Goal: Task Accomplishment & Management: Manage account settings

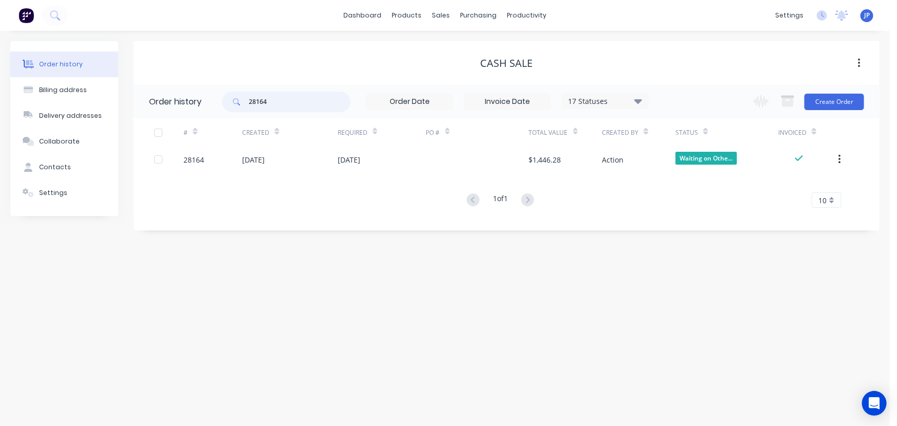
drag, startPoint x: 280, startPoint y: 107, endPoint x: 244, endPoint y: 107, distance: 36.5
click at [244, 107] on div "28164" at bounding box center [286, 102] width 129 height 21
type input "28170"
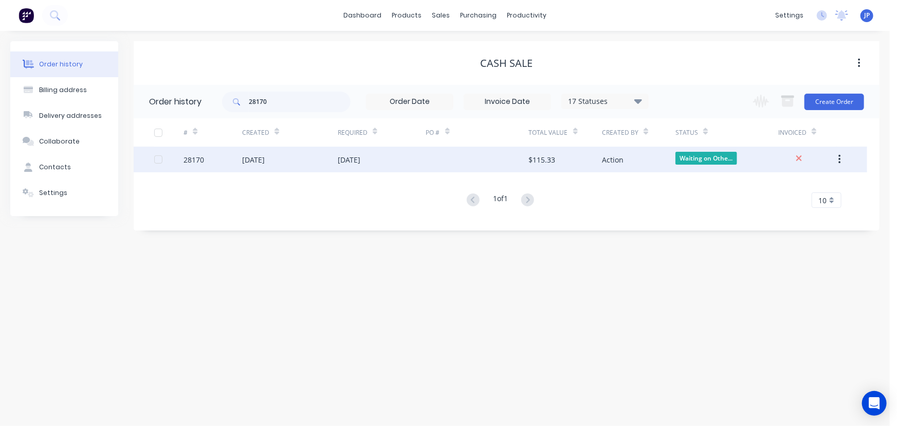
click at [235, 159] on div "28170" at bounding box center [213, 160] width 59 height 26
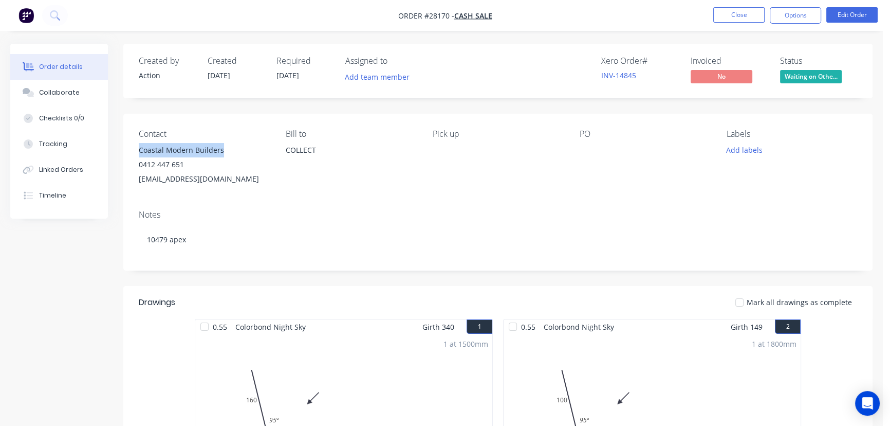
drag, startPoint x: 223, startPoint y: 148, endPoint x: 137, endPoint y: 148, distance: 86.4
click at [137, 148] on div "Contact Coastal Modern Builders 0412 447 651 berrick@coastalmodernbuilders.com …" at bounding box center [498, 158] width 750 height 88
copy div "Coastal Modern Builders"
click at [784, 16] on button "Options" at bounding box center [795, 15] width 51 height 16
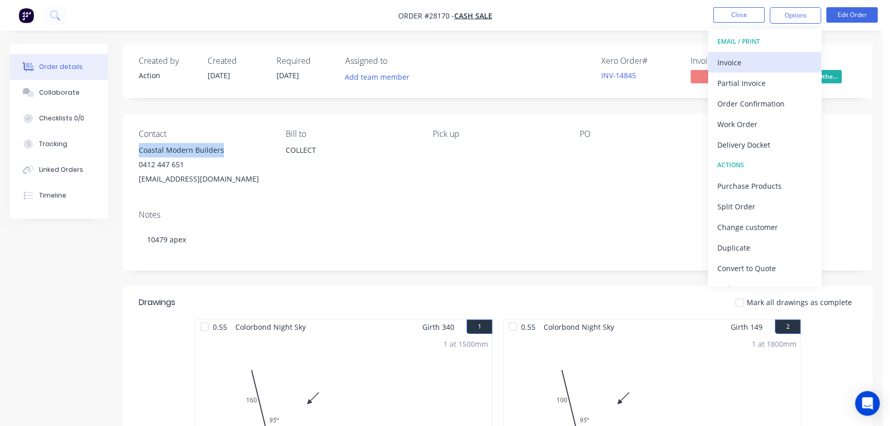
click at [771, 61] on div "Invoice" at bounding box center [765, 62] width 95 height 15
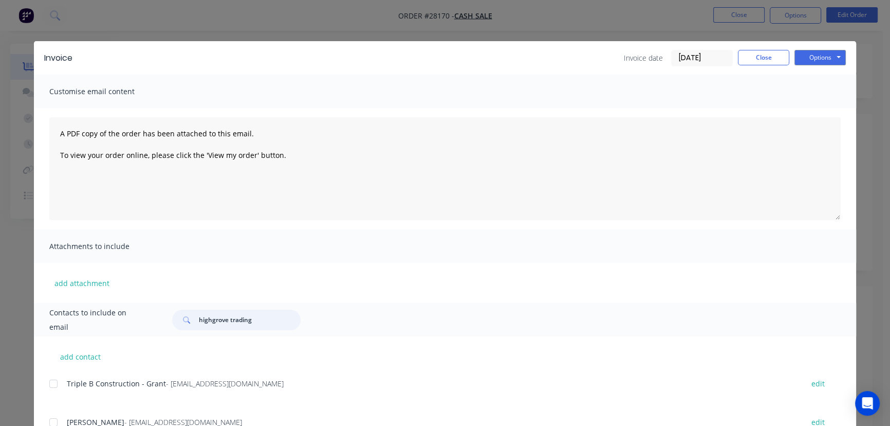
drag, startPoint x: 251, startPoint y: 319, endPoint x: 190, endPoint y: 319, distance: 61.2
click at [190, 319] on div "highgrove trading" at bounding box center [236, 320] width 129 height 21
paste input "Coastal Modern Builders"
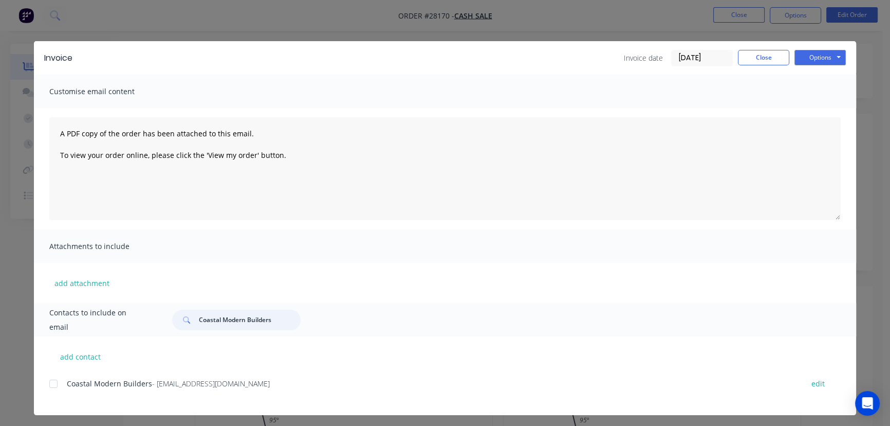
type input "Coastal Modern Builders"
drag, startPoint x: 280, startPoint y: 385, endPoint x: 57, endPoint y: 392, distance: 222.8
click at [57, 390] on div "Coastal Modern Builders - berrick@coastalmodernbuilders.com edit" at bounding box center [452, 383] width 807 height 14
copy div "Coastal Modern Builders - berrick@coastalmodernbuilders.com"
click at [798, 63] on button "Options" at bounding box center [820, 57] width 51 height 15
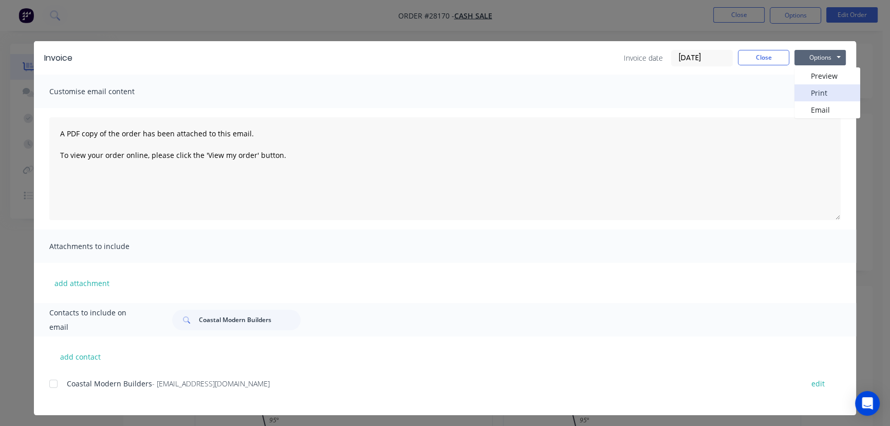
click at [805, 93] on button "Print" at bounding box center [828, 92] width 66 height 17
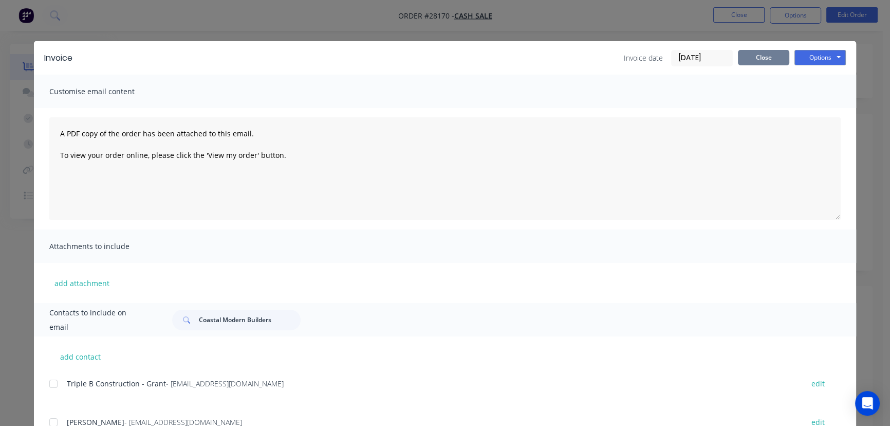
click at [753, 60] on button "Close" at bounding box center [763, 57] width 51 height 15
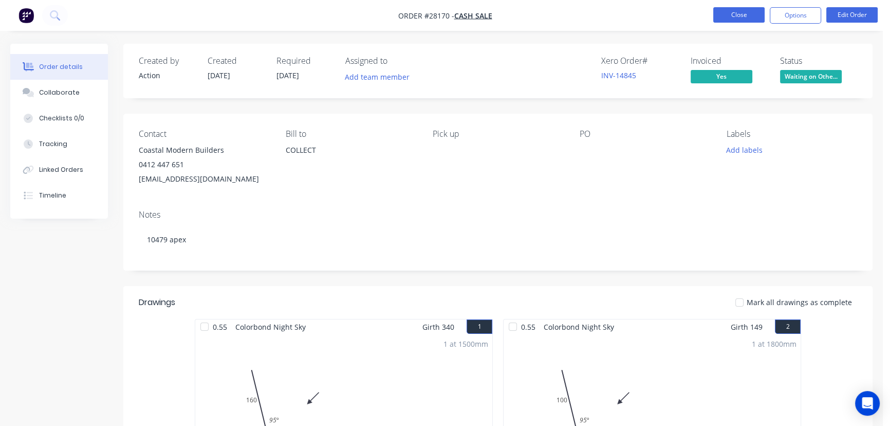
click at [747, 12] on button "Close" at bounding box center [739, 14] width 51 height 15
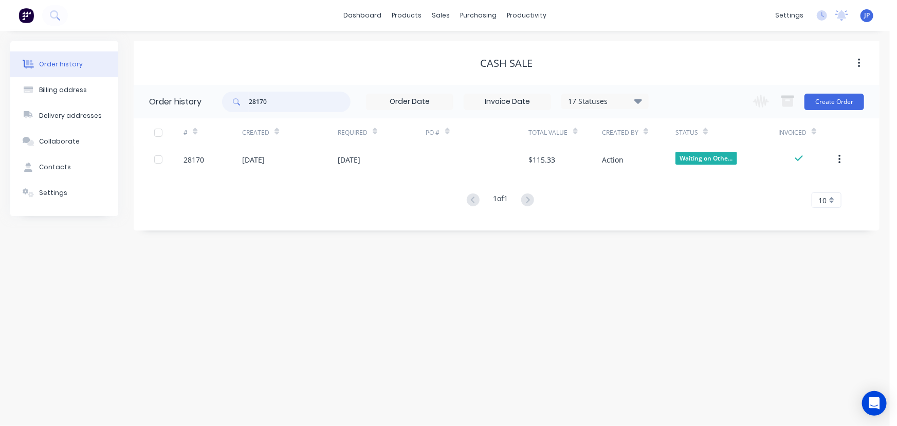
drag, startPoint x: 263, startPoint y: 104, endPoint x: 237, endPoint y: 104, distance: 26.2
click at [237, 104] on div "28170" at bounding box center [286, 102] width 129 height 21
type input "24333"
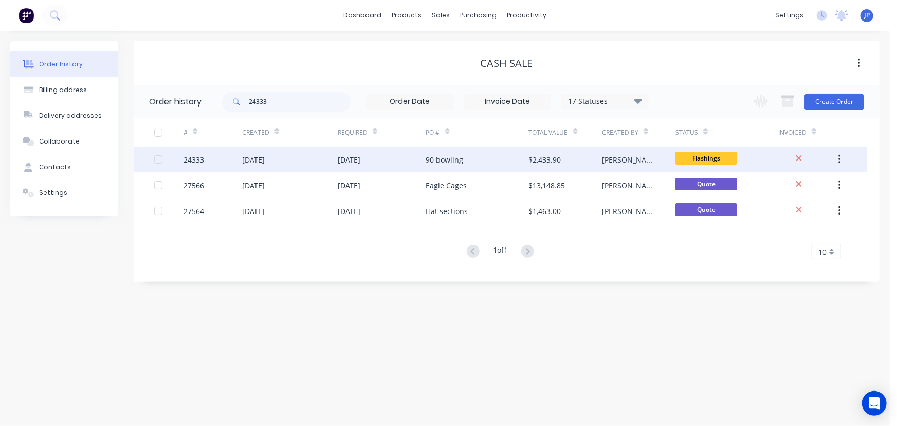
click at [256, 162] on div "[DATE]" at bounding box center [253, 159] width 23 height 11
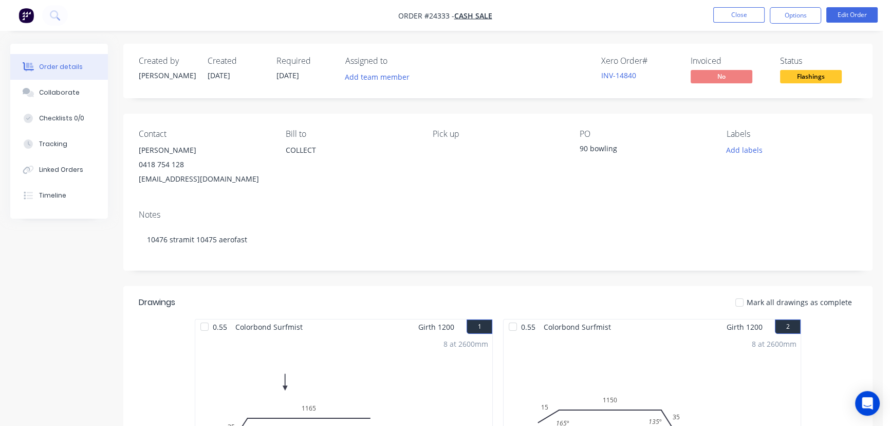
drag, startPoint x: 193, startPoint y: 147, endPoint x: 135, endPoint y: 144, distance: 58.2
click at [135, 144] on div "Contact Peter Hatfield 0418 754 128 peterhatfield2@tpg.com.au Bill to COLLECT P…" at bounding box center [498, 158] width 750 height 88
copy div "Peter Hatfield"
click at [810, 14] on button "Options" at bounding box center [795, 15] width 51 height 16
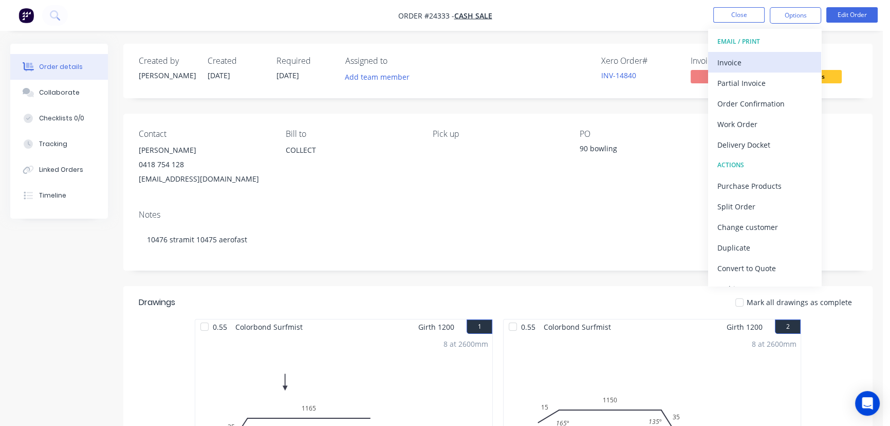
click at [743, 62] on div "Invoice" at bounding box center [765, 62] width 95 height 15
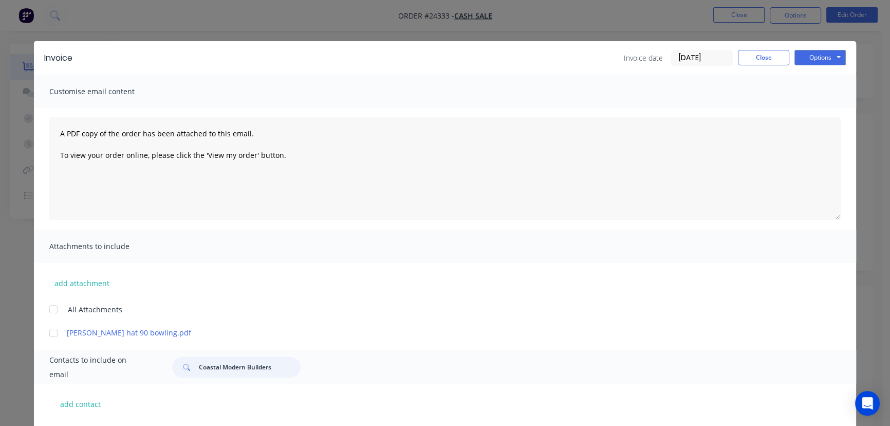
drag, startPoint x: 271, startPoint y: 370, endPoint x: 188, endPoint y: 380, distance: 83.9
click at [188, 380] on div "Contacts to include on email Coastal Modern Builders" at bounding box center [445, 366] width 823 height 33
paste input "Peter Hatfield"
type input "Peter Hatfield"
click at [823, 49] on div "Invoice Invoice date [DATE] Close Options Preview Print Email" at bounding box center [445, 57] width 823 height 33
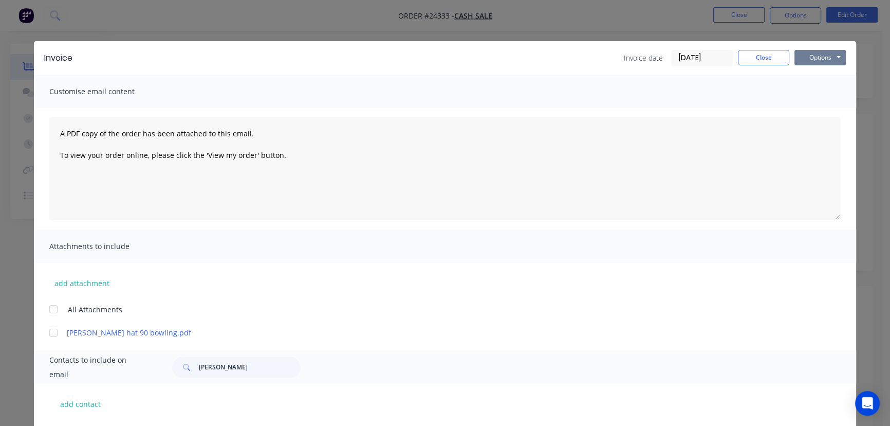
click at [819, 62] on button "Options" at bounding box center [820, 57] width 51 height 15
click at [812, 92] on button "Print" at bounding box center [828, 92] width 66 height 17
click at [750, 62] on button "Close" at bounding box center [763, 57] width 51 height 15
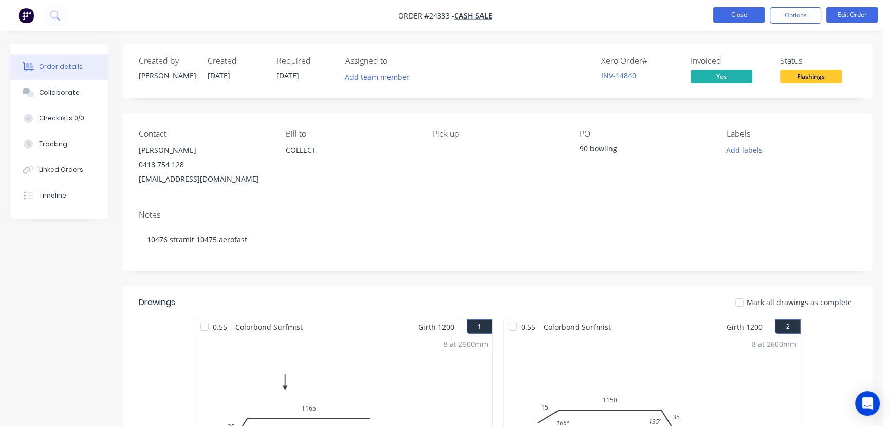
click at [733, 14] on button "Close" at bounding box center [739, 14] width 51 height 15
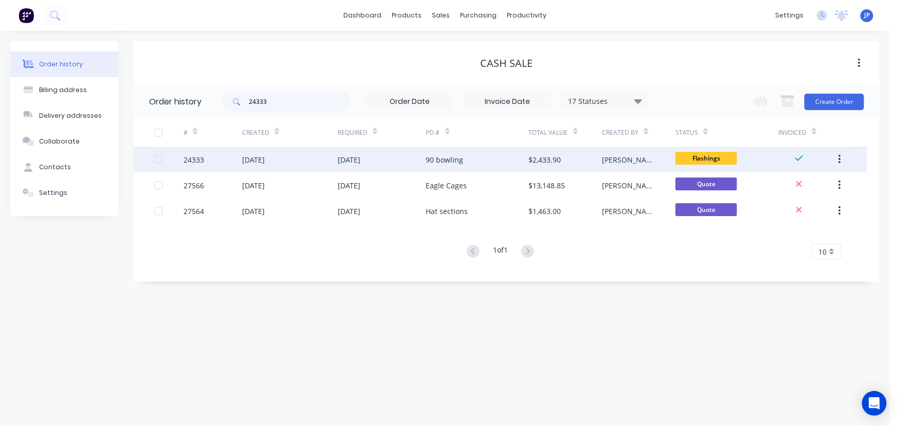
click at [248, 156] on div "[DATE]" at bounding box center [253, 159] width 23 height 11
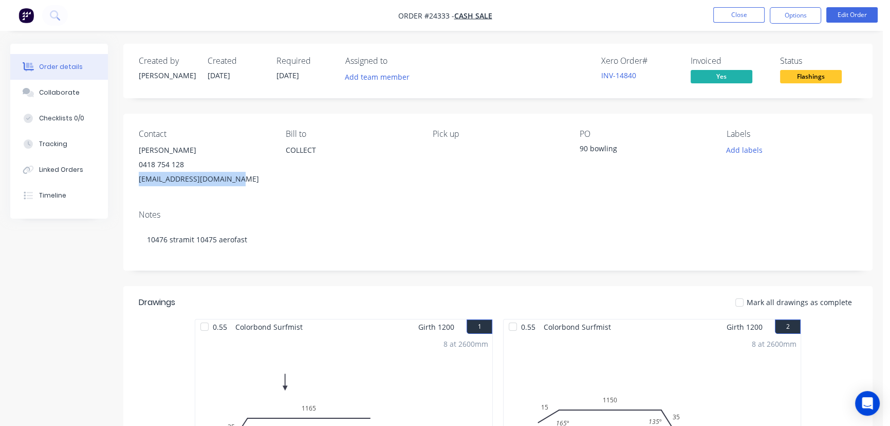
drag, startPoint x: 233, startPoint y: 183, endPoint x: 132, endPoint y: 179, distance: 100.9
click at [132, 179] on div "Contact Peter Hatfield 0418 754 128 peterhatfield2@tpg.com.au Bill to COLLECT P…" at bounding box center [498, 158] width 750 height 88
click at [259, 175] on div "peterhatfield2@tpg.com.au" at bounding box center [204, 179] width 131 height 14
drag, startPoint x: 237, startPoint y: 177, endPoint x: 138, endPoint y: 155, distance: 101.0
click at [138, 155] on div "Contact Peter Hatfield 0418 754 128 peterhatfield2@tpg.com.au Bill to COLLECT P…" at bounding box center [498, 158] width 750 height 88
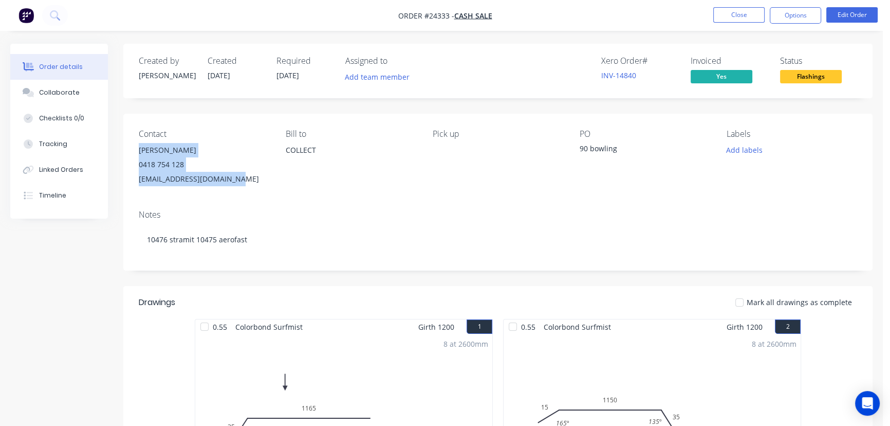
copy div "Peter Hatfield 0418 754 128 peterhatfield2@tpg.com.au"
click at [725, 18] on button "Close" at bounding box center [739, 14] width 51 height 15
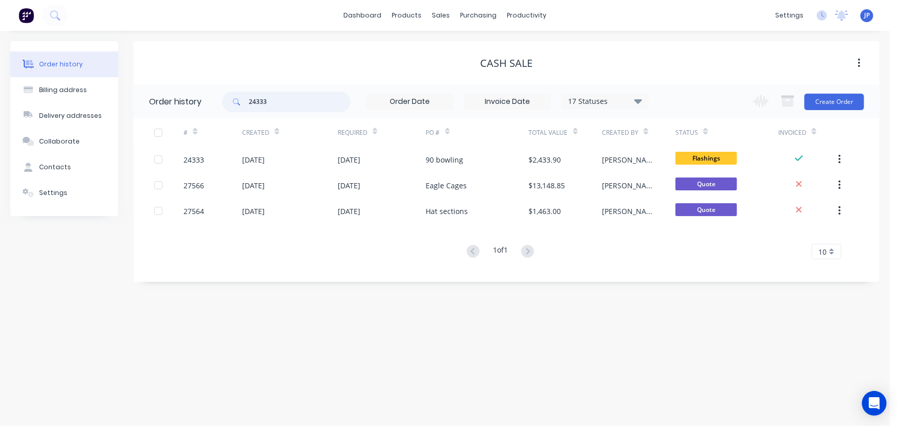
drag, startPoint x: 284, startPoint y: 104, endPoint x: 218, endPoint y: 108, distance: 66.5
click at [218, 108] on header "Order history 24333 17 Statuses Invoice Status Invoiced Not Invoiced Partial Or…" at bounding box center [507, 101] width 746 height 33
type input "28155"
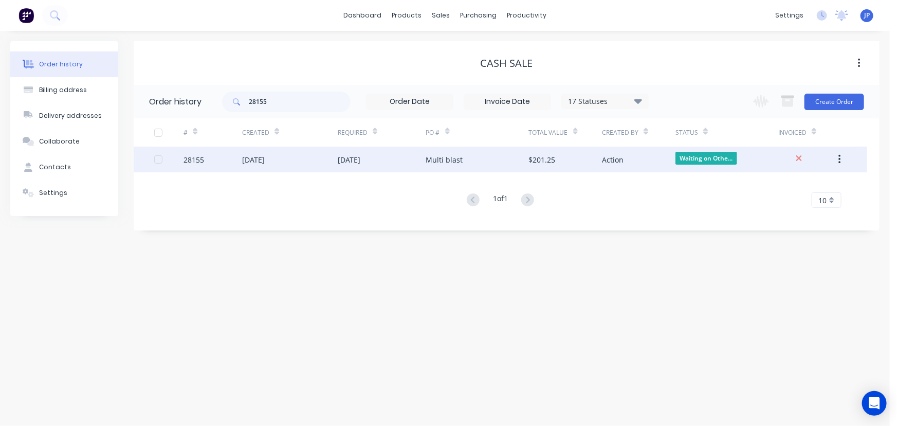
click at [265, 160] on div "[DATE]" at bounding box center [253, 159] width 23 height 11
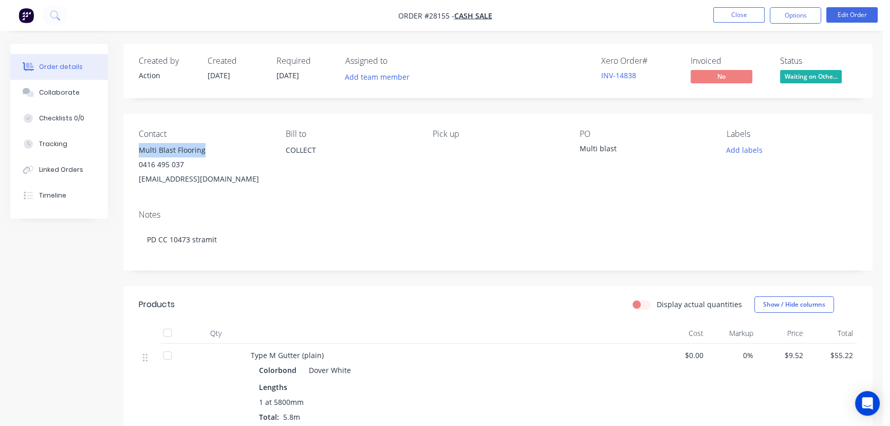
drag, startPoint x: 205, startPoint y: 149, endPoint x: 132, endPoint y: 153, distance: 73.1
click at [132, 153] on div "Contact Multi Blast Flooring 0416 495 037 admin@multiblastflooring.com.au Bill …" at bounding box center [498, 158] width 750 height 88
copy div "Multi Blast Flooring"
click at [801, 14] on button "Options" at bounding box center [795, 15] width 51 height 16
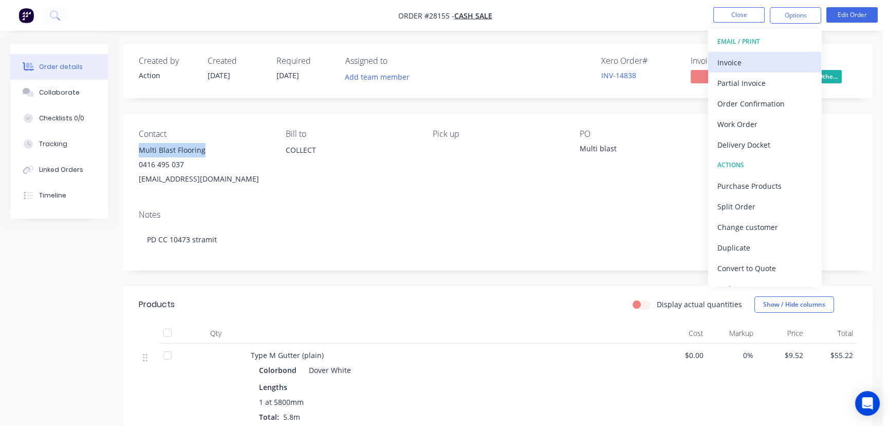
click at [716, 63] on button "Invoice" at bounding box center [764, 62] width 113 height 21
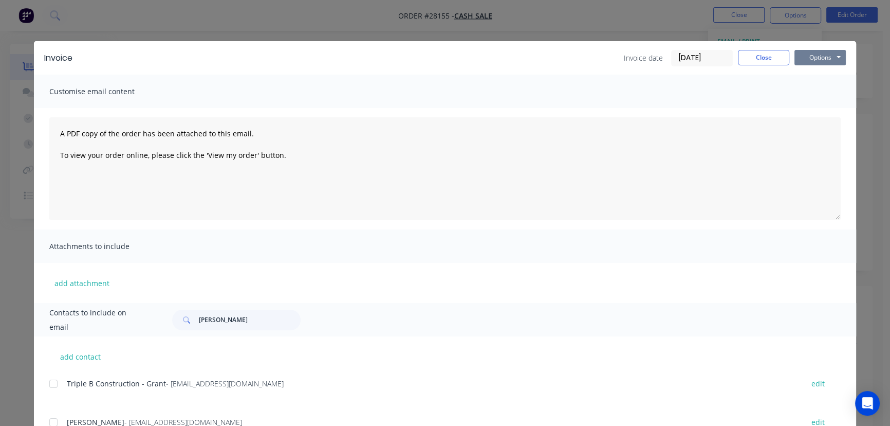
click at [801, 59] on button "Options" at bounding box center [820, 57] width 51 height 15
click at [810, 93] on button "Print" at bounding box center [828, 92] width 66 height 17
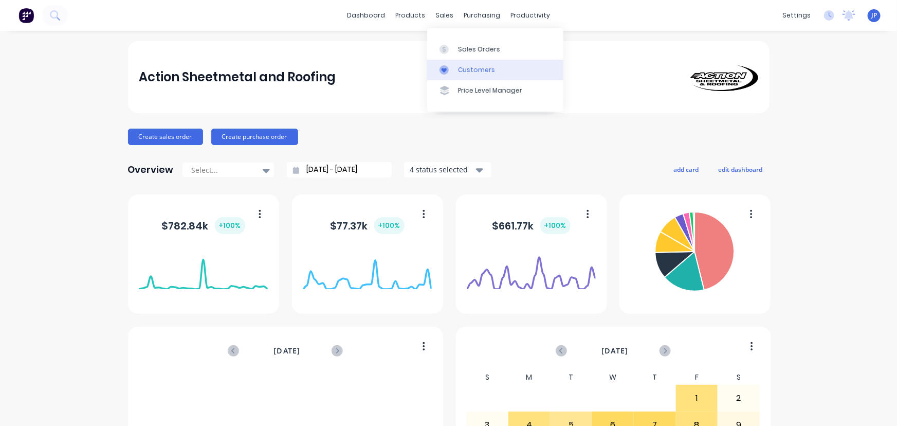
click at [462, 70] on div "Customers" at bounding box center [476, 69] width 37 height 9
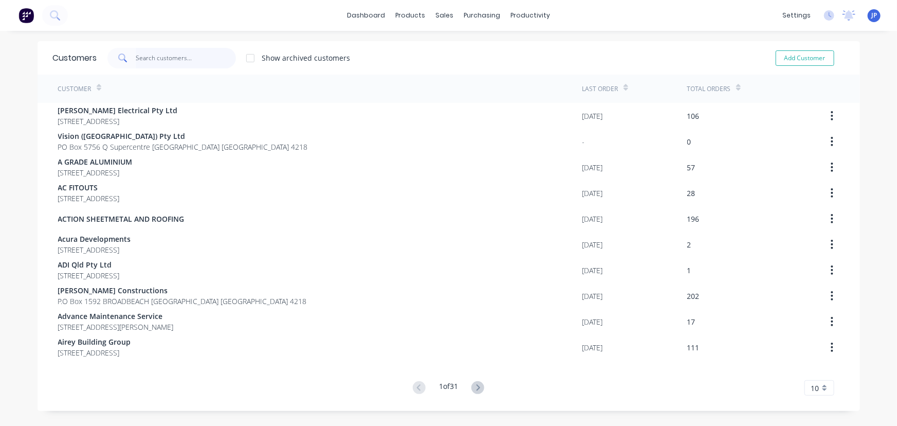
click at [149, 53] on input "text" at bounding box center [186, 58] width 100 height 21
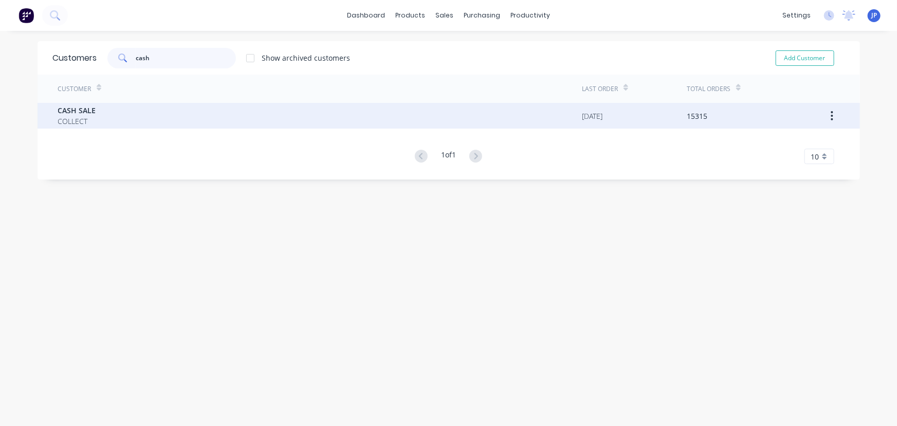
type input "cash"
click at [99, 114] on div "CASH SALE COLLECT" at bounding box center [320, 116] width 524 height 26
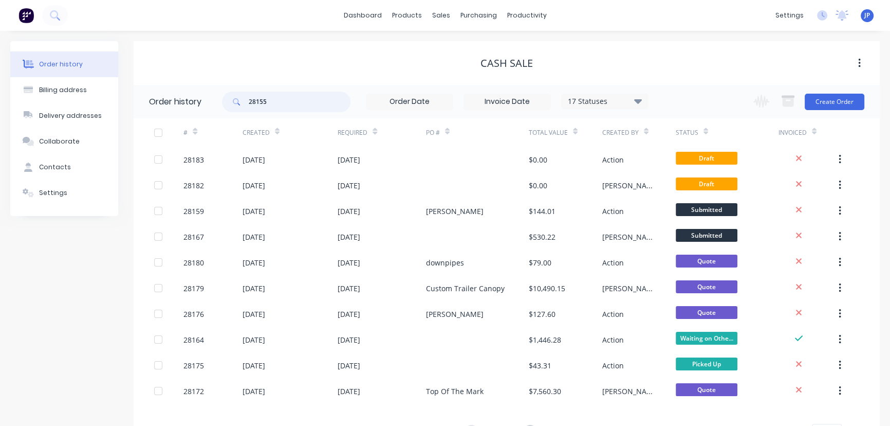
type input "28155"
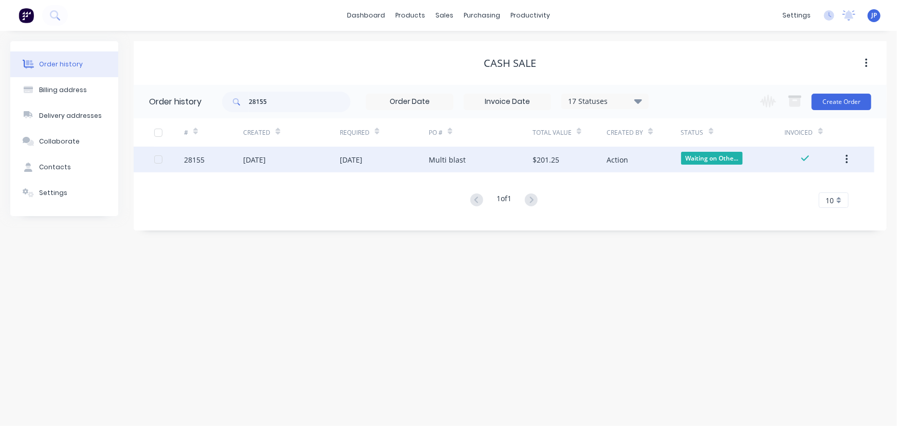
click at [266, 154] on div "[DATE]" at bounding box center [254, 159] width 23 height 11
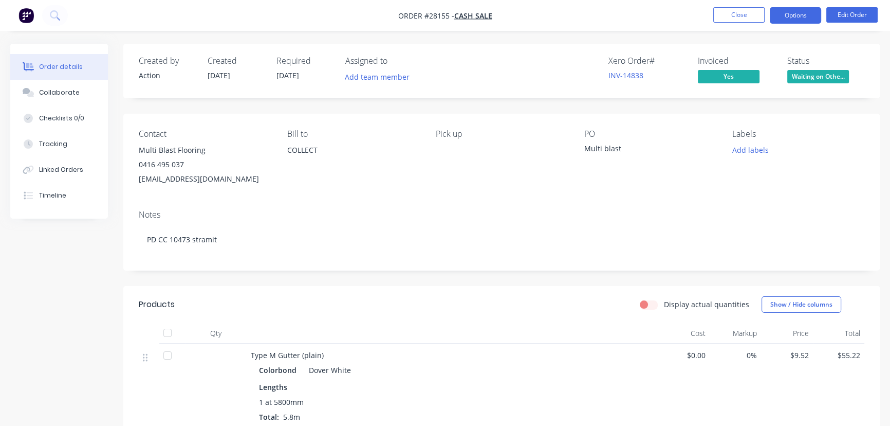
click at [772, 16] on button "Options" at bounding box center [795, 15] width 51 height 16
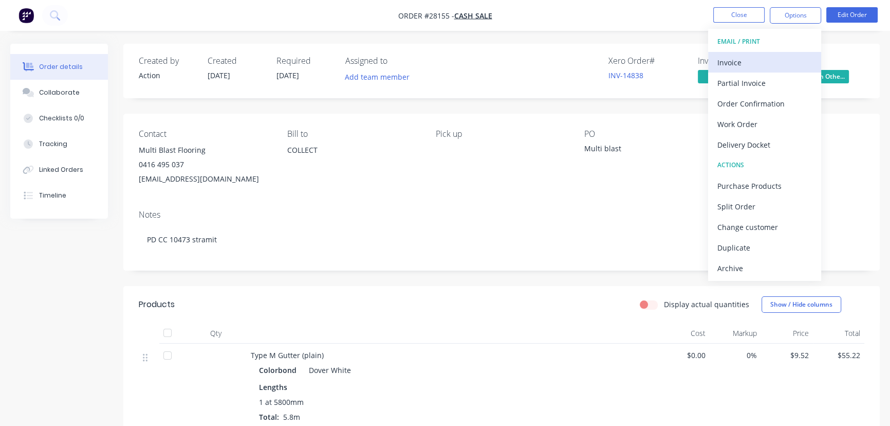
click at [718, 58] on div "Invoice" at bounding box center [765, 62] width 95 height 15
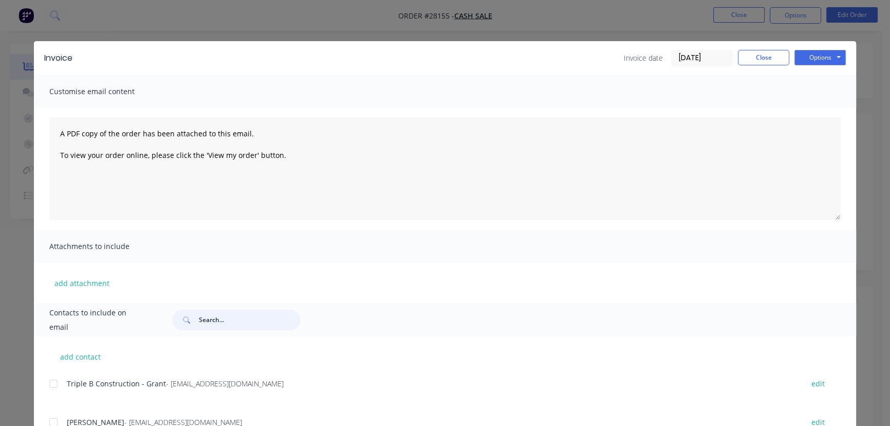
paste input "Multi Blast Flooring"
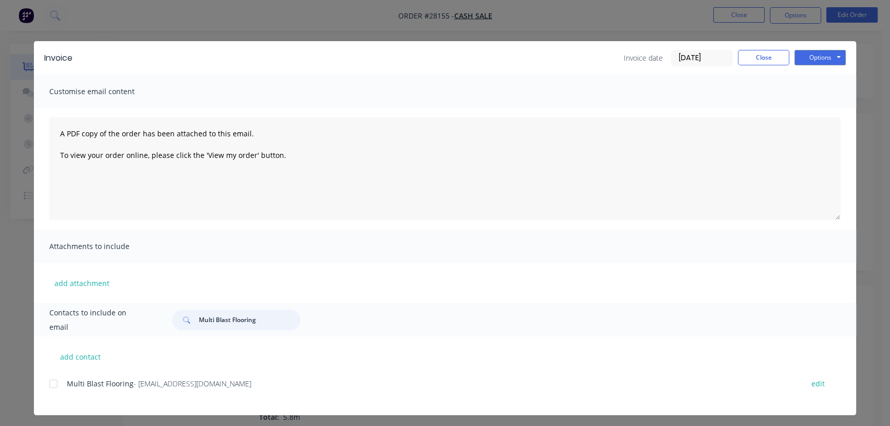
type input "Multi Blast Flooring"
drag, startPoint x: 218, startPoint y: 394, endPoint x: 54, endPoint y: 396, distance: 163.5
click at [54, 396] on div "Multi Blast Flooring - [EMAIL_ADDRESS][DOMAIN_NAME] edit" at bounding box center [452, 389] width 807 height 26
copy div "Multi Blast Flooring - [EMAIL_ADDRESS][DOMAIN_NAME]"
drag, startPoint x: 817, startPoint y: 58, endPoint x: 812, endPoint y: 66, distance: 9.3
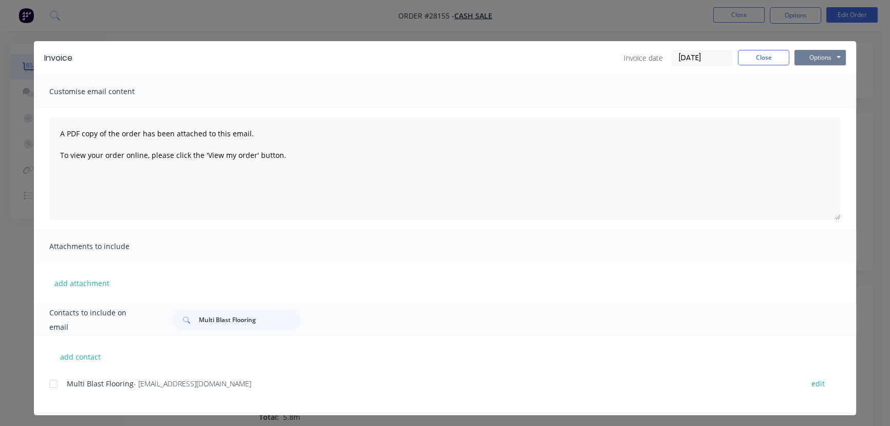
click at [817, 58] on button "Options" at bounding box center [820, 57] width 51 height 15
click at [803, 87] on button "Print" at bounding box center [828, 92] width 66 height 17
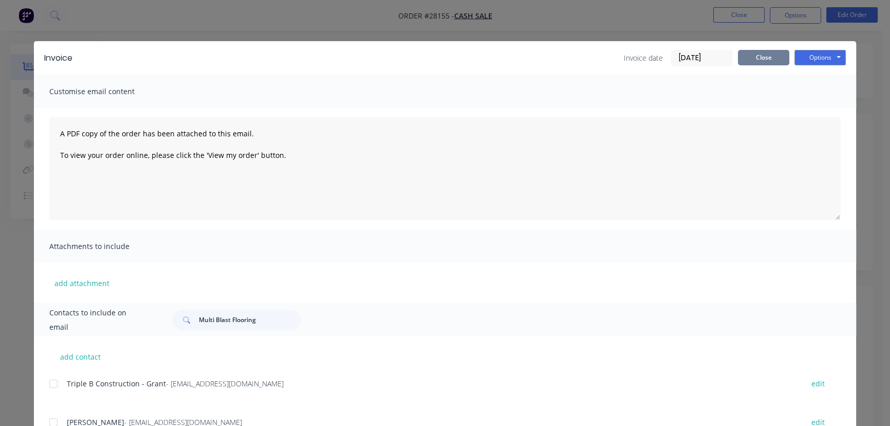
click at [750, 56] on button "Close" at bounding box center [763, 57] width 51 height 15
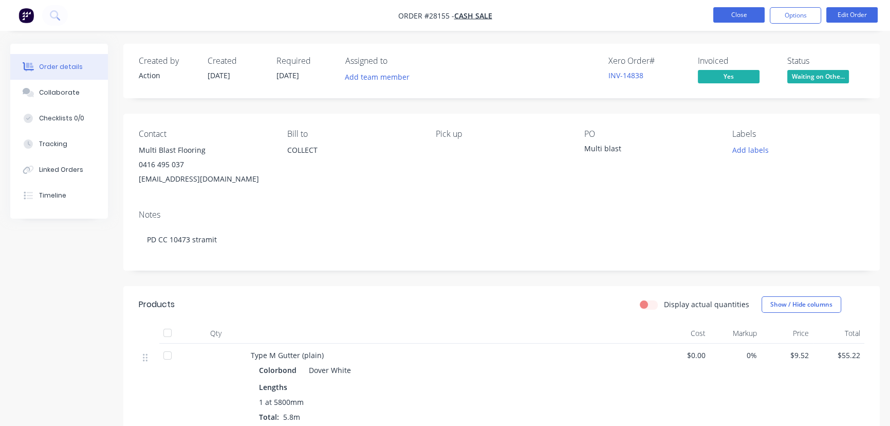
click at [715, 19] on button "Close" at bounding box center [739, 14] width 51 height 15
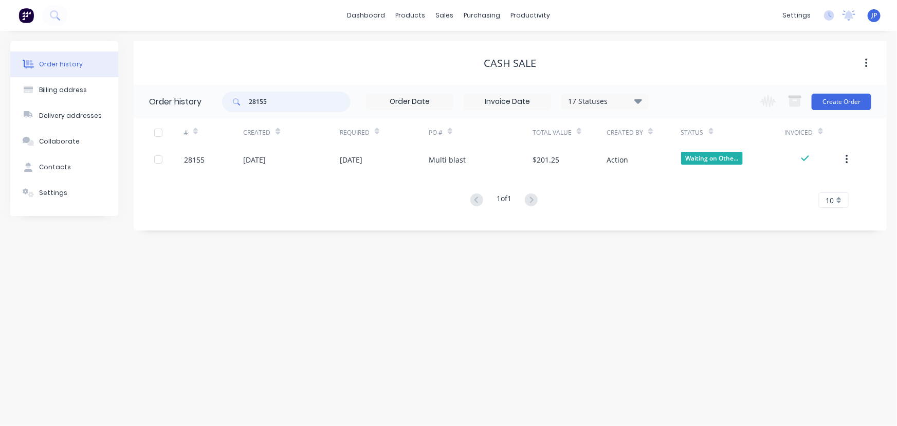
drag, startPoint x: 279, startPoint y: 102, endPoint x: 228, endPoint y: 102, distance: 50.4
click at [228, 102] on div "28155" at bounding box center [286, 102] width 129 height 21
type input "28158"
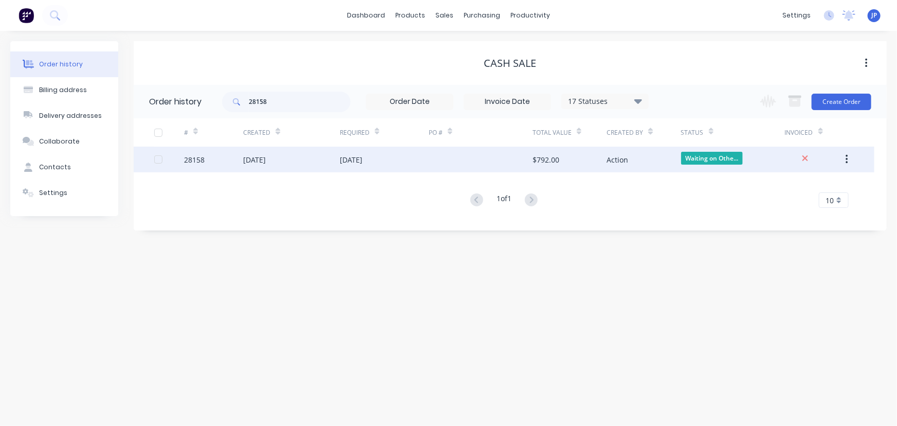
click at [246, 156] on div "[DATE]" at bounding box center [254, 159] width 23 height 11
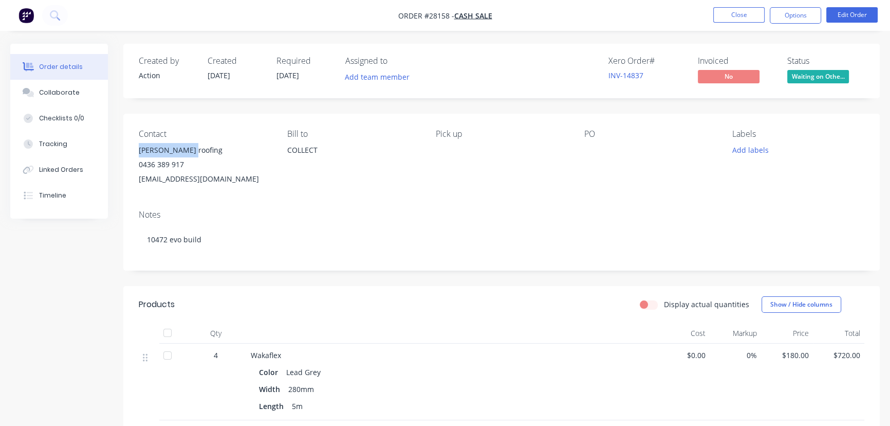
drag, startPoint x: 195, startPoint y: 145, endPoint x: 139, endPoint y: 150, distance: 56.2
click at [139, 150] on div "[PERSON_NAME] roofing" at bounding box center [205, 150] width 132 height 14
copy div "[PERSON_NAME] roofing"
click at [787, 17] on button "Options" at bounding box center [795, 15] width 51 height 16
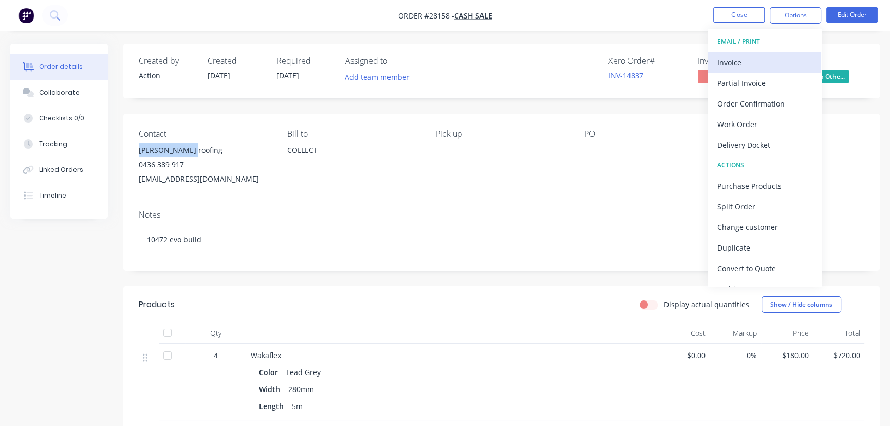
click at [766, 60] on div "Invoice" at bounding box center [765, 62] width 95 height 15
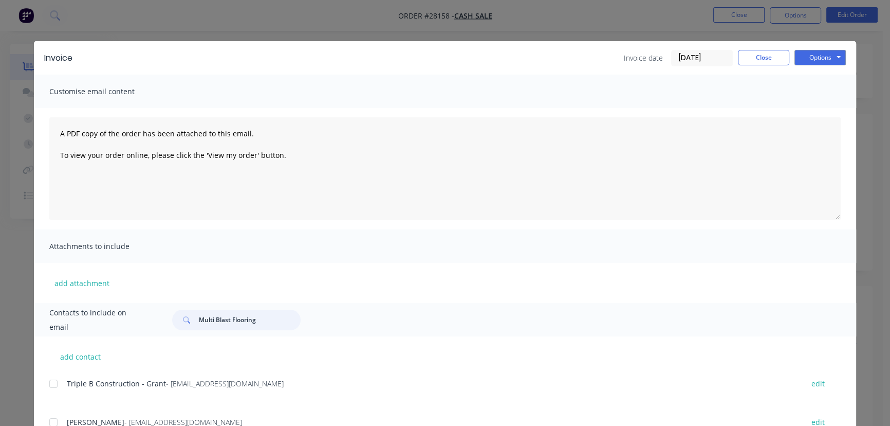
drag, startPoint x: 258, startPoint y: 324, endPoint x: 163, endPoint y: 331, distance: 95.4
click at [163, 331] on div "Contacts to include on email Multi Blast Flooring" at bounding box center [445, 319] width 823 height 33
paste input "[PERSON_NAME] roof"
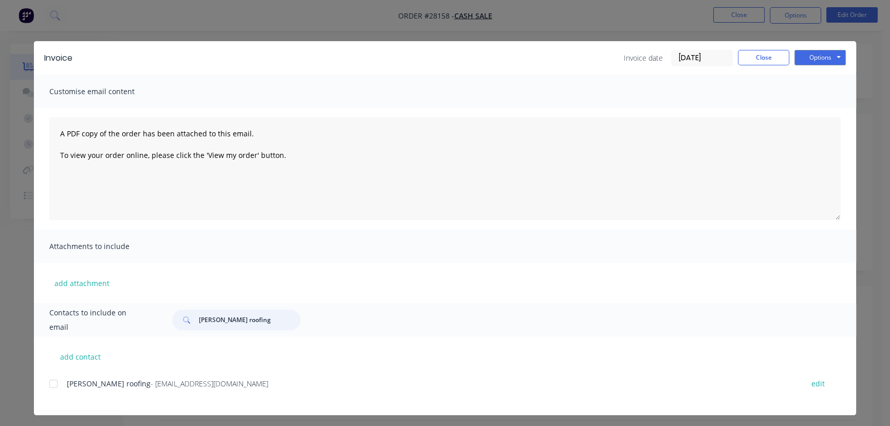
type input "[PERSON_NAME] roofing"
drag, startPoint x: 248, startPoint y: 391, endPoint x: 96, endPoint y: 398, distance: 151.9
click at [53, 403] on div "[PERSON_NAME] roofing - [EMAIL_ADDRESS][DOMAIN_NAME] edit" at bounding box center [452, 395] width 807 height 39
copy div "[PERSON_NAME] roofing - [EMAIL_ADDRESS][DOMAIN_NAME]"
click at [800, 48] on div "Invoice Invoice date [DATE] Close Options Preview Print Email" at bounding box center [445, 57] width 823 height 33
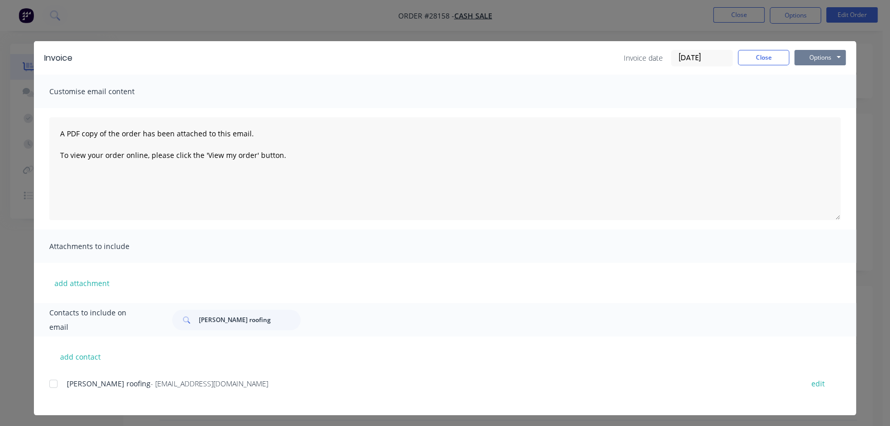
click at [810, 59] on button "Options" at bounding box center [820, 57] width 51 height 15
click at [811, 94] on button "Print" at bounding box center [828, 92] width 66 height 17
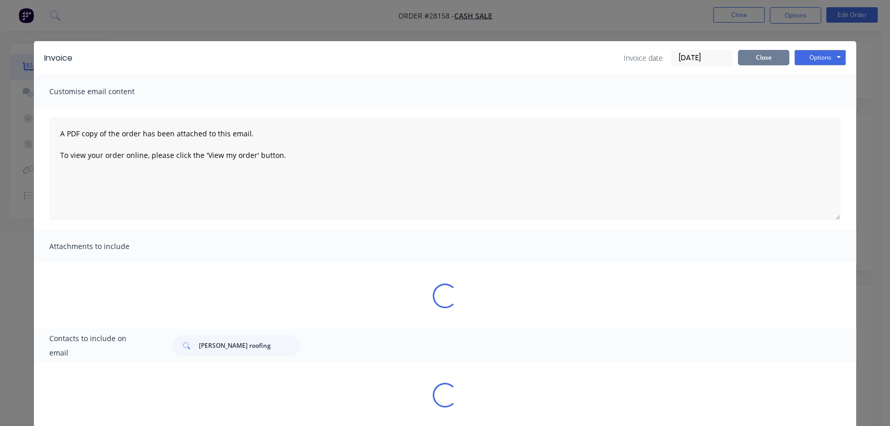
click at [764, 56] on button "Close" at bounding box center [763, 57] width 51 height 15
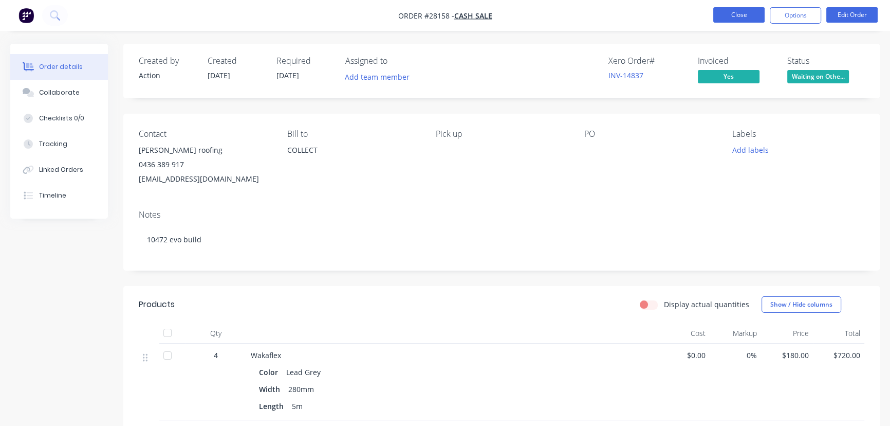
click at [735, 10] on button "Close" at bounding box center [739, 14] width 51 height 15
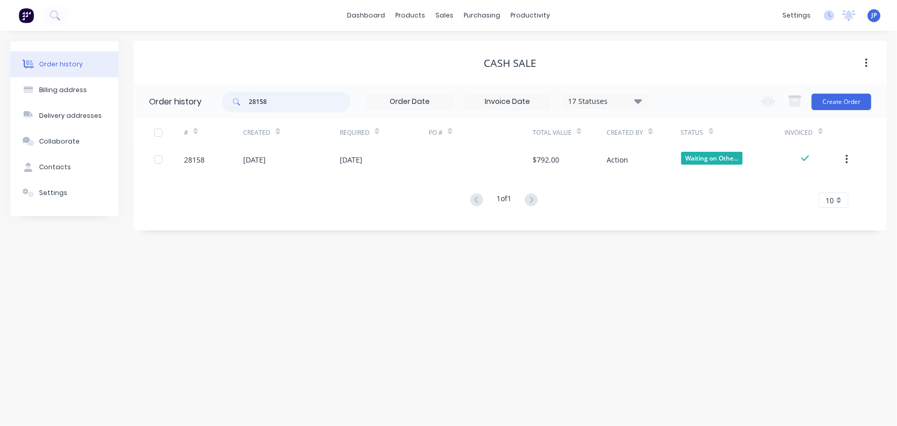
drag, startPoint x: 282, startPoint y: 101, endPoint x: 226, endPoint y: 110, distance: 57.2
click at [226, 110] on div "28158" at bounding box center [286, 102] width 129 height 21
type input "28175"
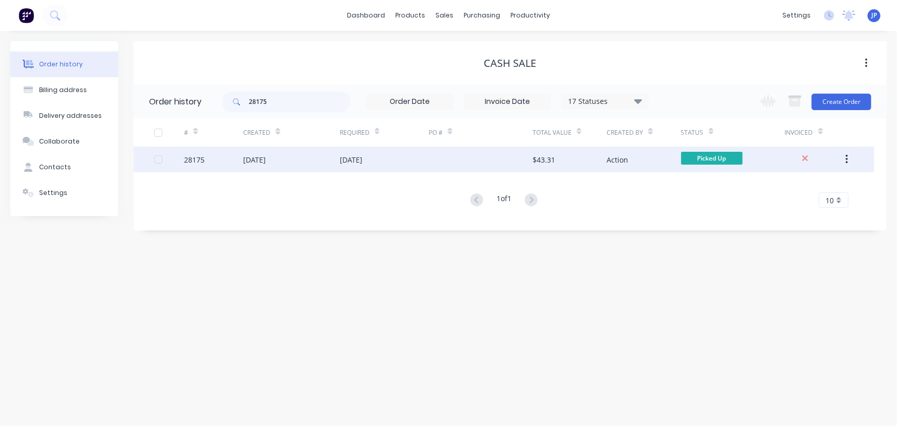
click at [264, 162] on div "[DATE]" at bounding box center [254, 159] width 23 height 11
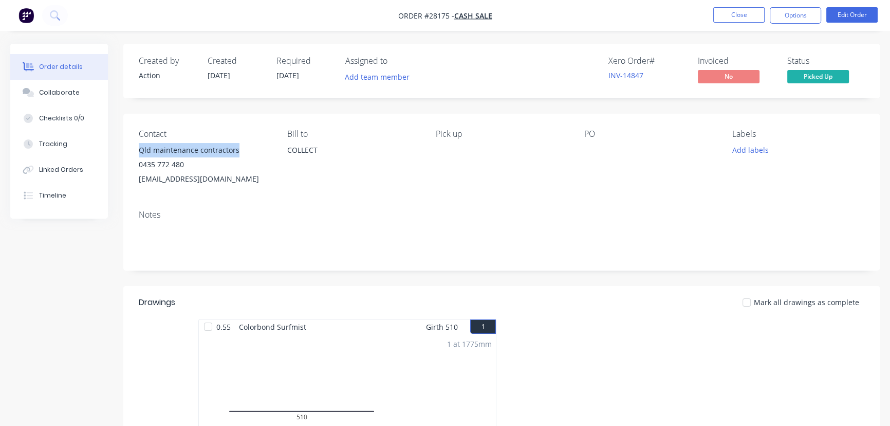
drag, startPoint x: 241, startPoint y: 148, endPoint x: 137, endPoint y: 149, distance: 103.9
click at [137, 149] on div "Contact Qld maintenance contractors 0435 772 480 [EMAIL_ADDRESS][DOMAIN_NAME] B…" at bounding box center [501, 158] width 757 height 88
copy div "Qld maintenance contractors"
click at [780, 7] on button "Options" at bounding box center [795, 15] width 51 height 16
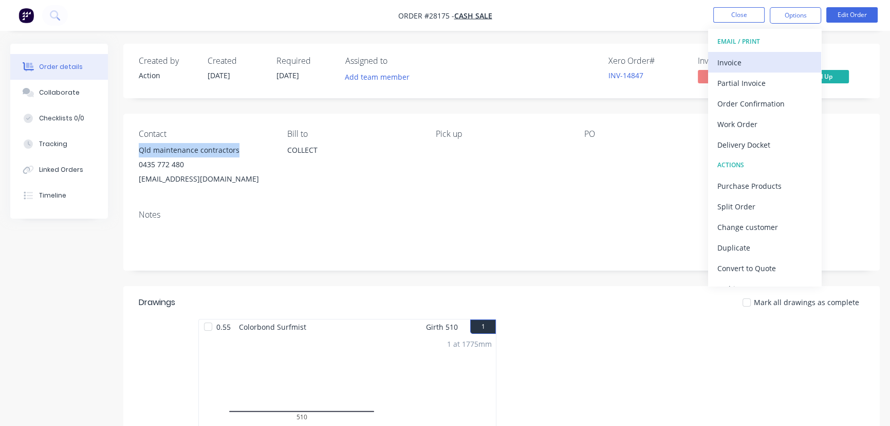
click at [750, 59] on div "Invoice" at bounding box center [765, 62] width 95 height 15
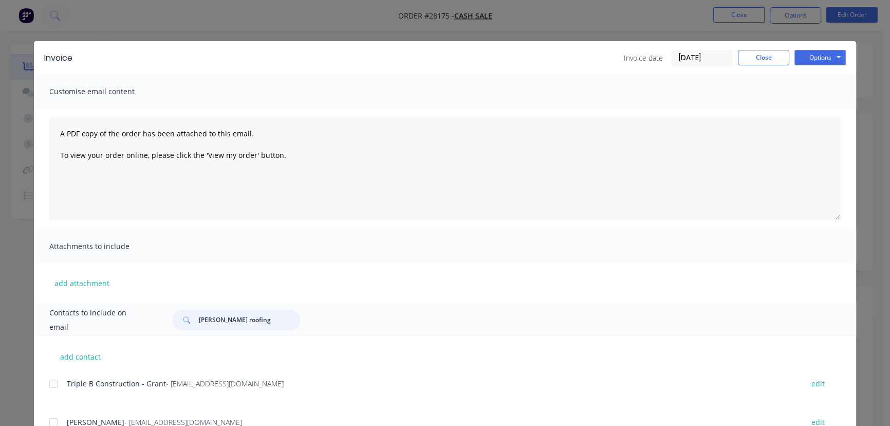
drag, startPoint x: 248, startPoint y: 323, endPoint x: 184, endPoint y: 328, distance: 65.0
click at [184, 328] on div "[PERSON_NAME] roofing" at bounding box center [236, 320] width 129 height 21
paste input "Qld maintenance contractors"
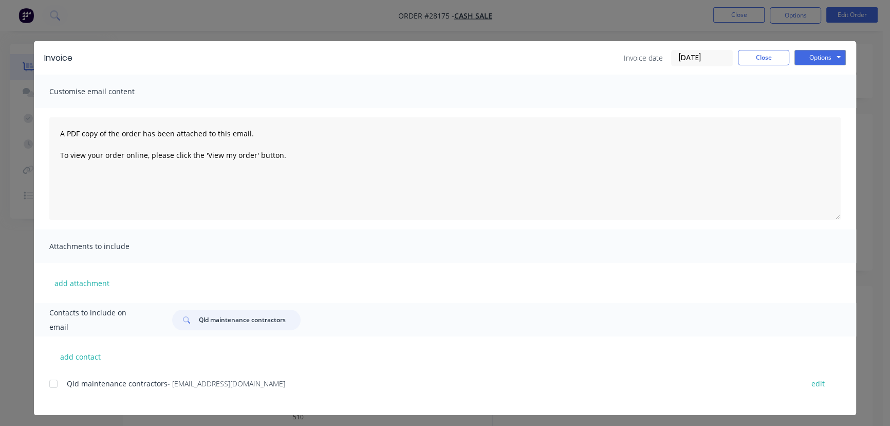
type input "Qld maintenance contractors"
drag, startPoint x: 234, startPoint y: 384, endPoint x: 61, endPoint y: 396, distance: 174.2
click at [61, 396] on div "Qld maintenance contractors - [EMAIL_ADDRESS][DOMAIN_NAME] edit" at bounding box center [452, 389] width 807 height 26
copy div "Qld maintenance contractors - [EMAIL_ADDRESS][DOMAIN_NAME]"
click at [813, 58] on button "Options" at bounding box center [820, 57] width 51 height 15
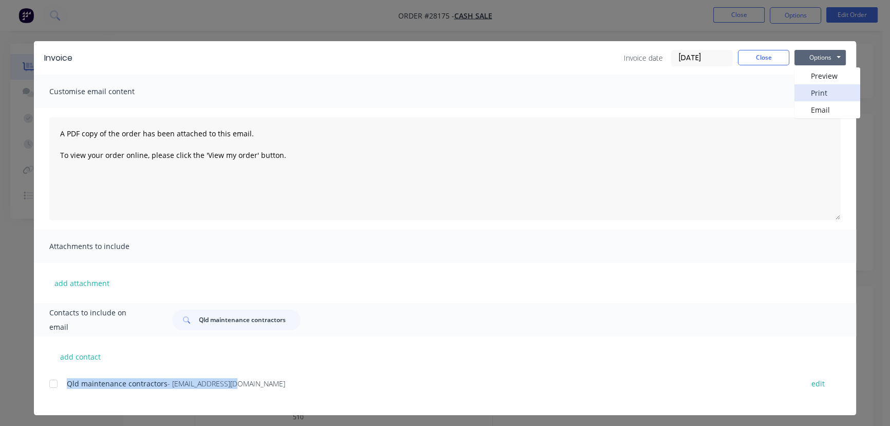
click at [807, 92] on button "Print" at bounding box center [828, 92] width 66 height 17
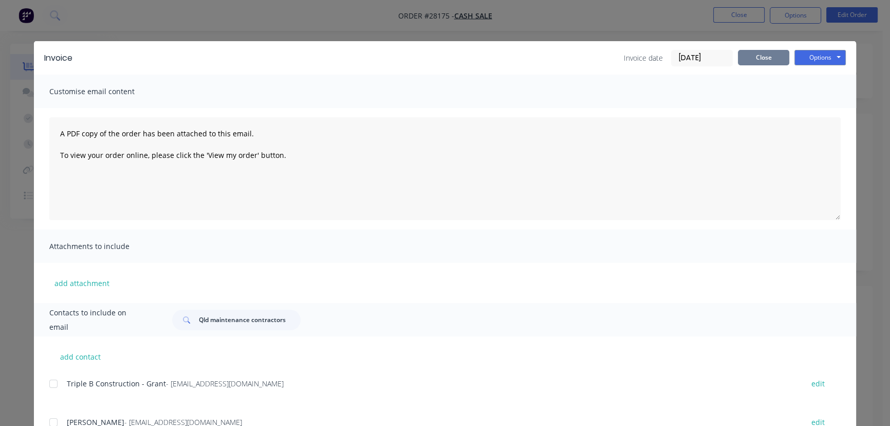
click at [762, 55] on button "Close" at bounding box center [763, 57] width 51 height 15
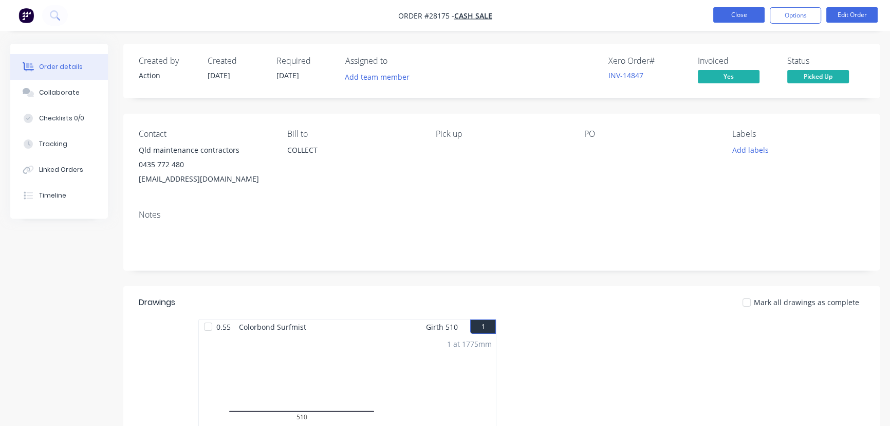
click at [737, 19] on button "Close" at bounding box center [739, 14] width 51 height 15
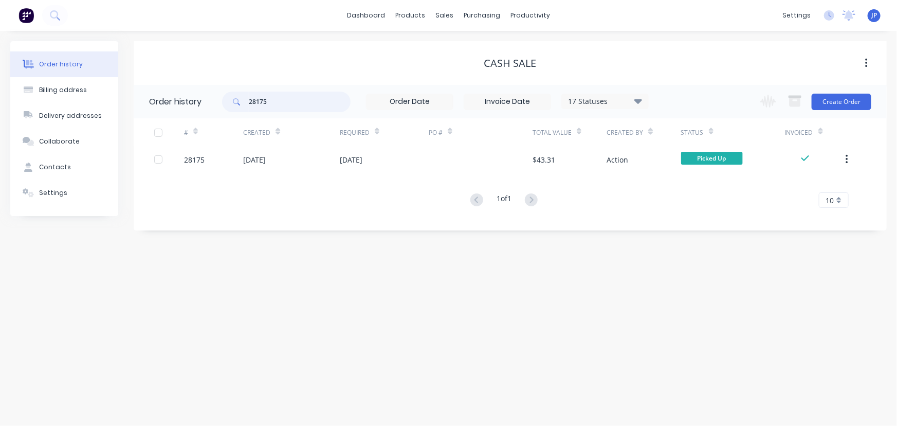
drag, startPoint x: 283, startPoint y: 106, endPoint x: 231, endPoint y: 106, distance: 51.9
click at [231, 106] on div "28175" at bounding box center [286, 102] width 129 height 21
type input "28171"
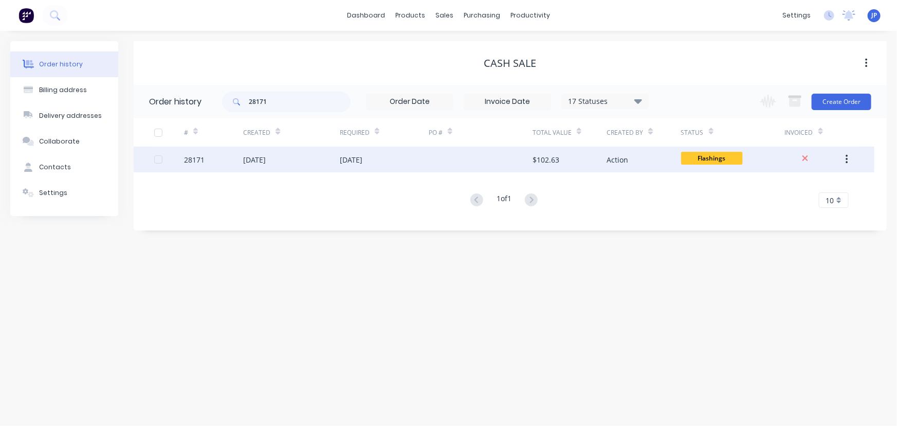
click at [253, 160] on div "[DATE]" at bounding box center [254, 159] width 23 height 11
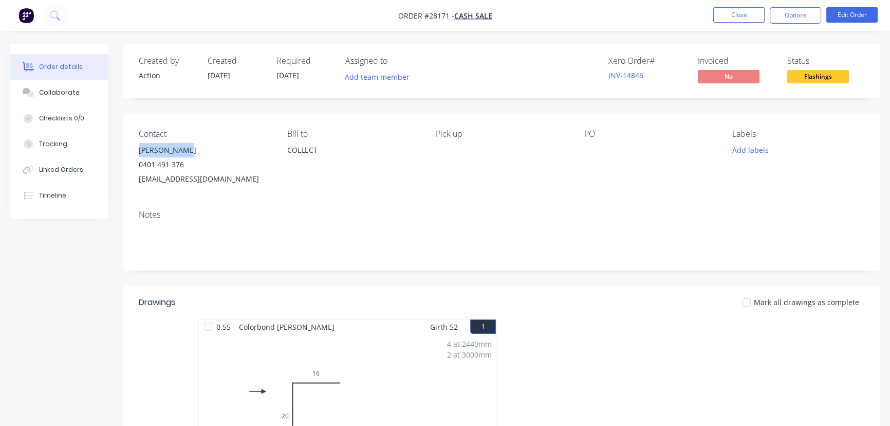
drag, startPoint x: 190, startPoint y: 147, endPoint x: 139, endPoint y: 153, distance: 51.8
click at [139, 153] on div "[PERSON_NAME]" at bounding box center [205, 150] width 132 height 14
copy div "[PERSON_NAME]"
click at [786, 14] on button "Options" at bounding box center [795, 15] width 51 height 16
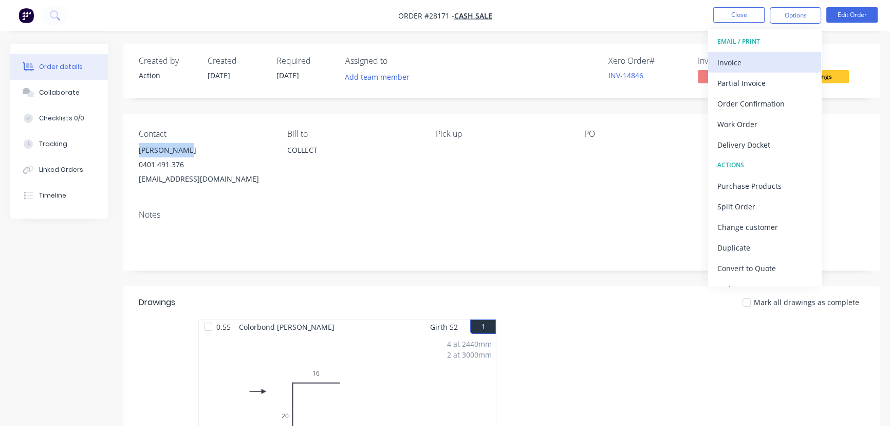
click at [743, 56] on div "Invoice" at bounding box center [765, 62] width 95 height 15
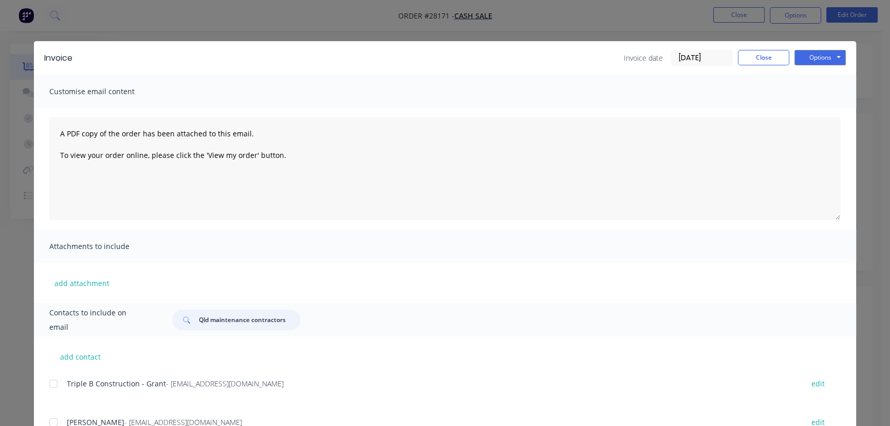
drag, startPoint x: 282, startPoint y: 324, endPoint x: 183, endPoint y: 330, distance: 99.4
click at [183, 330] on div "Contacts to include on email Qld maintenance contractors" at bounding box center [445, 319] width 823 height 33
paste input "[PERSON_NAME]"
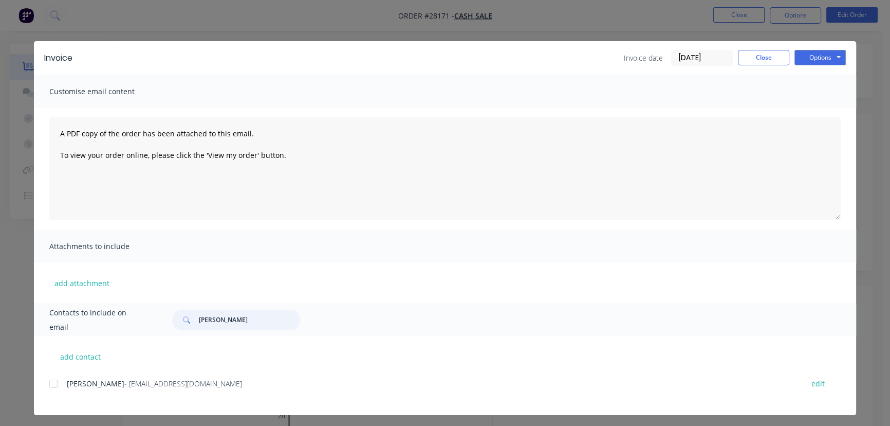
type input "[PERSON_NAME]"
drag, startPoint x: 203, startPoint y: 392, endPoint x: 56, endPoint y: 390, distance: 146.5
click at [56, 390] on div "[PERSON_NAME] - [EMAIL_ADDRESS][DOMAIN_NAME] edit" at bounding box center [452, 389] width 807 height 26
copy div "[PERSON_NAME] - [EMAIL_ADDRESS][DOMAIN_NAME]"
click at [824, 55] on button "Options" at bounding box center [820, 57] width 51 height 15
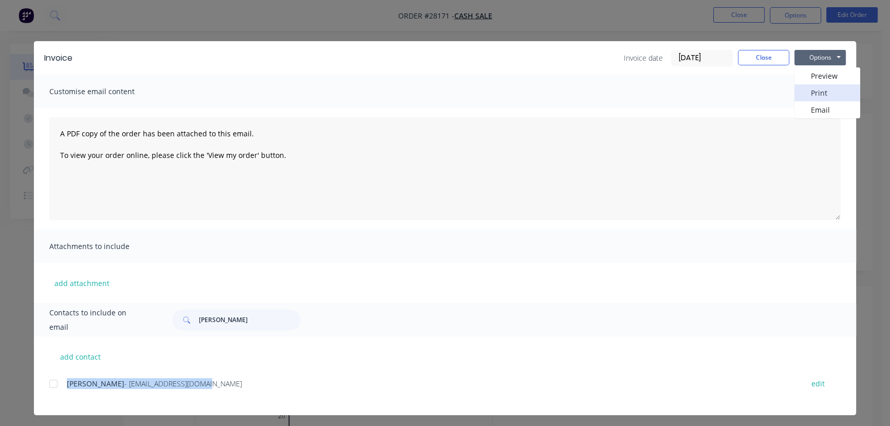
click at [824, 89] on button "Print" at bounding box center [828, 92] width 66 height 17
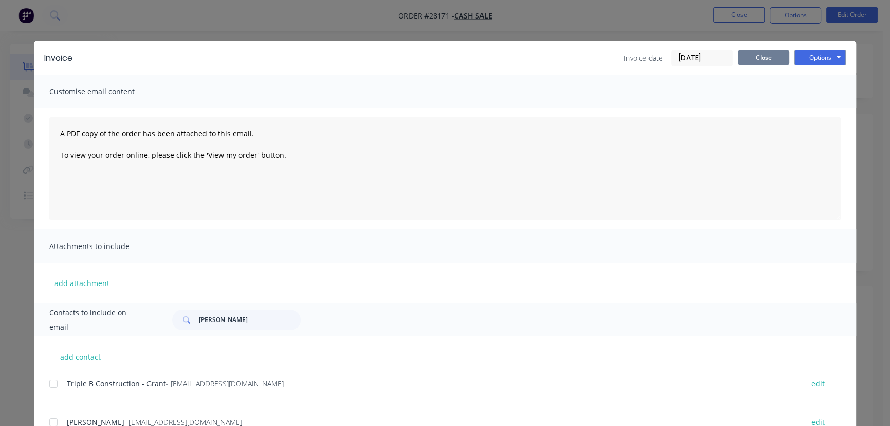
click at [739, 64] on button "Close" at bounding box center [763, 57] width 51 height 15
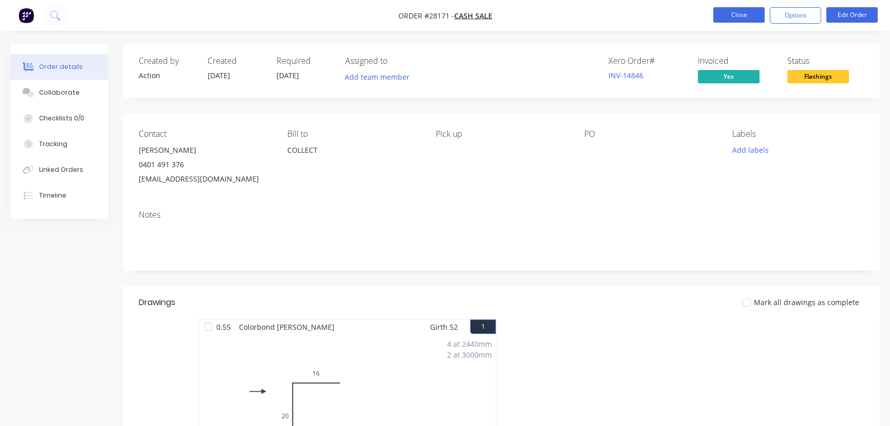
click at [730, 21] on button "Close" at bounding box center [739, 14] width 51 height 15
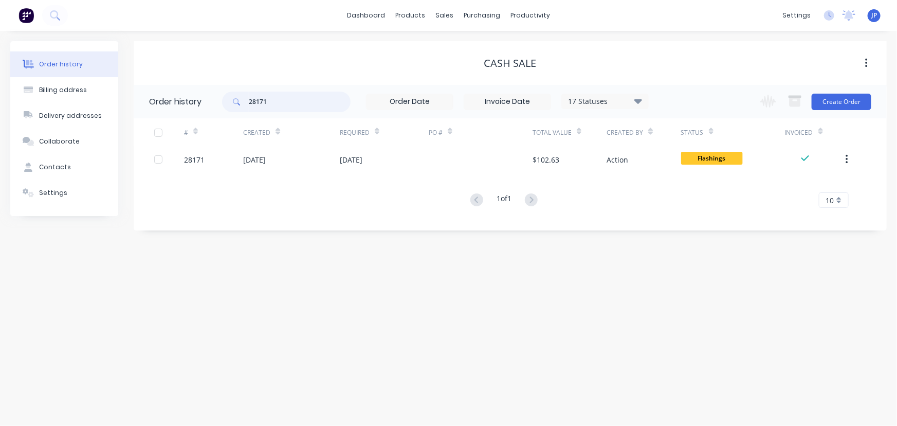
drag, startPoint x: 283, startPoint y: 104, endPoint x: 231, endPoint y: 103, distance: 52.5
click at [232, 104] on div "28171" at bounding box center [286, 102] width 129 height 21
type input "28159"
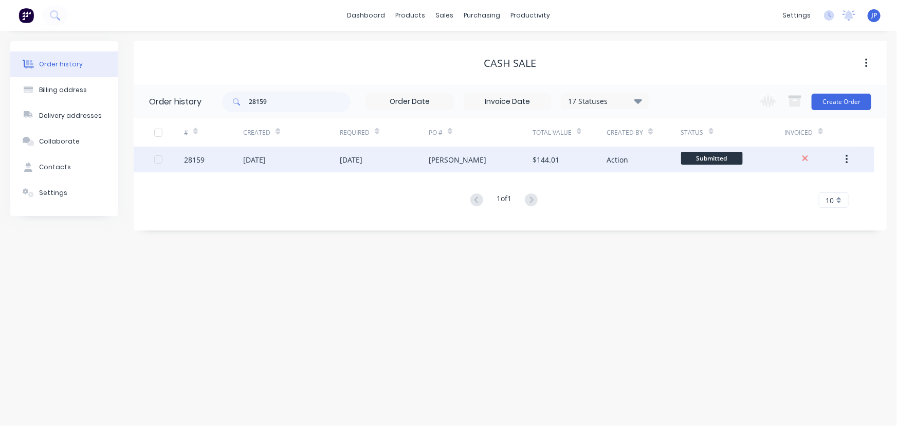
click at [266, 162] on div "[DATE]" at bounding box center [254, 159] width 23 height 11
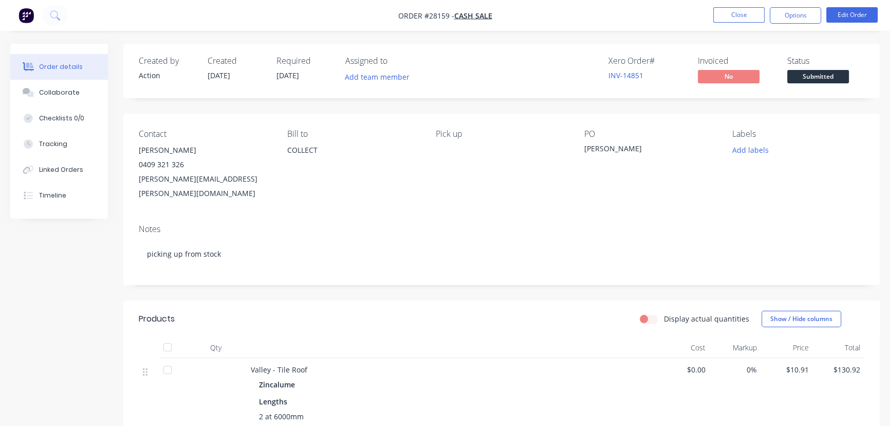
drag, startPoint x: 214, startPoint y: 151, endPoint x: 130, endPoint y: 152, distance: 84.3
click at [130, 152] on div "Contact [PERSON_NAME] 0409 321 326 [PERSON_NAME][EMAIL_ADDRESS][PERSON_NAME][DO…" at bounding box center [501, 165] width 757 height 102
copy div "[PERSON_NAME]"
click at [792, 12] on button "Options" at bounding box center [795, 15] width 51 height 16
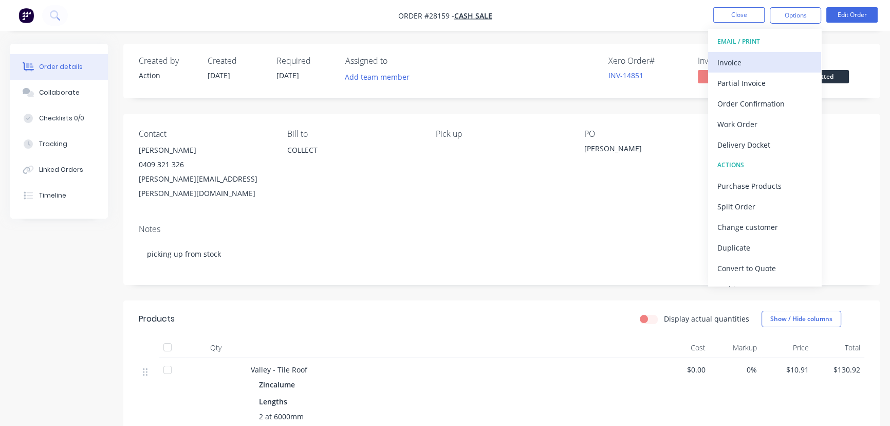
click at [752, 59] on div "Invoice" at bounding box center [765, 62] width 95 height 15
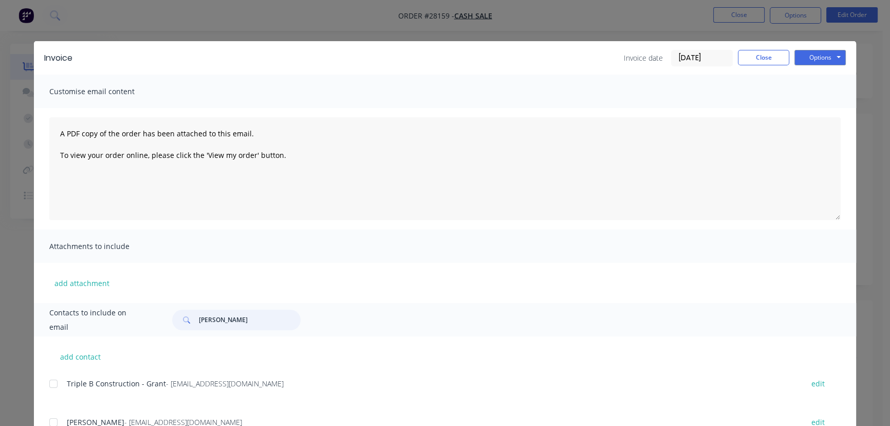
drag, startPoint x: 236, startPoint y: 321, endPoint x: 190, endPoint y: 329, distance: 46.9
click at [190, 329] on div "[PERSON_NAME]" at bounding box center [236, 320] width 129 height 21
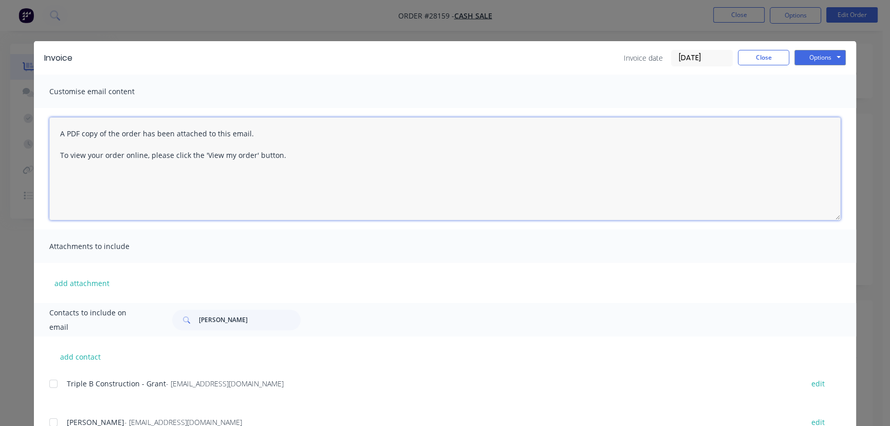
drag, startPoint x: 193, startPoint y: 325, endPoint x: 370, endPoint y: 215, distance: 208.6
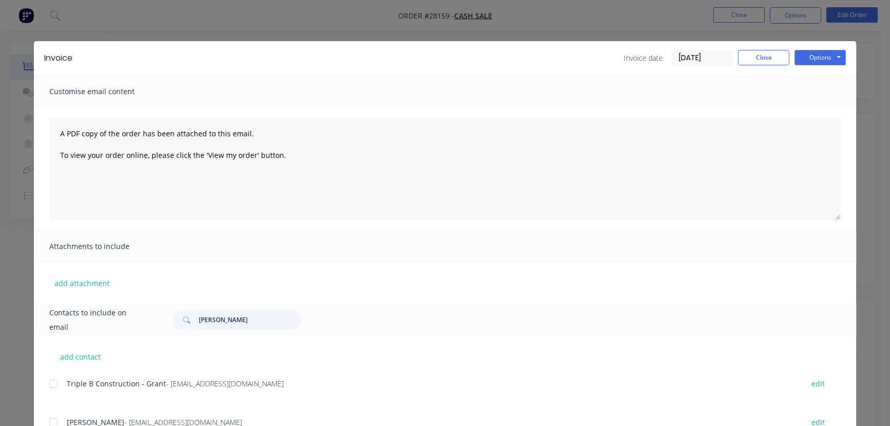
drag, startPoint x: 370, startPoint y: 215, endPoint x: 241, endPoint y: 323, distance: 168.6
click at [241, 323] on input "[PERSON_NAME]" at bounding box center [250, 320] width 102 height 21
drag, startPoint x: 241, startPoint y: 323, endPoint x: 180, endPoint y: 325, distance: 61.2
click at [179, 326] on div "[PERSON_NAME]" at bounding box center [236, 320] width 129 height 21
paste input "[PERSON_NAME]"
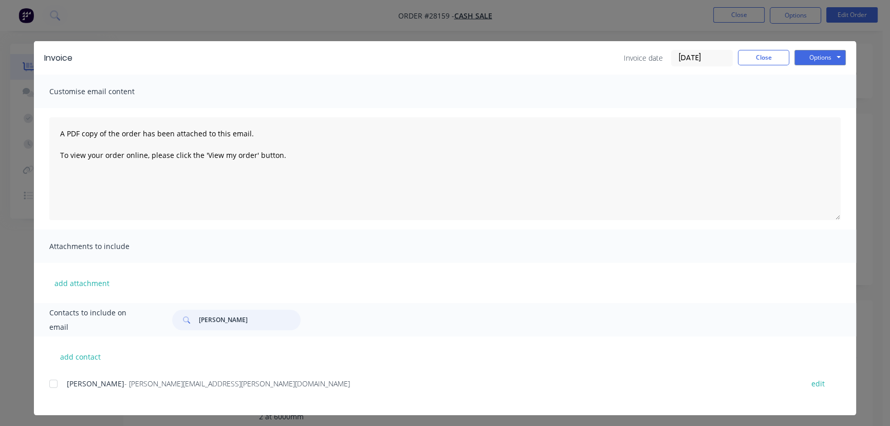
type input "[PERSON_NAME]"
drag, startPoint x: 240, startPoint y: 388, endPoint x: 48, endPoint y: 392, distance: 191.8
click at [49, 390] on div "Donna Gummerson - [EMAIL_ADDRESS][PERSON_NAME][DOMAIN_NAME] edit" at bounding box center [452, 383] width 807 height 14
copy div "Donna Gummerson - [EMAIL_ADDRESS][PERSON_NAME][DOMAIN_NAME]"
click at [823, 54] on button "Options" at bounding box center [820, 57] width 51 height 15
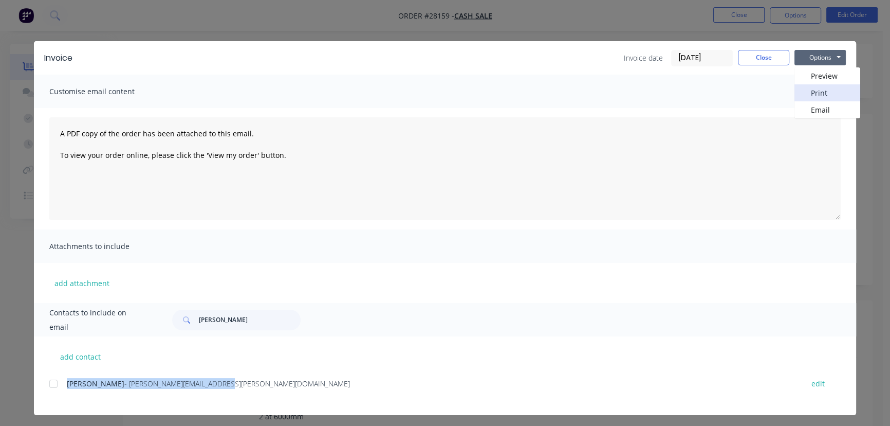
click at [805, 90] on button "Print" at bounding box center [828, 92] width 66 height 17
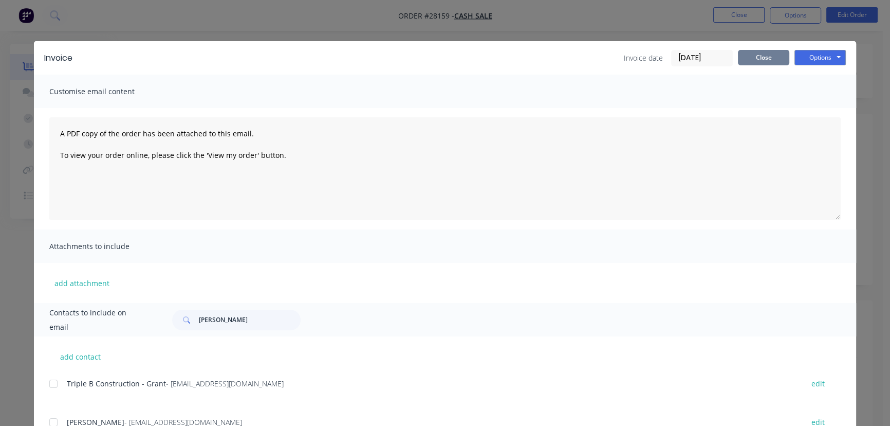
click at [752, 54] on button "Close" at bounding box center [763, 57] width 51 height 15
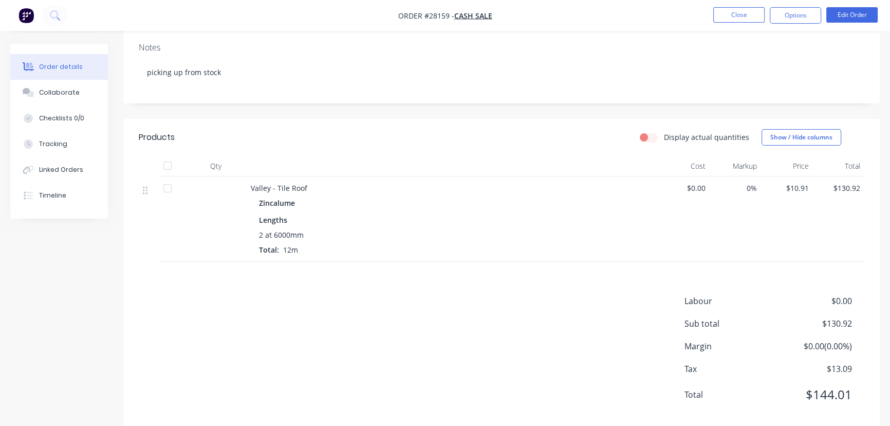
scroll to position [186, 0]
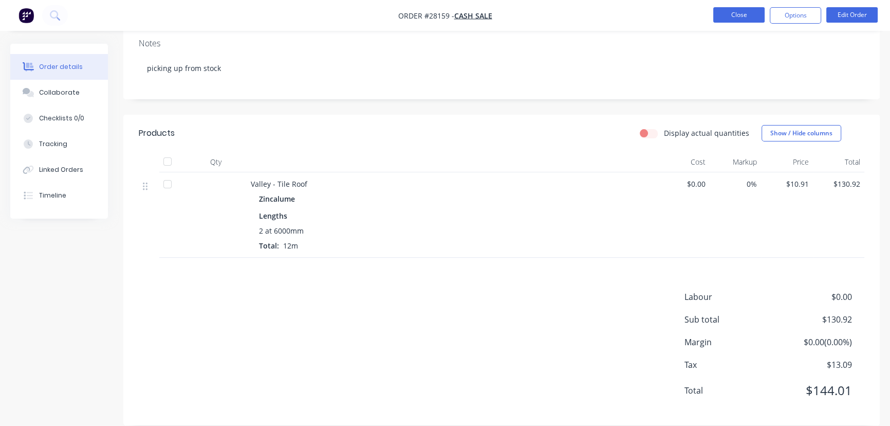
click at [736, 17] on button "Close" at bounding box center [739, 14] width 51 height 15
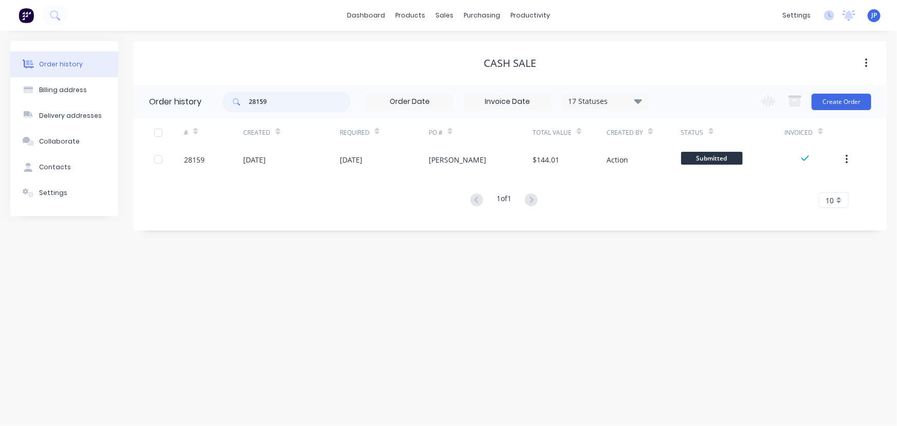
drag, startPoint x: 259, startPoint y: 110, endPoint x: 238, endPoint y: 113, distance: 21.8
click at [238, 113] on div "28159 17 Statuses Invoice Status Invoiced Not Invoiced Partial Order Status All…" at bounding box center [435, 101] width 427 height 33
type input "28167"
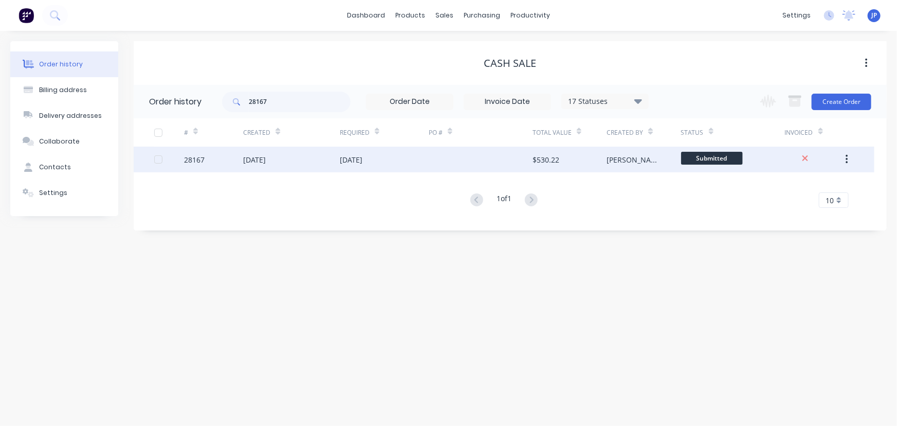
click at [266, 156] on div "[DATE]" at bounding box center [254, 159] width 23 height 11
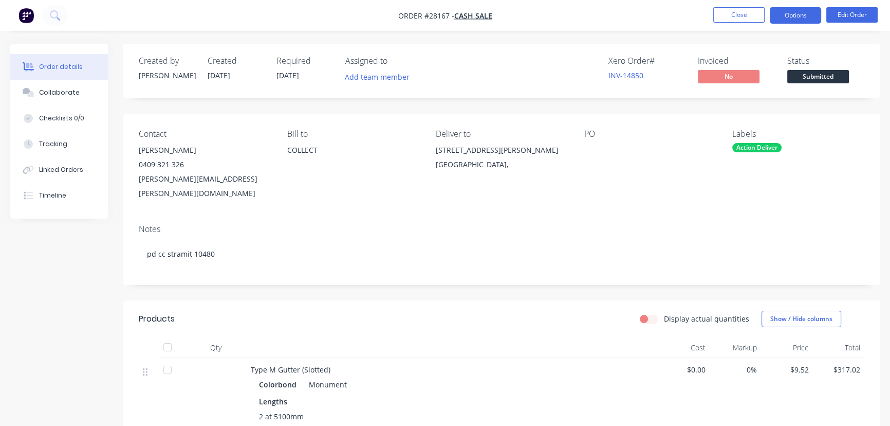
click at [787, 19] on button "Options" at bounding box center [795, 15] width 51 height 16
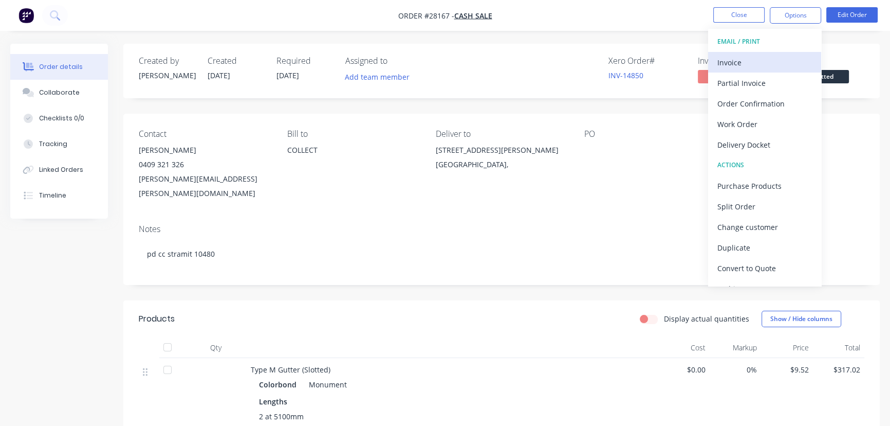
click at [753, 63] on div "Invoice" at bounding box center [765, 62] width 95 height 15
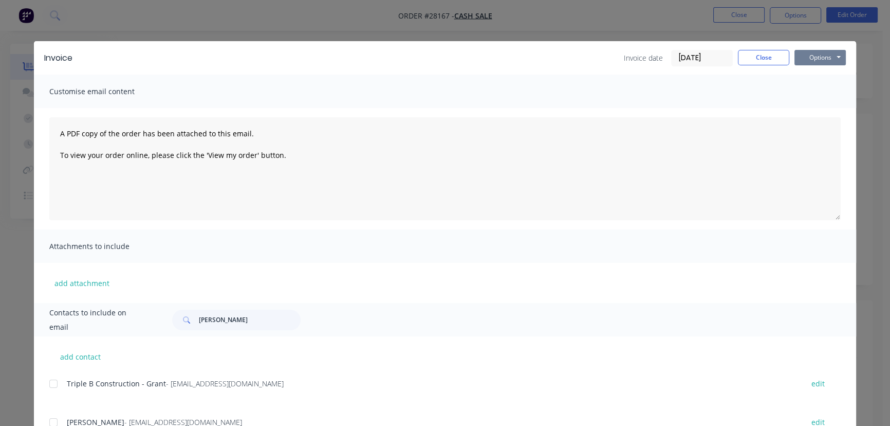
click at [817, 64] on button "Options" at bounding box center [820, 57] width 51 height 15
click at [813, 96] on button "Print" at bounding box center [828, 92] width 66 height 17
click at [756, 53] on button "Close" at bounding box center [763, 57] width 51 height 15
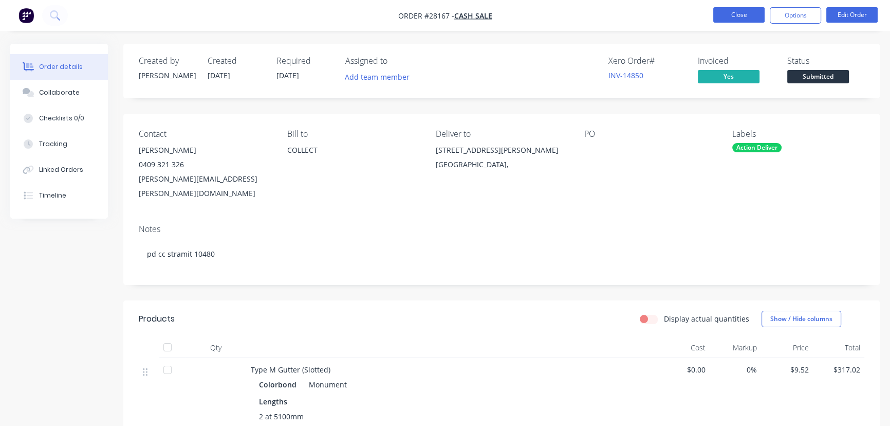
click at [730, 16] on button "Close" at bounding box center [739, 14] width 51 height 15
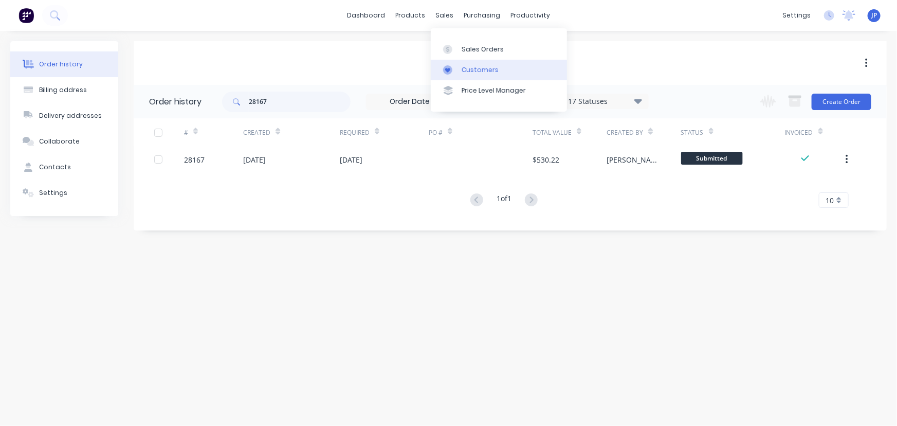
click at [466, 67] on div "Customers" at bounding box center [480, 69] width 37 height 9
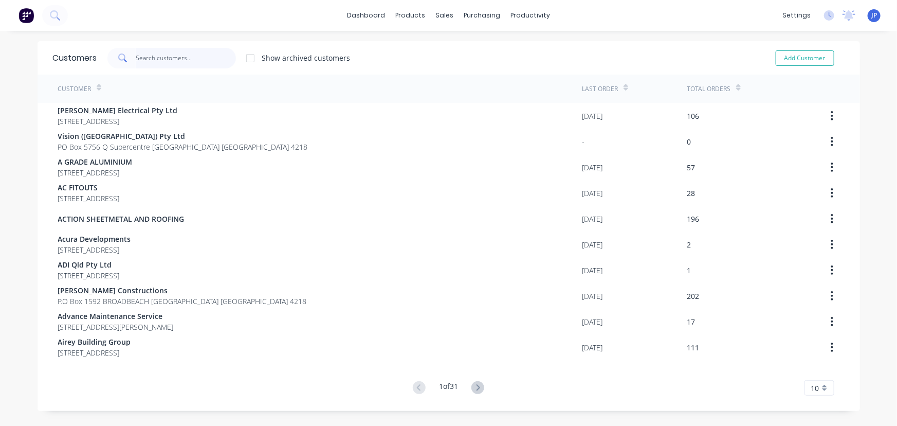
click at [185, 66] on input "text" at bounding box center [186, 58] width 100 height 21
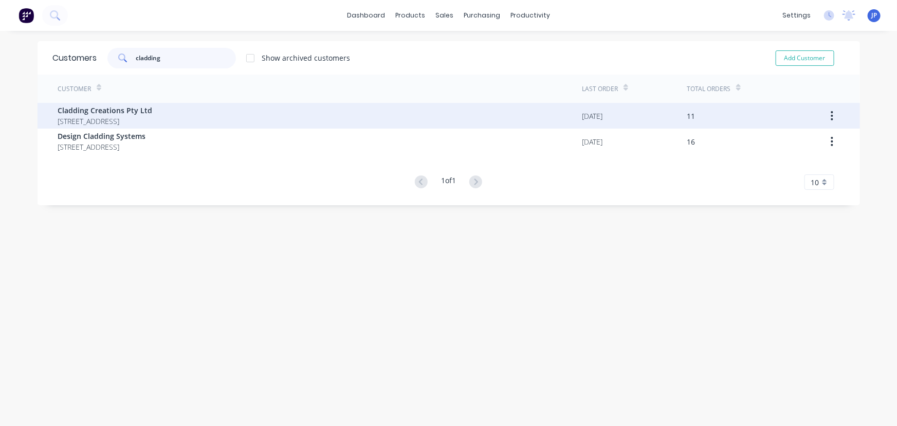
type input "cladding"
click at [87, 118] on span "[STREET_ADDRESS]" at bounding box center [105, 121] width 95 height 11
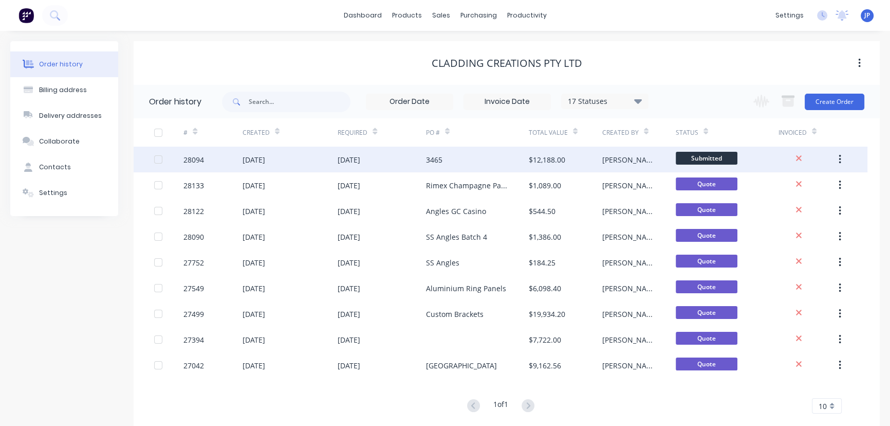
click at [286, 155] on div "[DATE]" at bounding box center [291, 160] width 96 height 26
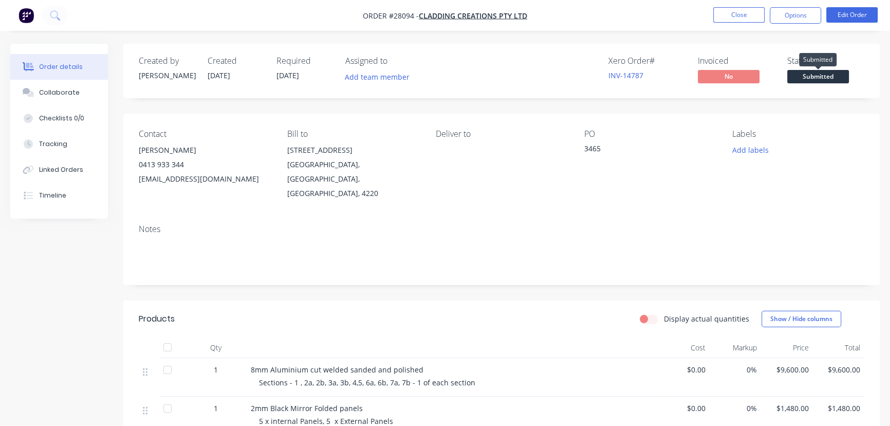
click at [822, 74] on span "Submitted" at bounding box center [819, 76] width 62 height 13
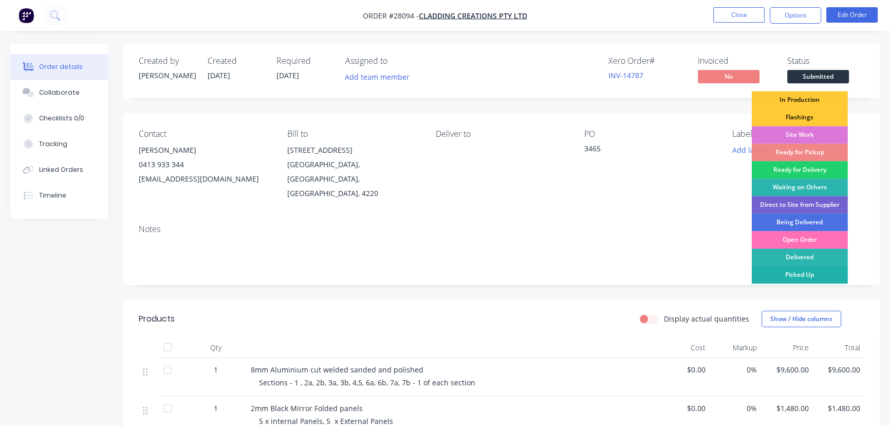
click at [807, 272] on div "Picked Up" at bounding box center [800, 274] width 96 height 17
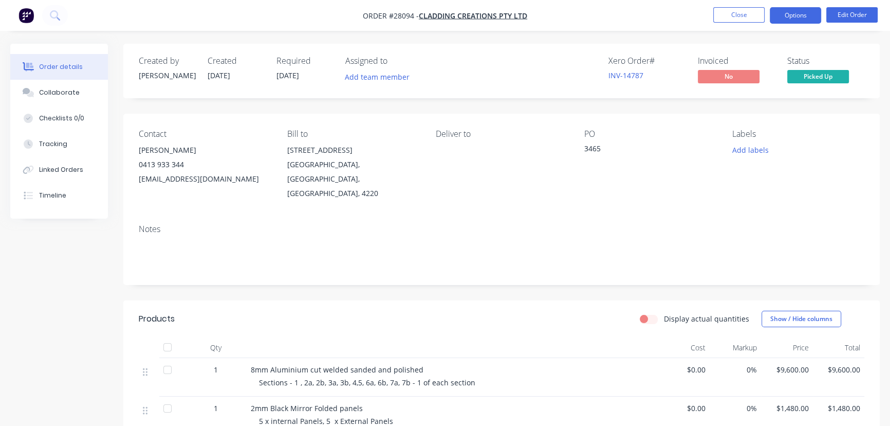
click at [791, 23] on button "Options" at bounding box center [795, 15] width 51 height 16
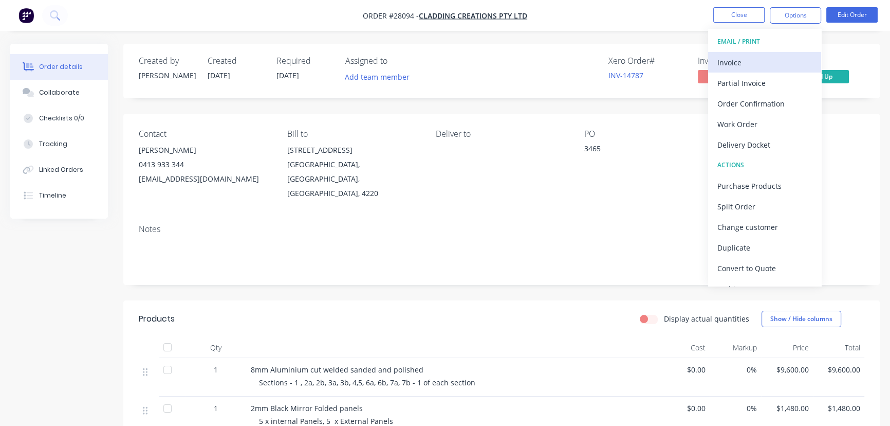
click at [736, 59] on div "Invoice" at bounding box center [765, 62] width 95 height 15
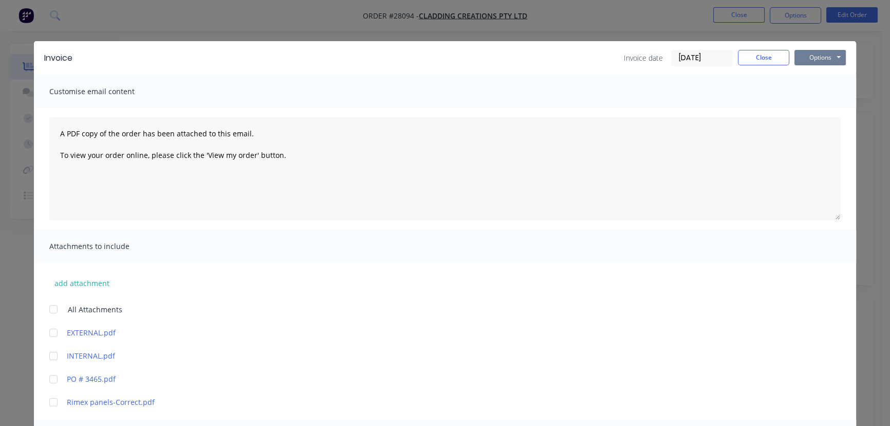
drag, startPoint x: 812, startPoint y: 56, endPoint x: 813, endPoint y: 64, distance: 8.3
click at [813, 57] on button "Options" at bounding box center [820, 57] width 51 height 15
click at [812, 91] on button "Print" at bounding box center [828, 92] width 66 height 17
click at [739, 56] on button "Close" at bounding box center [763, 57] width 51 height 15
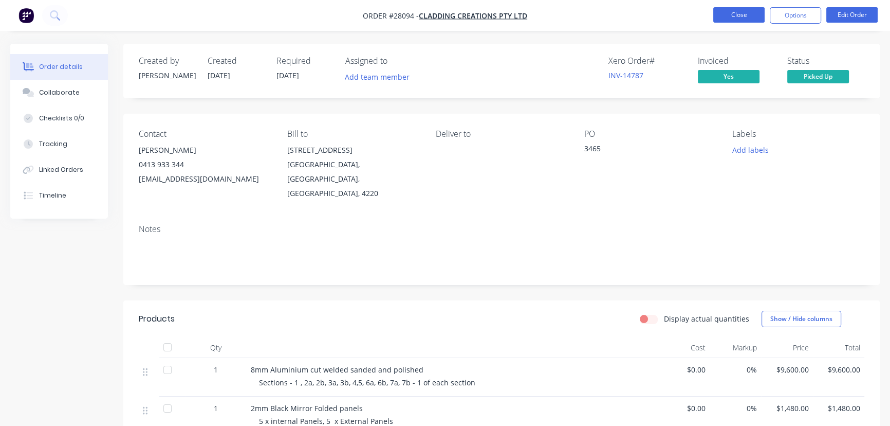
click at [742, 15] on button "Close" at bounding box center [739, 14] width 51 height 15
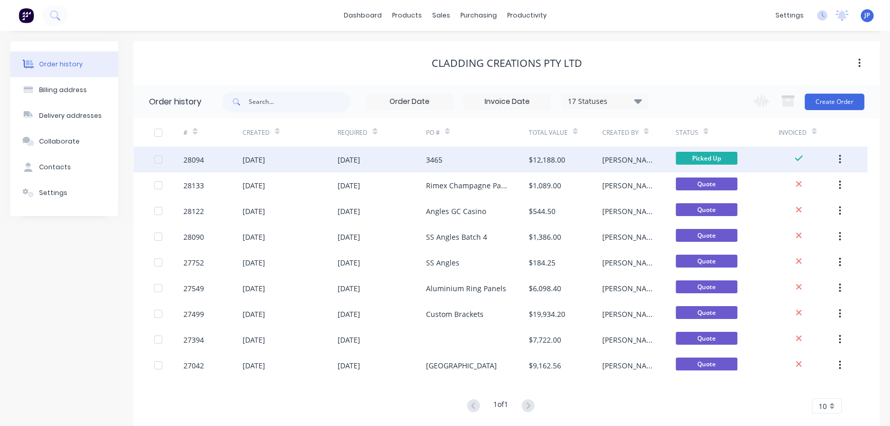
click at [844, 155] on button "button" at bounding box center [840, 159] width 24 height 19
click at [813, 184] on div "Archive" at bounding box center [803, 186] width 79 height 15
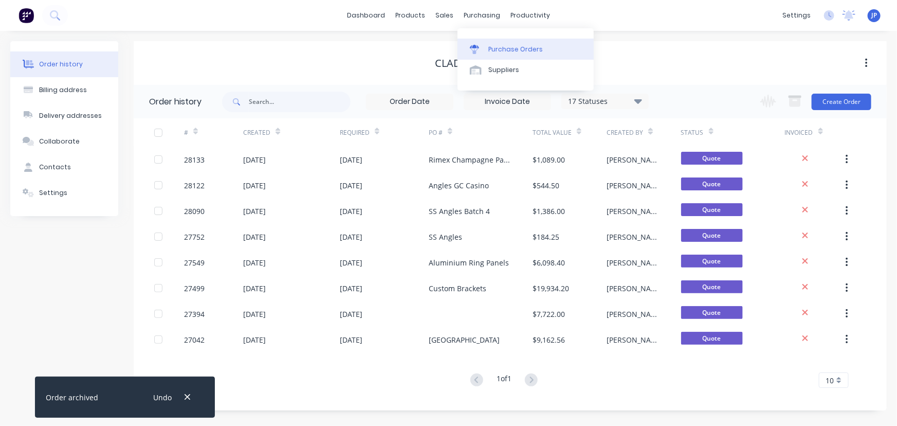
click at [505, 48] on div "Purchase Orders" at bounding box center [515, 49] width 54 height 9
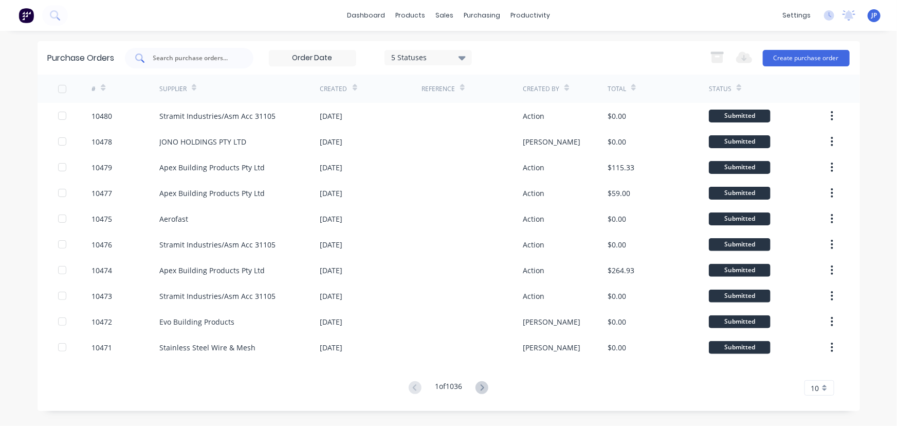
click at [198, 64] on div at bounding box center [189, 58] width 129 height 21
type input "10334"
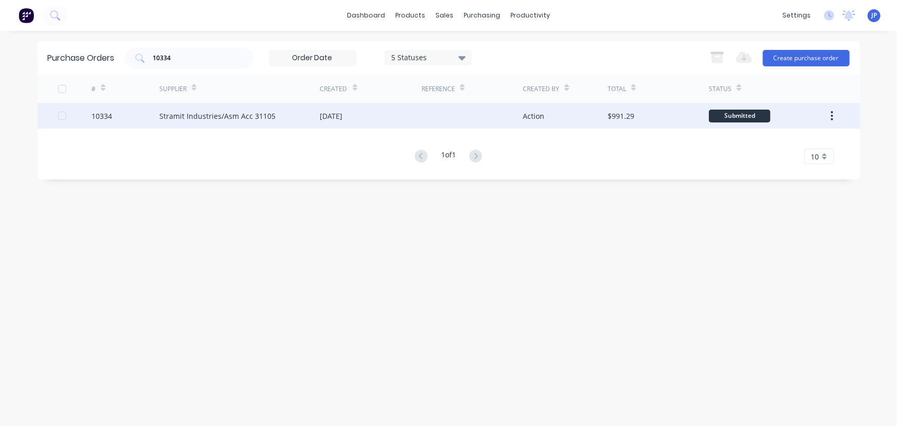
click at [170, 119] on div "Stramit Industries/Asm Acc 31105" at bounding box center [217, 116] width 116 height 11
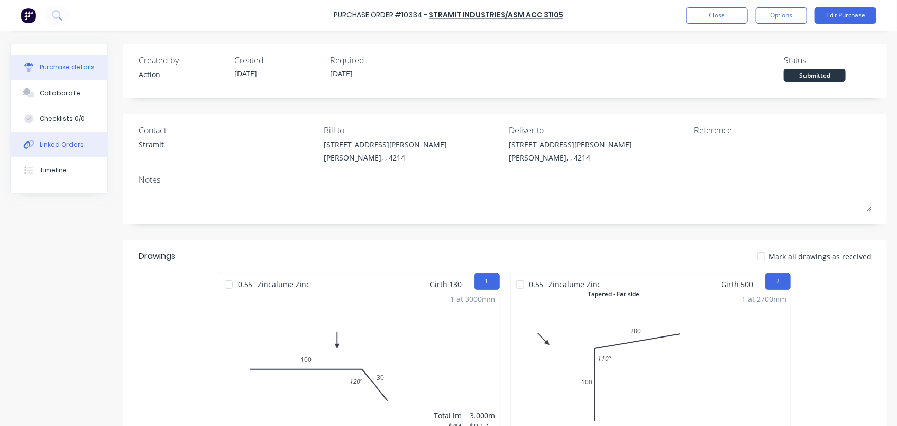
click at [71, 147] on div "Linked Orders" at bounding box center [62, 144] width 44 height 9
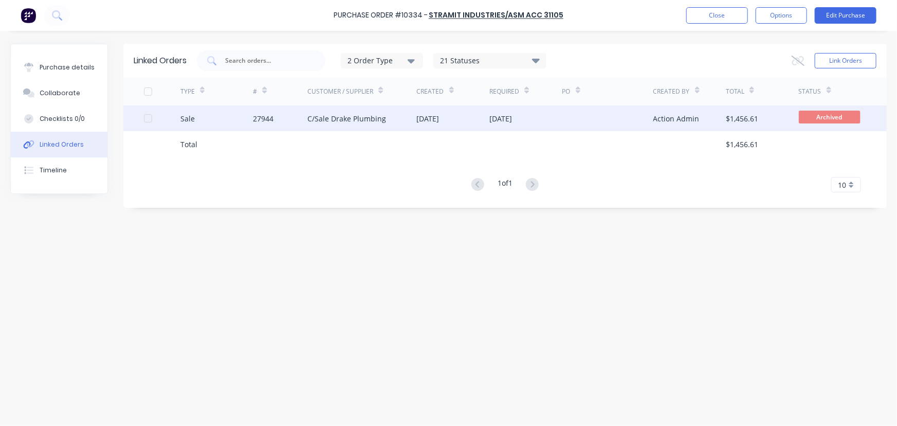
click at [214, 120] on div "Sale" at bounding box center [216, 118] width 73 height 26
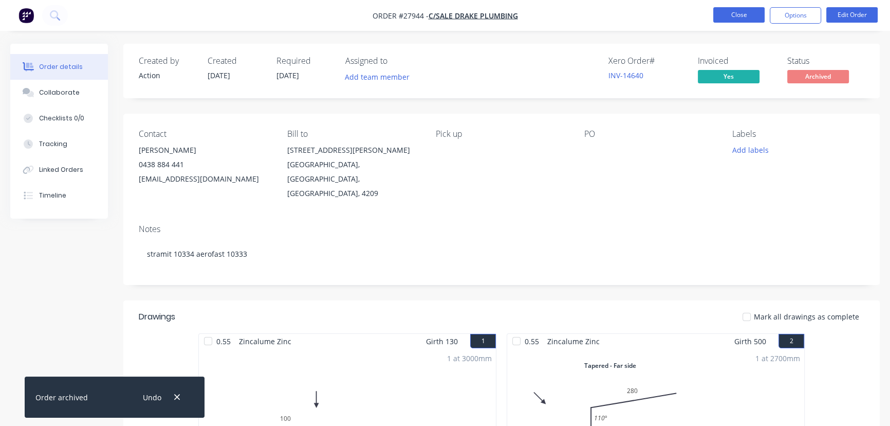
click at [748, 20] on button "Close" at bounding box center [739, 14] width 51 height 15
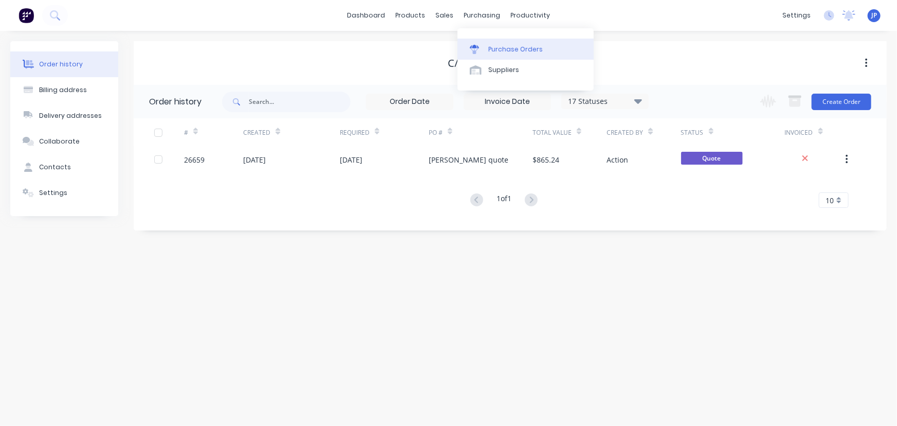
click at [489, 45] on div "Purchase Orders" at bounding box center [515, 49] width 54 height 9
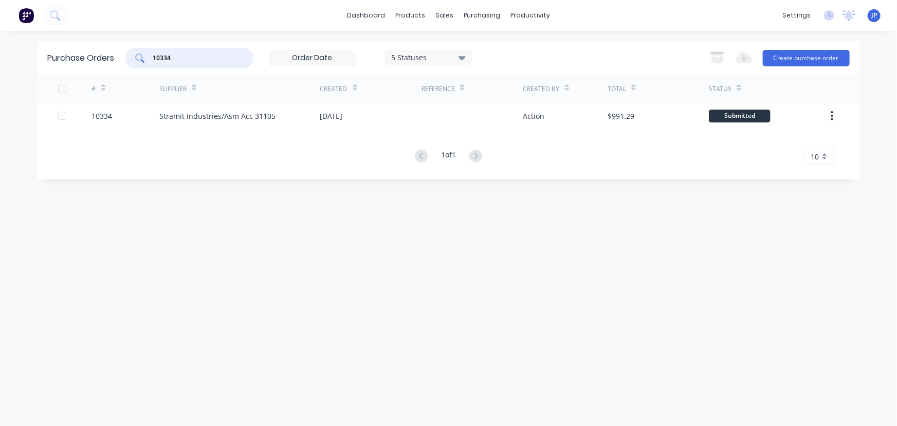
drag, startPoint x: 183, startPoint y: 64, endPoint x: 136, endPoint y: 62, distance: 46.8
click at [136, 62] on div "10334" at bounding box center [189, 58] width 129 height 21
type input "10325"
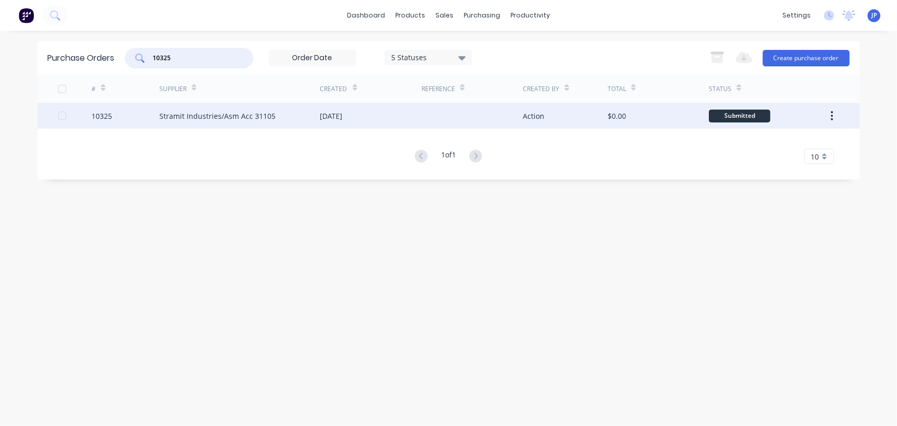
click at [173, 116] on div "Stramit Industries/Asm Acc 31105" at bounding box center [217, 116] width 116 height 11
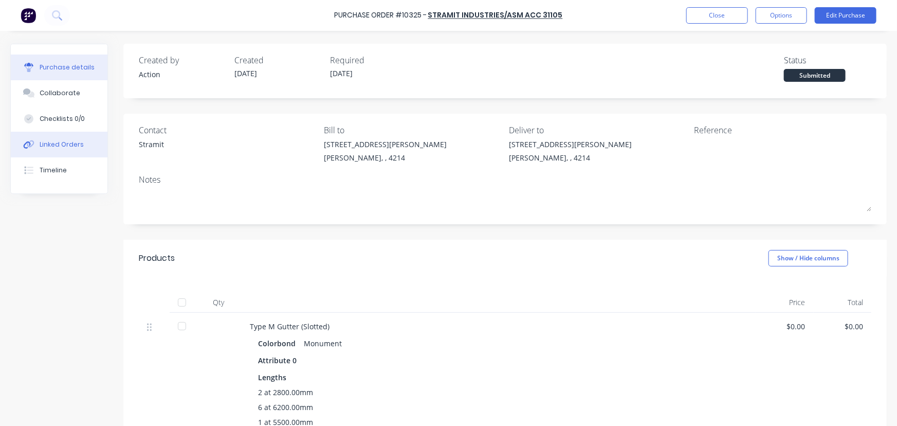
click at [65, 144] on div "Linked Orders" at bounding box center [62, 144] width 44 height 9
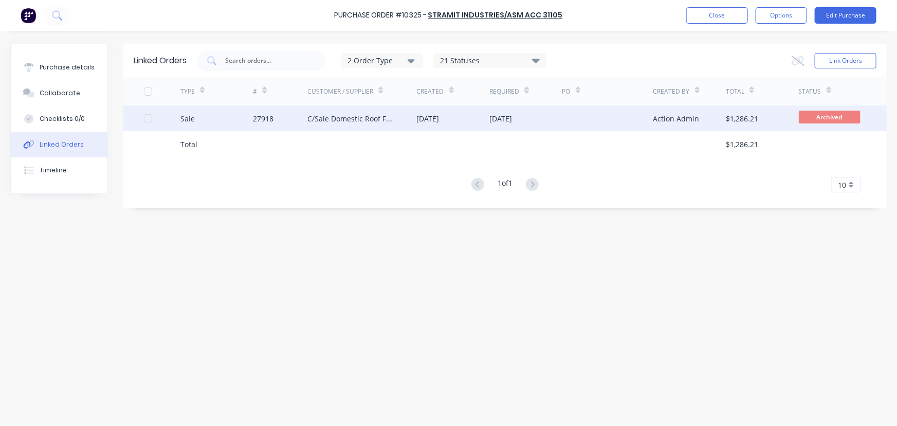
click at [267, 115] on div "27918" at bounding box center [263, 118] width 21 height 11
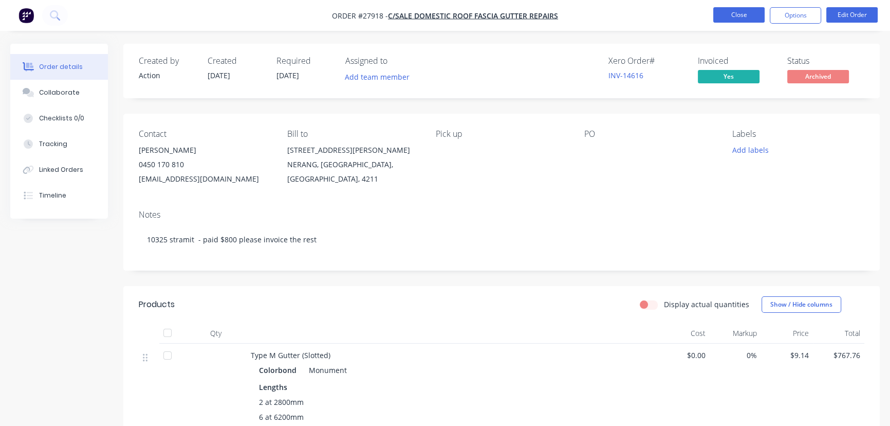
click at [728, 14] on button "Close" at bounding box center [739, 14] width 51 height 15
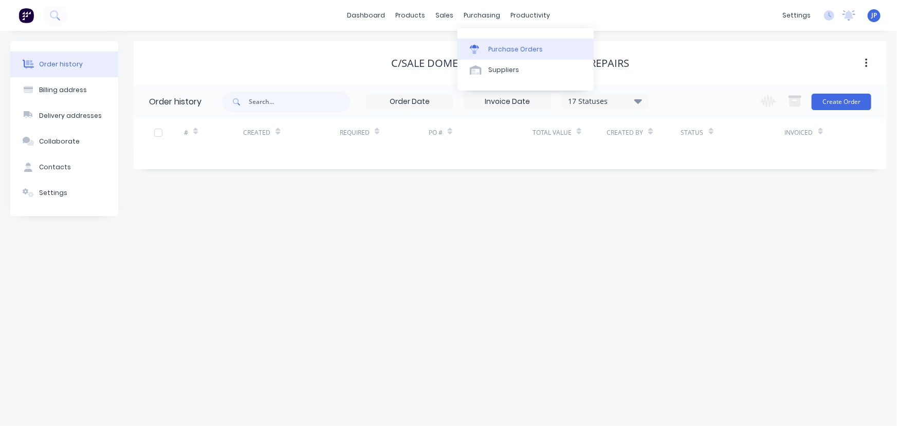
click at [494, 49] on div "Purchase Orders" at bounding box center [515, 49] width 54 height 9
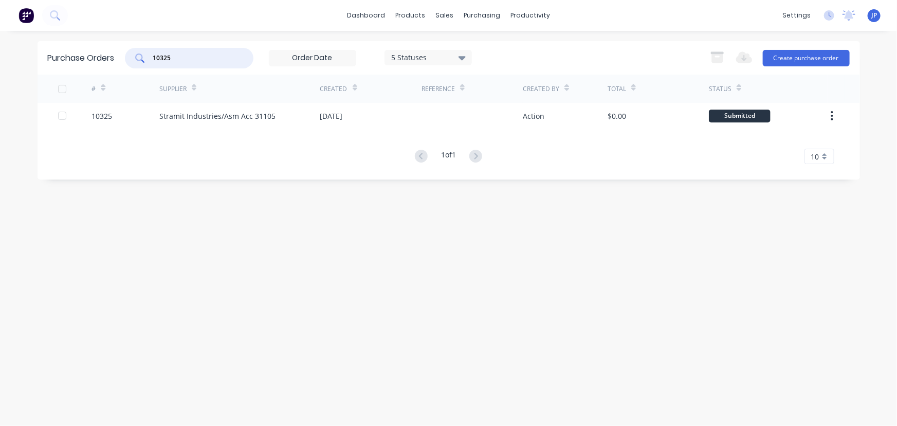
drag, startPoint x: 178, startPoint y: 61, endPoint x: 128, endPoint y: 56, distance: 50.1
click at [128, 56] on div "10325" at bounding box center [189, 58] width 129 height 21
type input "10323"
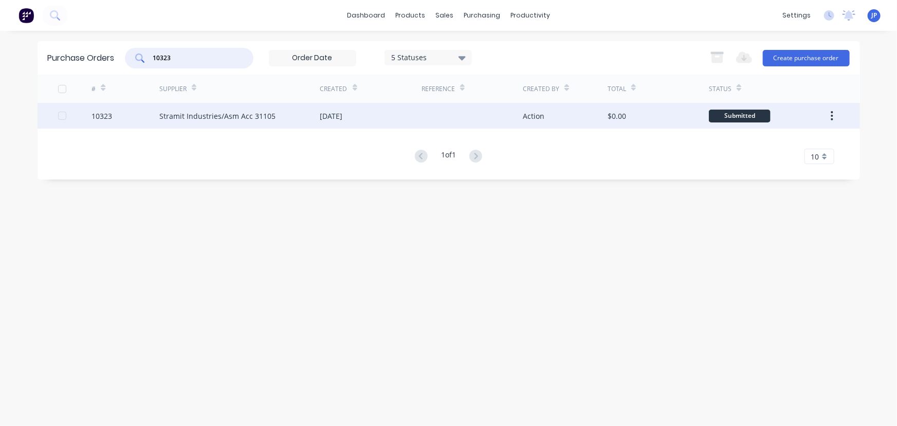
click at [166, 119] on div "Stramit Industries/Asm Acc 31105" at bounding box center [217, 116] width 116 height 11
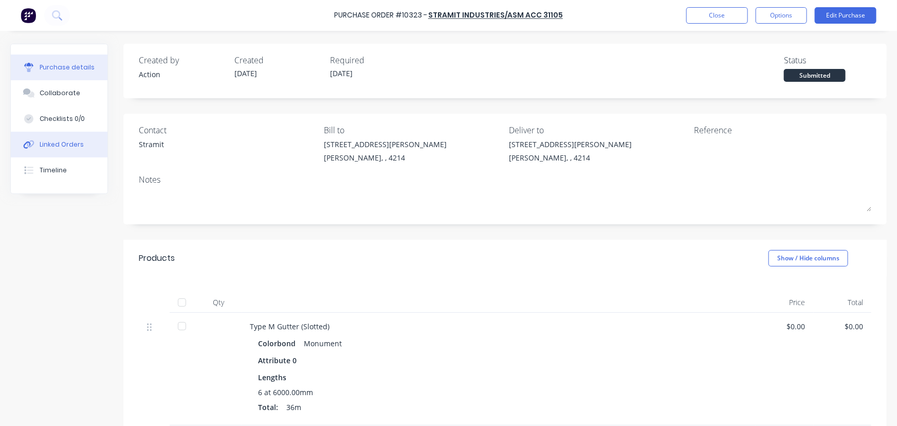
click at [64, 148] on div "Linked Orders" at bounding box center [62, 144] width 44 height 9
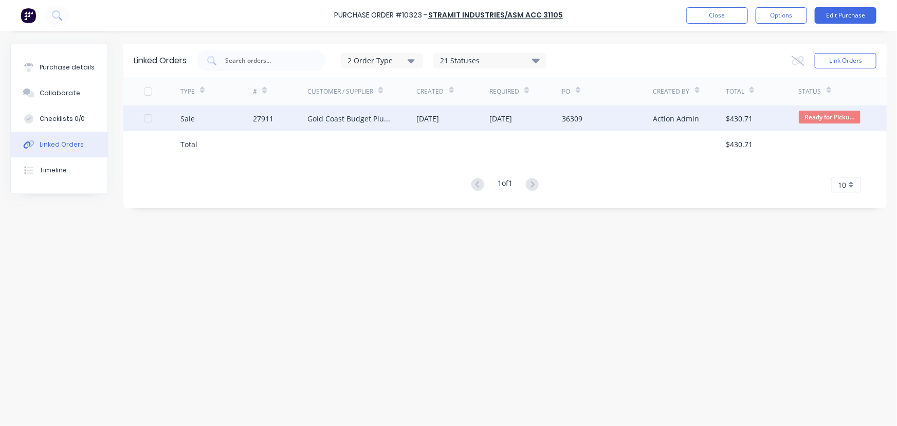
click at [290, 121] on div "27911" at bounding box center [280, 118] width 54 height 26
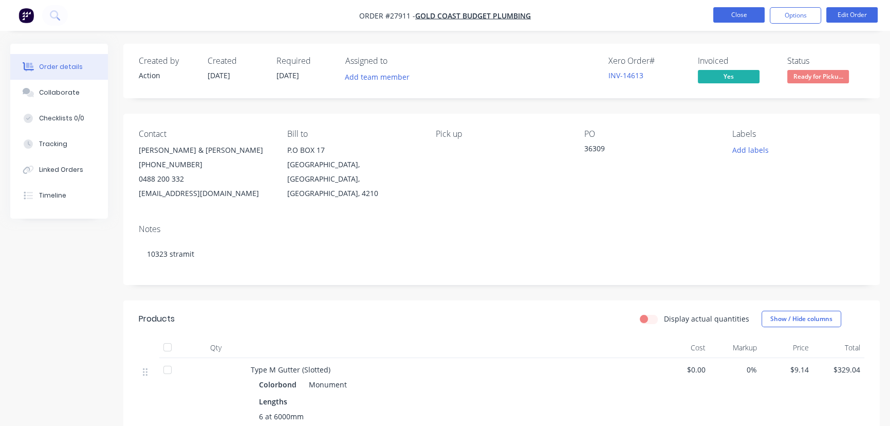
click at [732, 18] on button "Close" at bounding box center [739, 14] width 51 height 15
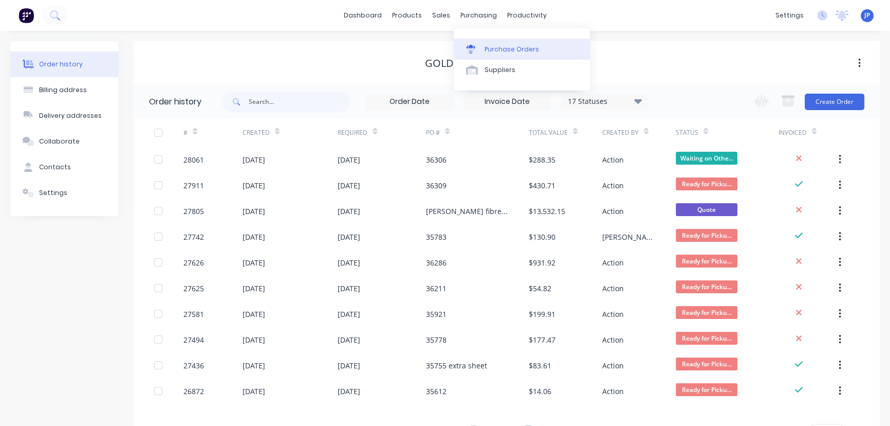
click at [486, 50] on div "Purchase Orders" at bounding box center [512, 49] width 54 height 9
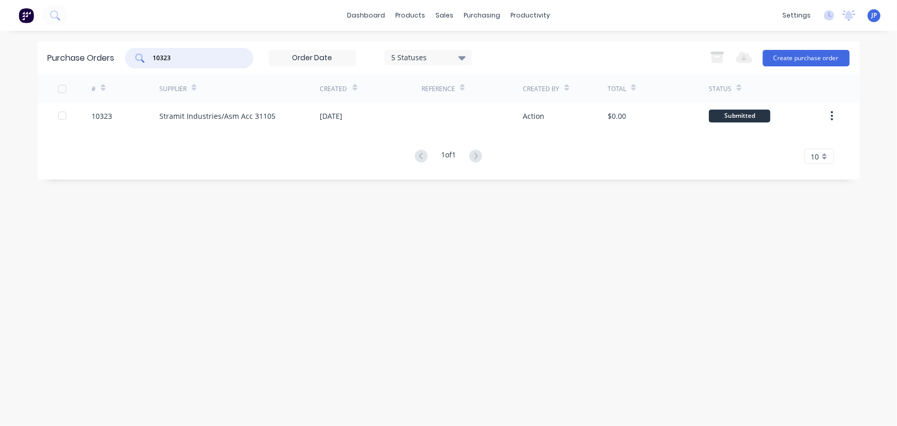
drag, startPoint x: 182, startPoint y: 53, endPoint x: 130, endPoint y: 71, distance: 55.1
click at [130, 71] on div "Purchase Orders 10323 5 Statuses 5 Statuses Export to Excel (XLSX) Create purch…" at bounding box center [449, 57] width 823 height 33
type input "10355"
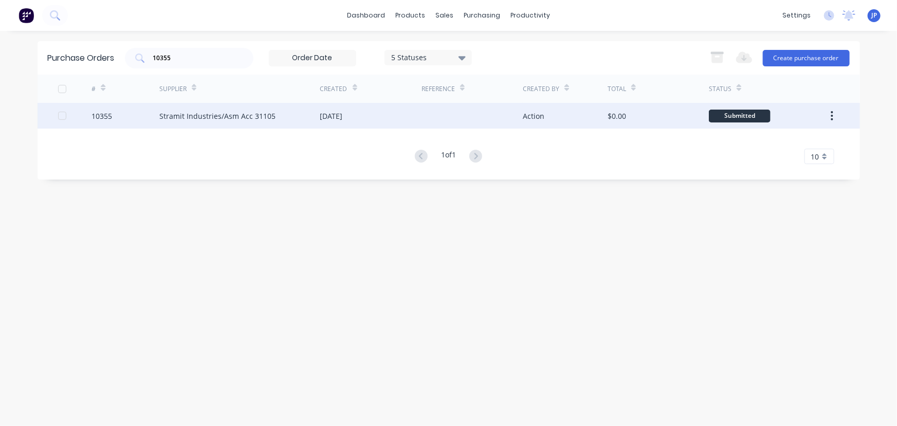
click at [253, 113] on div "Stramit Industries/Asm Acc 31105" at bounding box center [217, 116] width 116 height 11
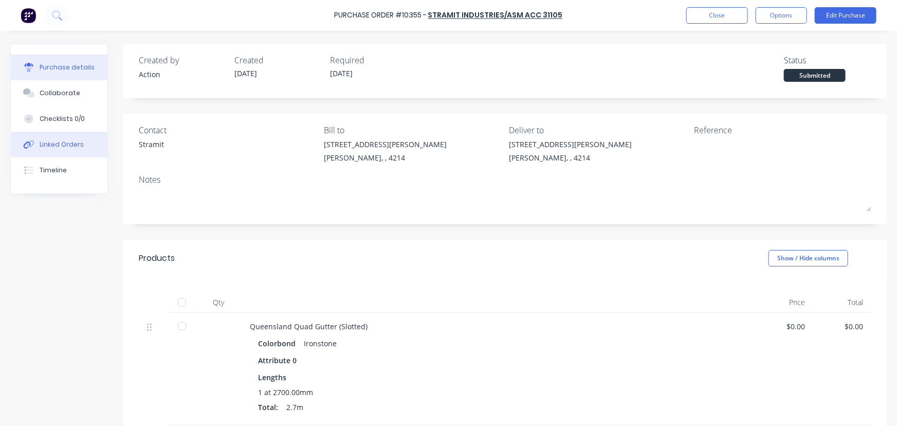
click at [80, 145] on div "Linked Orders" at bounding box center [62, 144] width 44 height 9
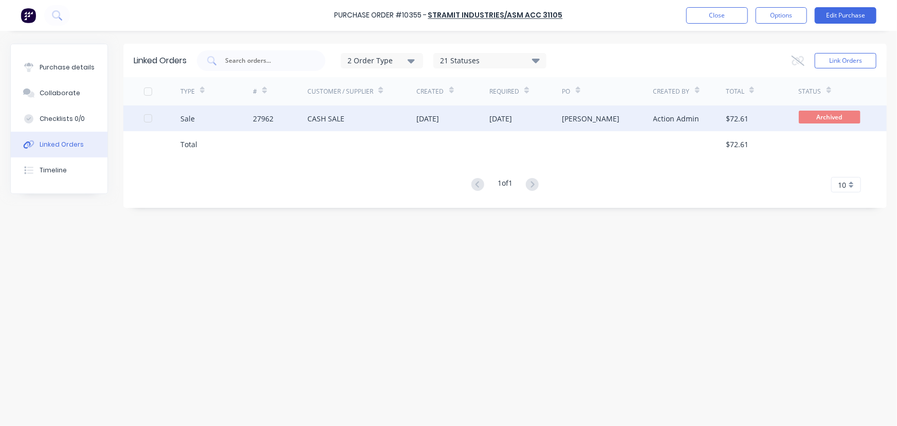
click at [360, 119] on div "CASH SALE" at bounding box center [361, 118] width 109 height 26
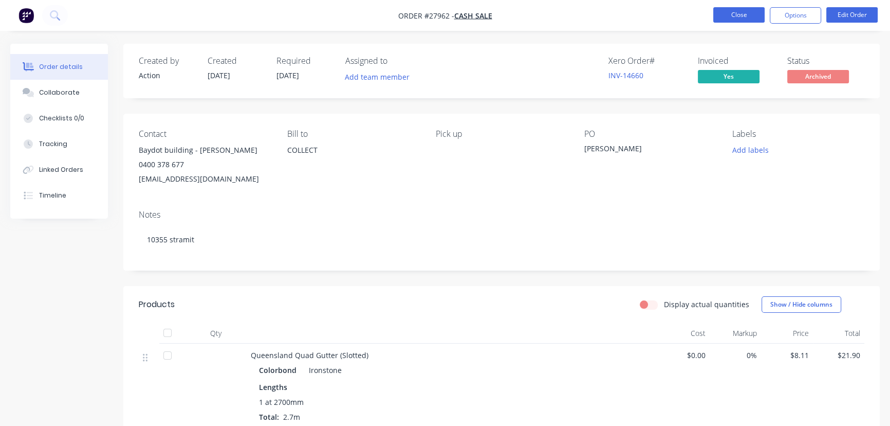
click at [733, 14] on button "Close" at bounding box center [739, 14] width 51 height 15
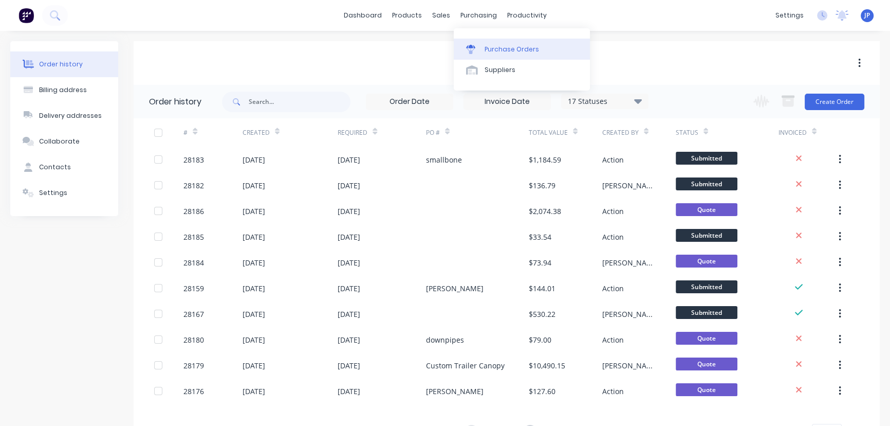
click at [492, 46] on div "Purchase Orders" at bounding box center [512, 49] width 54 height 9
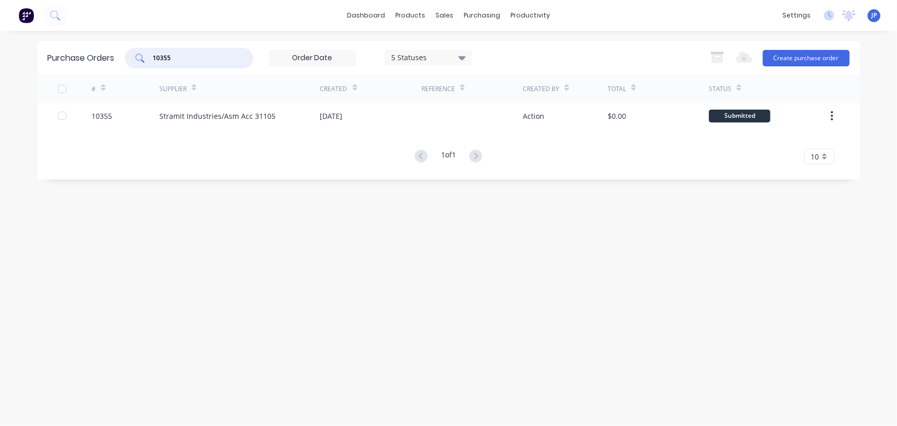
drag, startPoint x: 181, startPoint y: 61, endPoint x: 122, endPoint y: 61, distance: 58.6
click at [122, 61] on div "Purchase Orders 10355 5 Statuses 5 Statuses Export to Excel (XLSX) Create purch…" at bounding box center [449, 57] width 823 height 33
type input "10341"
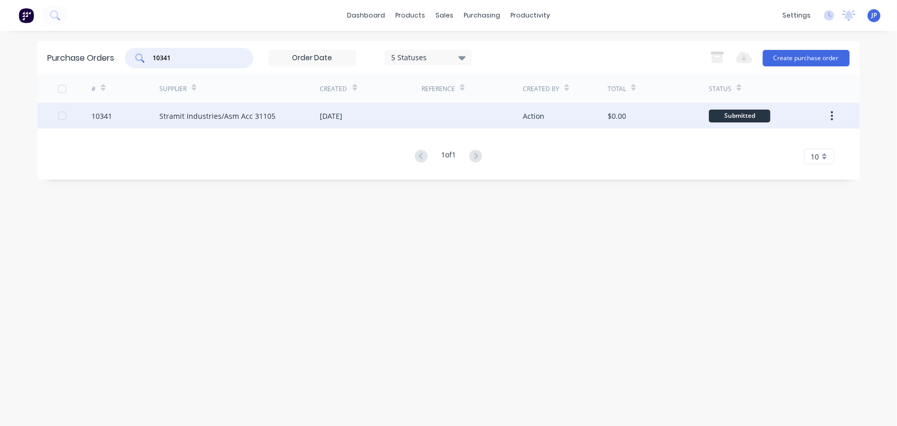
click at [253, 119] on div "Stramit Industries/Asm Acc 31105" at bounding box center [217, 116] width 116 height 11
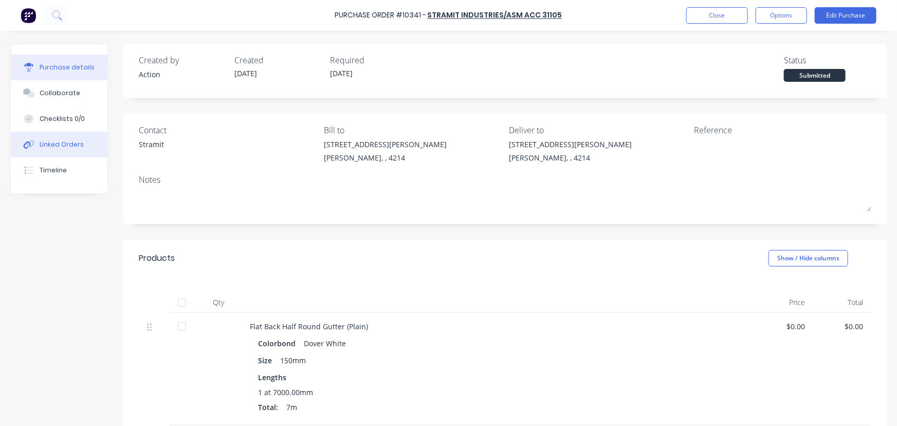
click at [62, 144] on div "Linked Orders" at bounding box center [62, 144] width 44 height 9
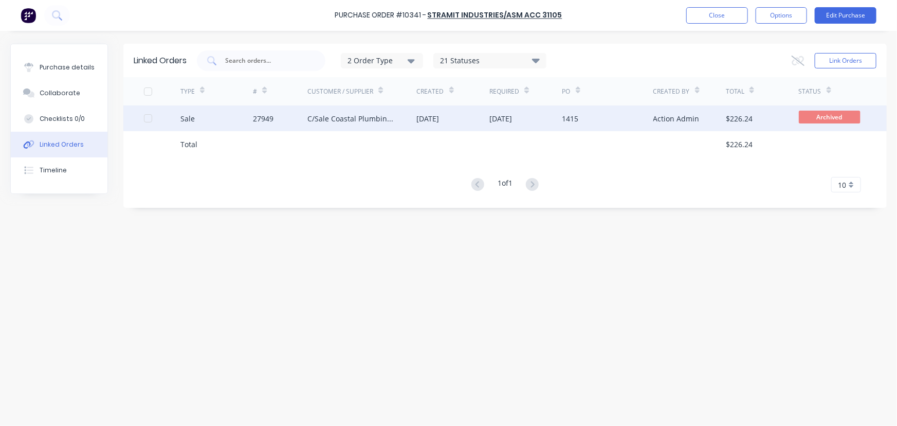
click at [285, 119] on div "27949" at bounding box center [280, 118] width 54 height 26
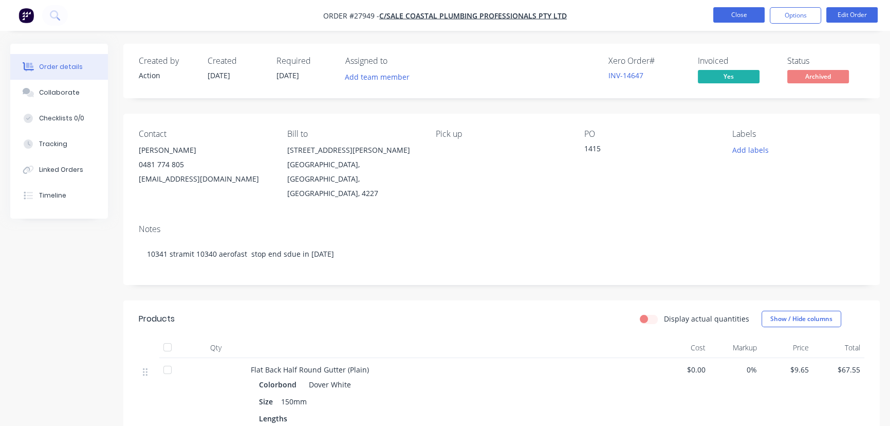
click at [734, 19] on button "Close" at bounding box center [739, 14] width 51 height 15
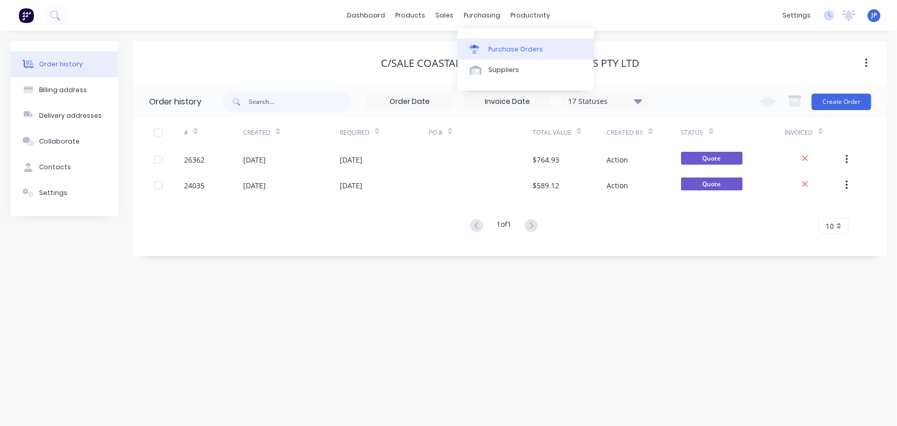
click at [492, 48] on div "Purchase Orders" at bounding box center [515, 49] width 54 height 9
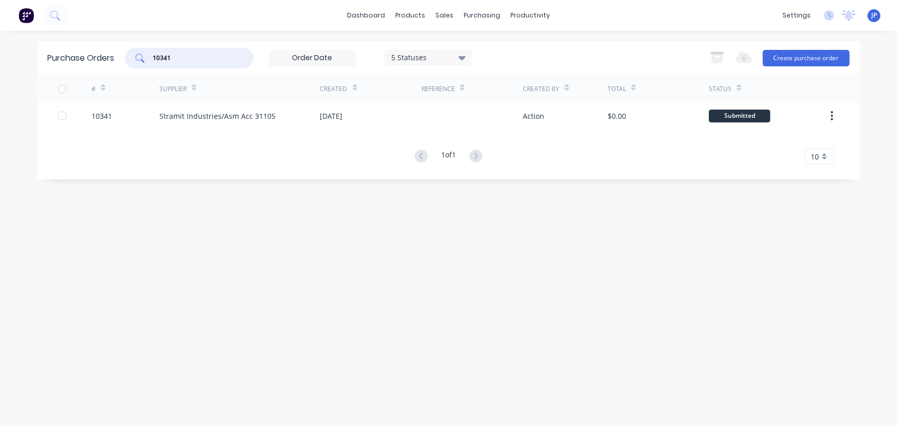
drag, startPoint x: 177, startPoint y: 61, endPoint x: 124, endPoint y: 56, distance: 53.3
click at [124, 56] on div "Purchase Orders 10341 5 Statuses 5 Statuses Export to Excel (XLSX) Create purch…" at bounding box center [449, 57] width 823 height 33
type input "10363"
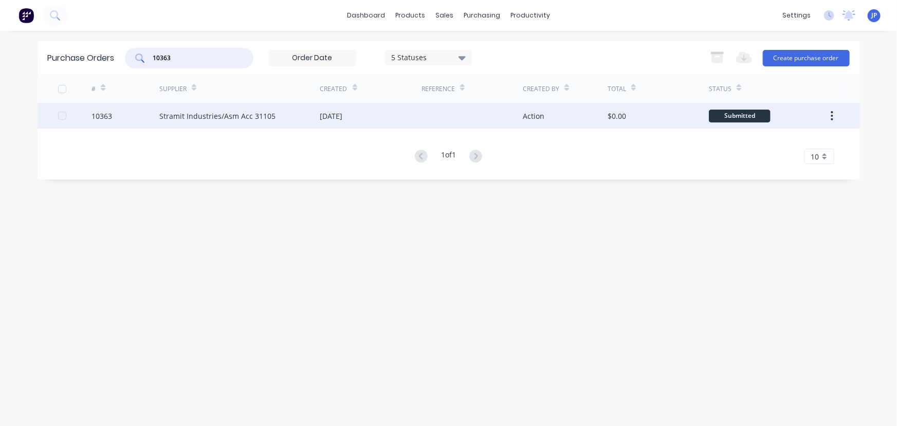
click at [157, 118] on div "10363" at bounding box center [126, 116] width 68 height 26
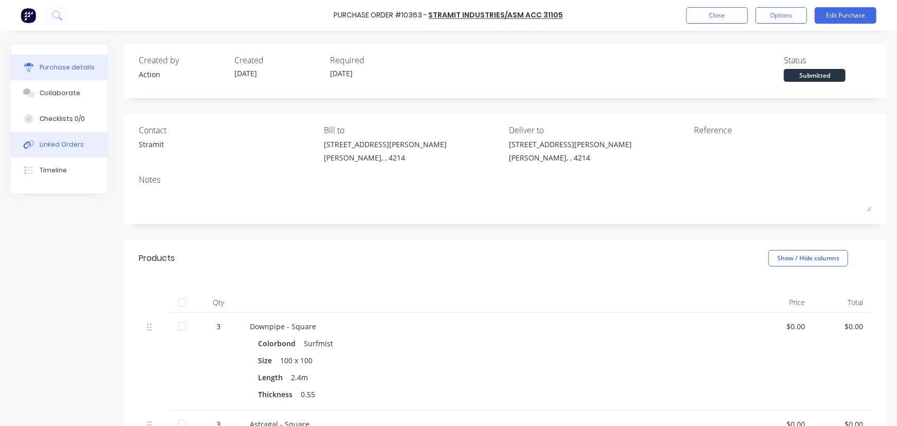
click at [55, 141] on div "Linked Orders" at bounding box center [62, 144] width 44 height 9
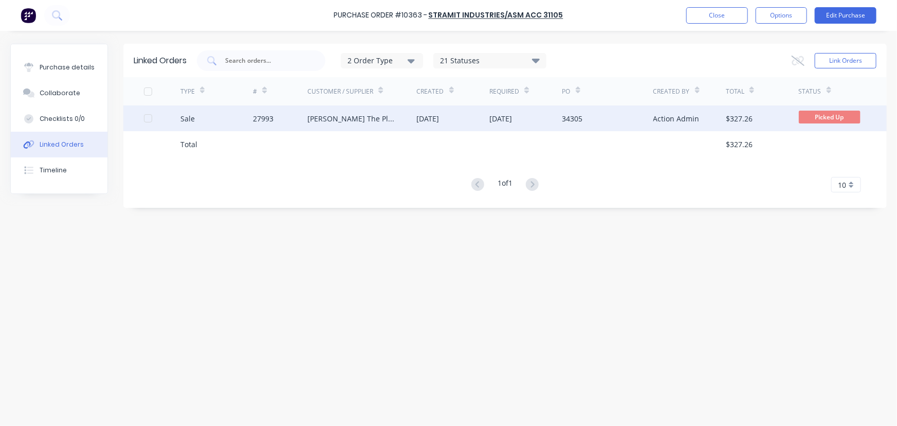
click at [237, 123] on div "Sale" at bounding box center [216, 118] width 73 height 26
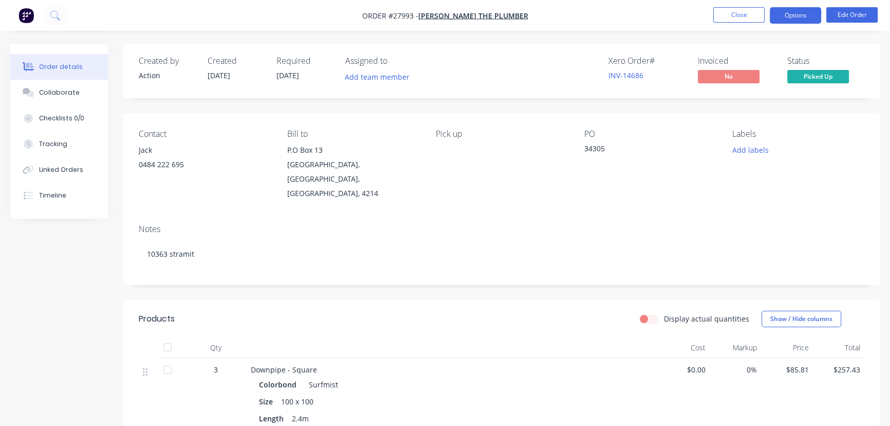
click at [784, 14] on button "Options" at bounding box center [795, 15] width 51 height 16
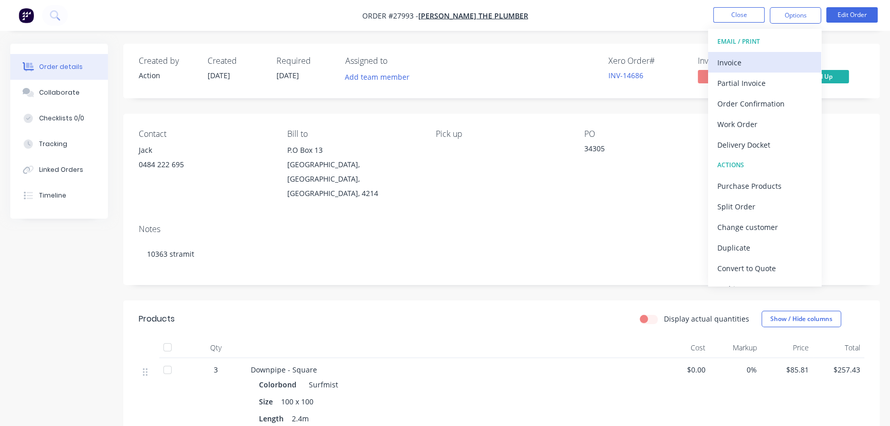
click at [752, 63] on div "Invoice" at bounding box center [765, 62] width 95 height 15
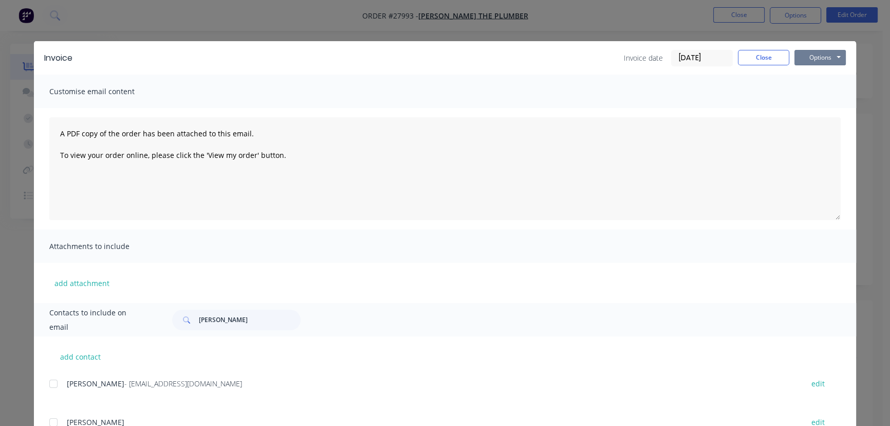
drag, startPoint x: 810, startPoint y: 57, endPoint x: 810, endPoint y: 65, distance: 8.2
click at [811, 59] on button "Options" at bounding box center [820, 57] width 51 height 15
click at [805, 95] on button "Print" at bounding box center [828, 92] width 66 height 17
click at [753, 60] on button "Close" at bounding box center [763, 57] width 51 height 15
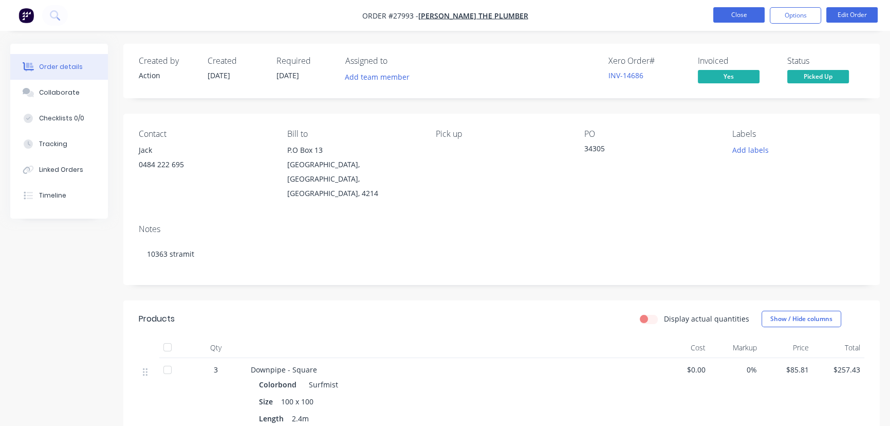
click at [725, 19] on button "Close" at bounding box center [739, 14] width 51 height 15
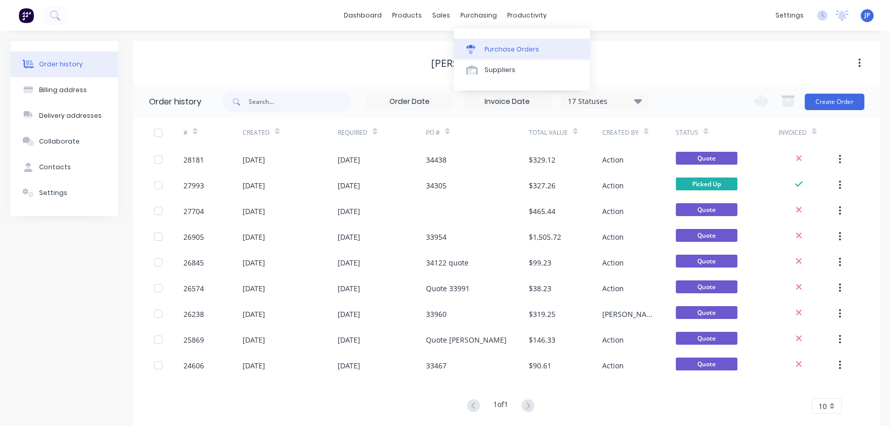
click at [490, 48] on div "Purchase Orders" at bounding box center [512, 49] width 54 height 9
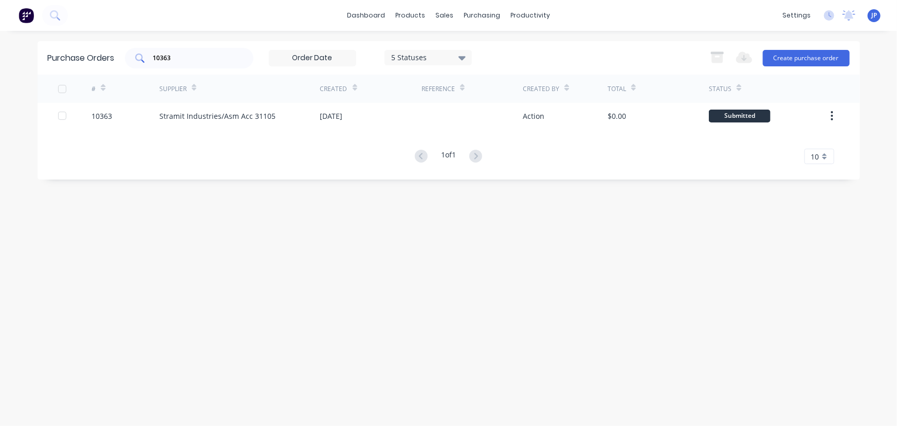
drag, startPoint x: 186, startPoint y: 64, endPoint x: 130, endPoint y: 58, distance: 56.4
click at [130, 58] on div "10363" at bounding box center [189, 58] width 129 height 21
drag, startPoint x: 188, startPoint y: 56, endPoint x: 139, endPoint y: 61, distance: 49.1
click at [139, 61] on div "10363" at bounding box center [189, 58] width 129 height 21
type input "10360"
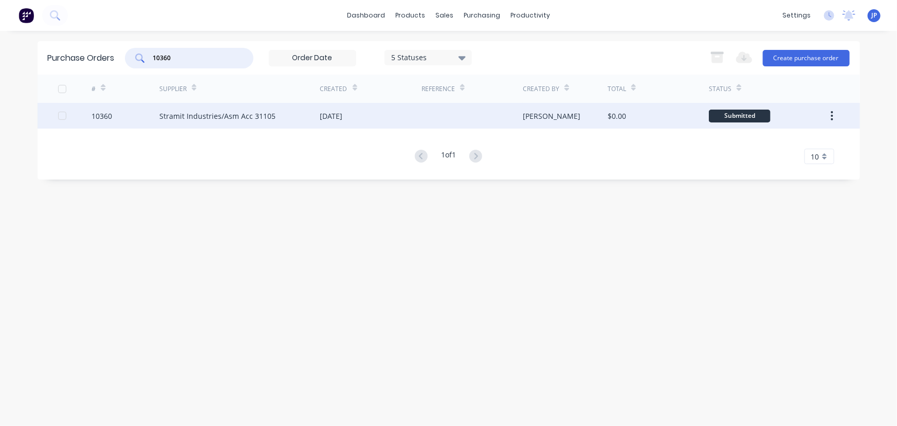
click at [193, 118] on div "Stramit Industries/Asm Acc 31105" at bounding box center [217, 116] width 116 height 11
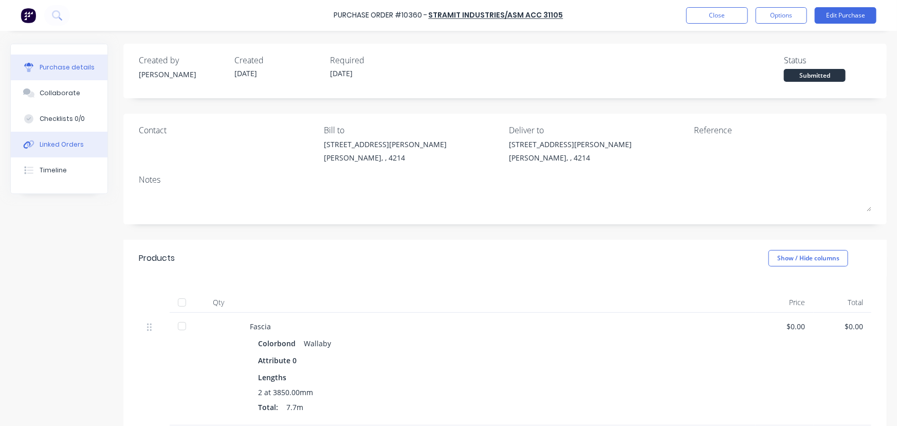
click at [79, 152] on button "Linked Orders" at bounding box center [59, 145] width 97 height 26
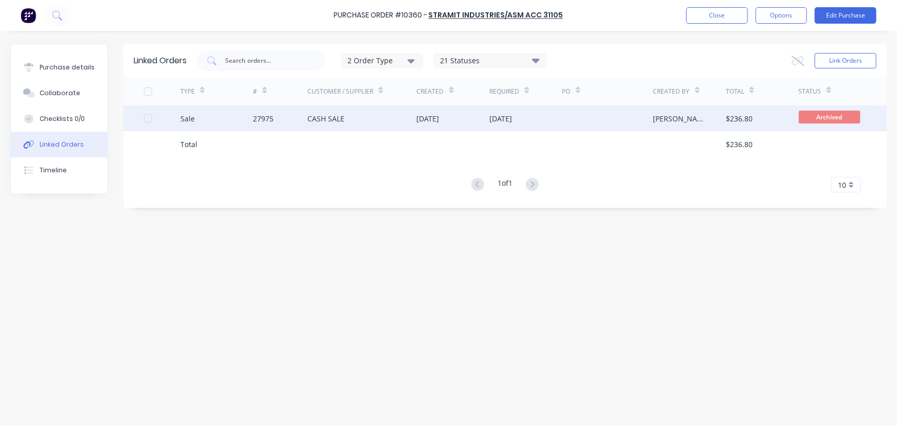
click at [283, 110] on div "27975" at bounding box center [280, 118] width 54 height 26
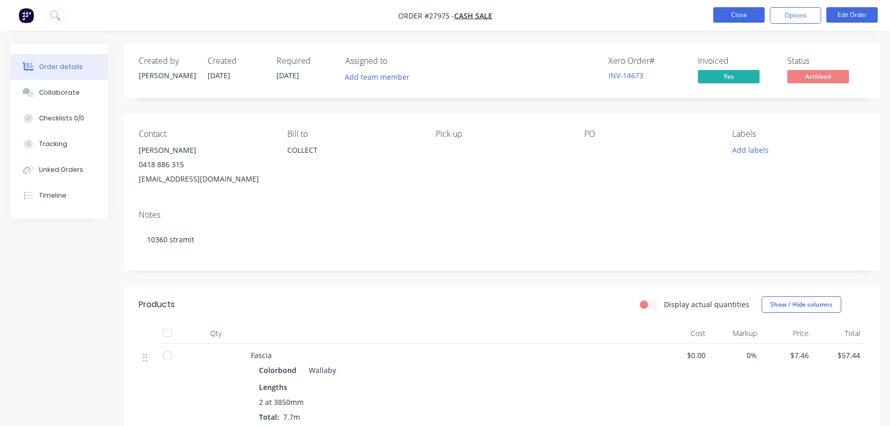
click at [743, 16] on button "Close" at bounding box center [739, 14] width 51 height 15
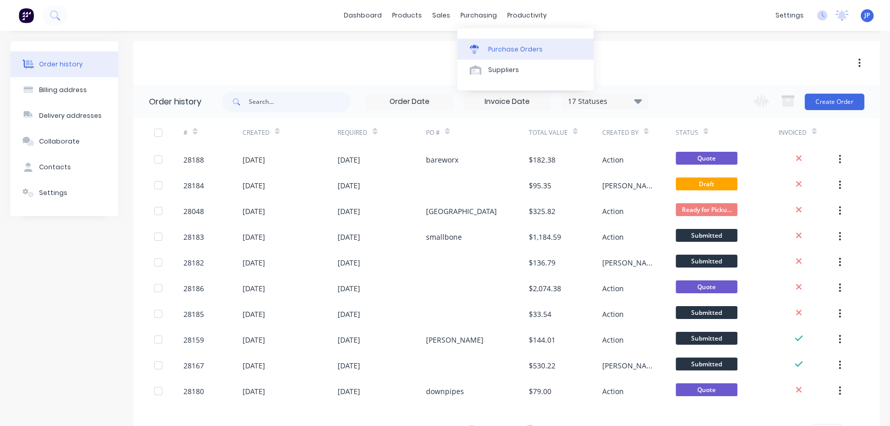
click at [492, 48] on div "Purchase Orders" at bounding box center [515, 49] width 54 height 9
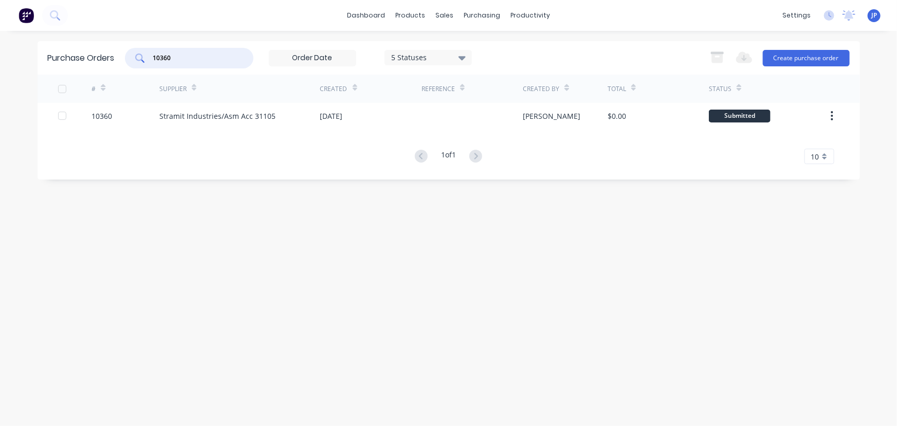
drag, startPoint x: 186, startPoint y: 57, endPoint x: 131, endPoint y: 53, distance: 55.6
click at [131, 53] on div "10360" at bounding box center [189, 58] width 129 height 21
type input "10341"
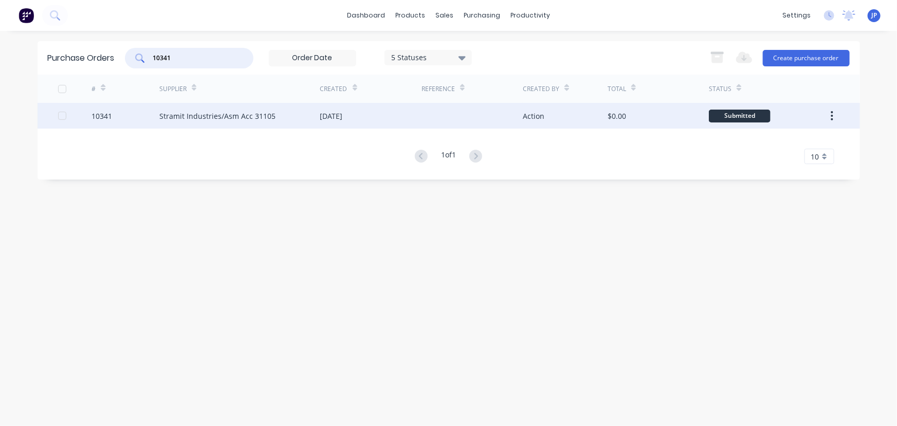
click at [185, 115] on div "Stramit Industries/Asm Acc 31105" at bounding box center [217, 116] width 116 height 11
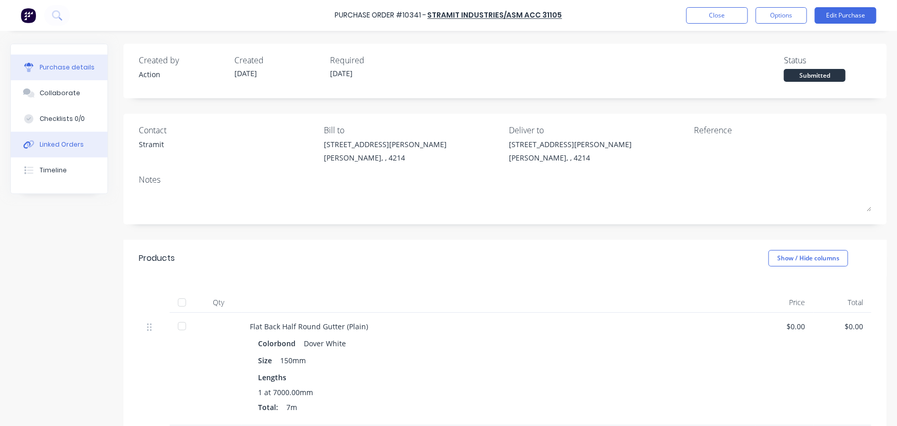
click at [49, 145] on div "Linked Orders" at bounding box center [62, 144] width 44 height 9
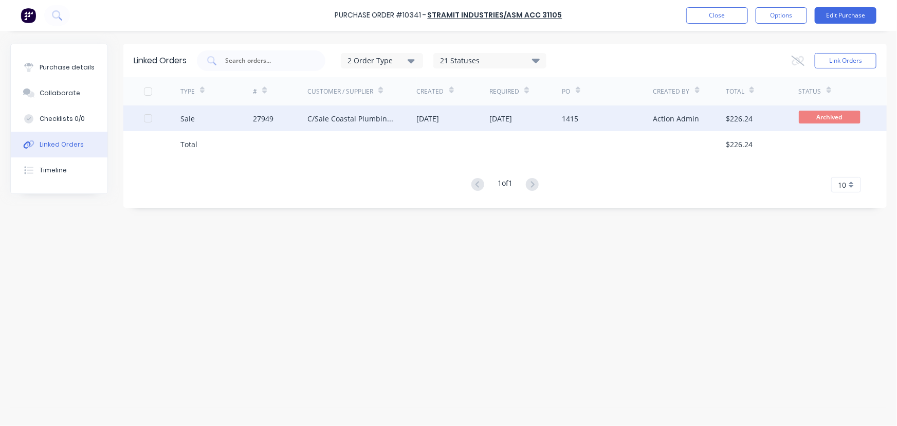
click at [297, 118] on div "27949" at bounding box center [280, 118] width 54 height 26
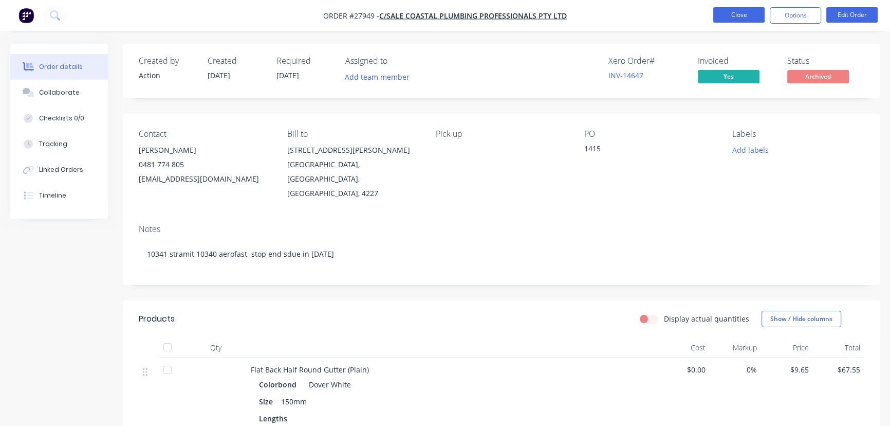
click at [725, 13] on button "Close" at bounding box center [739, 14] width 51 height 15
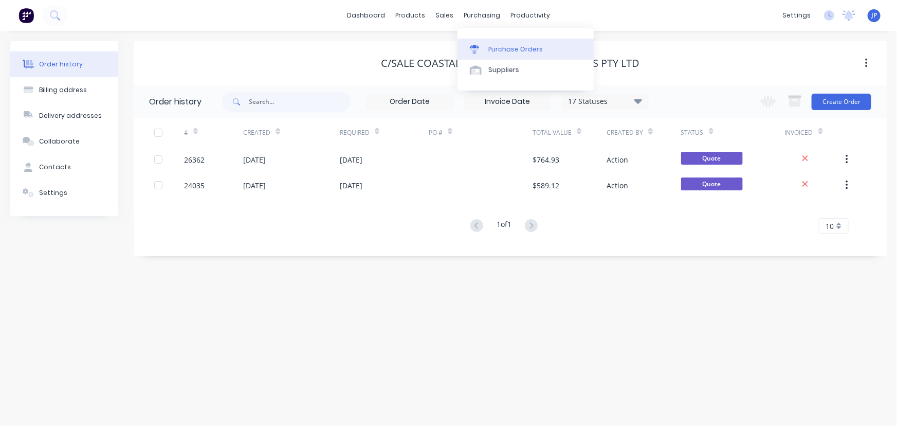
click at [492, 54] on link "Purchase Orders" at bounding box center [526, 49] width 136 height 21
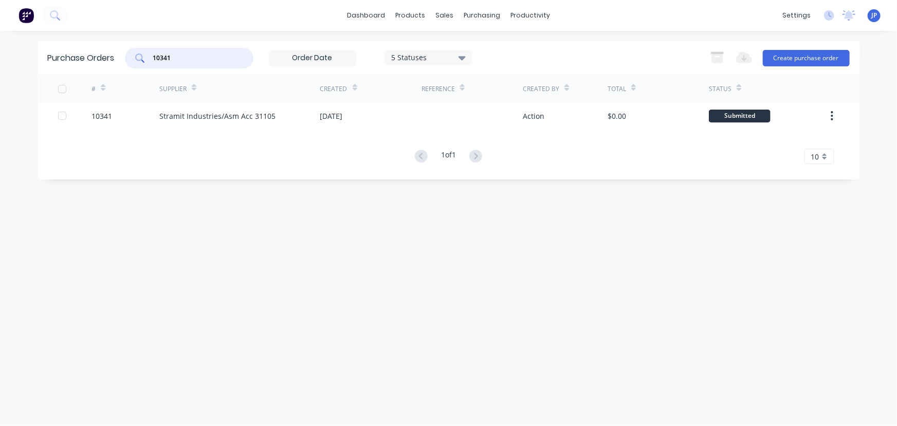
drag, startPoint x: 171, startPoint y: 53, endPoint x: 111, endPoint y: 43, distance: 60.4
click at [119, 53] on div "Purchase Orders 10341 5 Statuses 5 Statuses Export to Excel (XLSX) Create purch…" at bounding box center [449, 57] width 823 height 33
type input "10357"
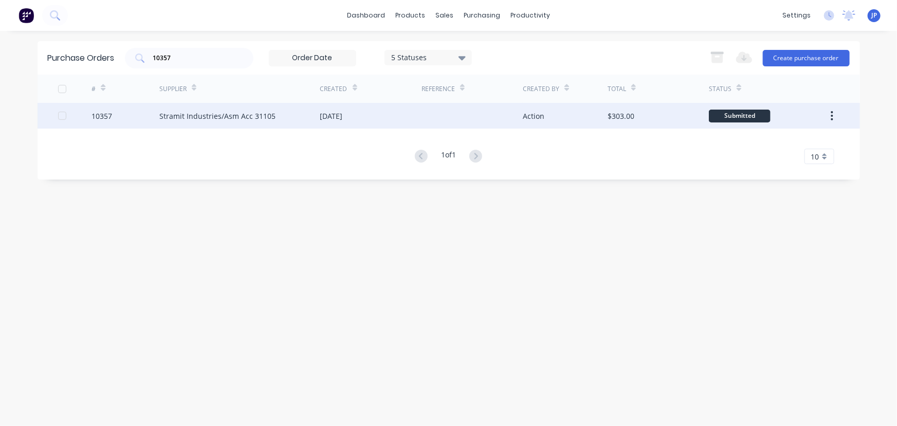
click at [157, 109] on div "10357" at bounding box center [126, 116] width 68 height 26
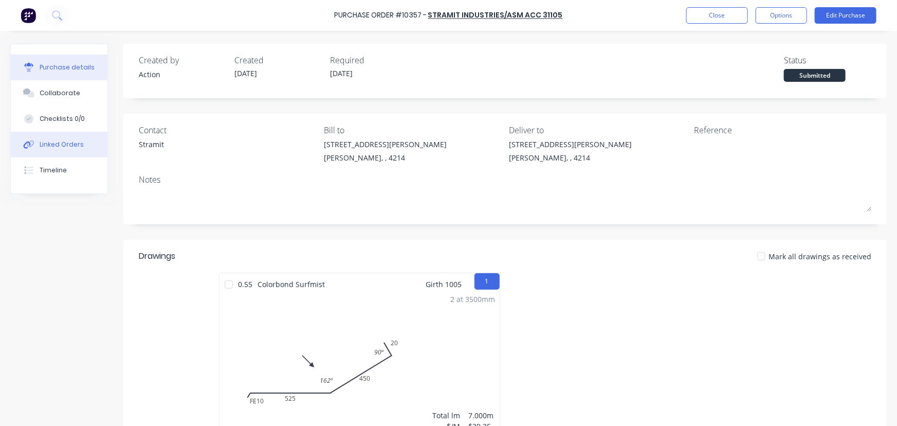
click at [75, 145] on div "Linked Orders" at bounding box center [62, 144] width 44 height 9
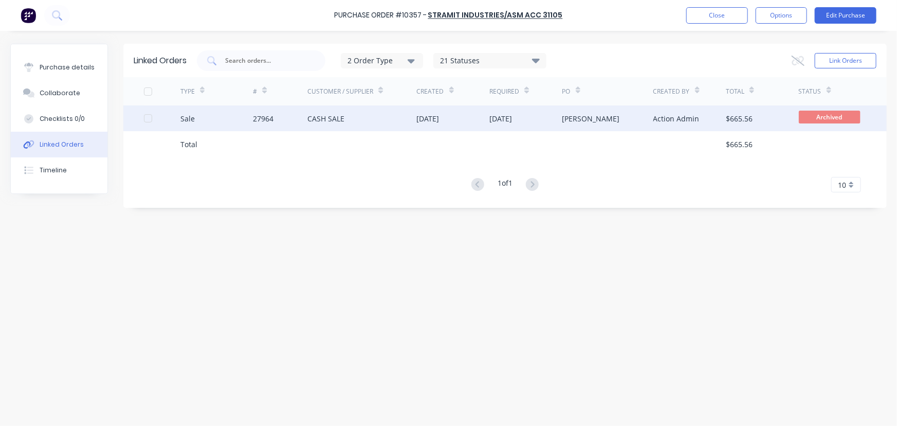
click at [305, 127] on div "27964" at bounding box center [280, 118] width 54 height 26
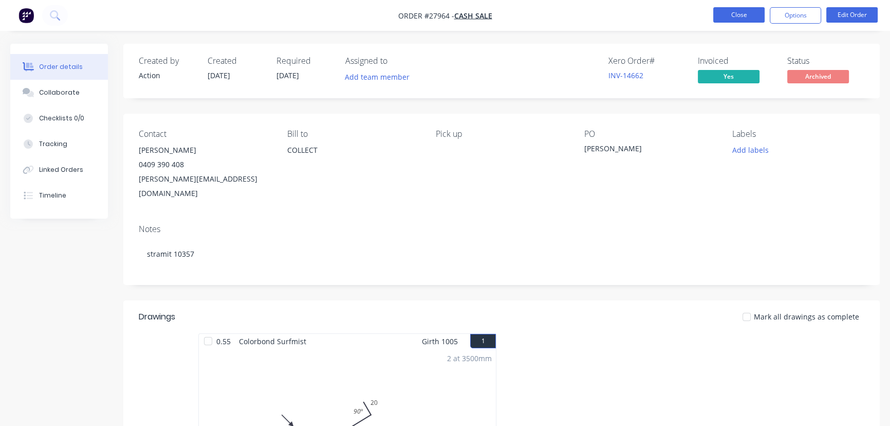
click at [732, 16] on button "Close" at bounding box center [739, 14] width 51 height 15
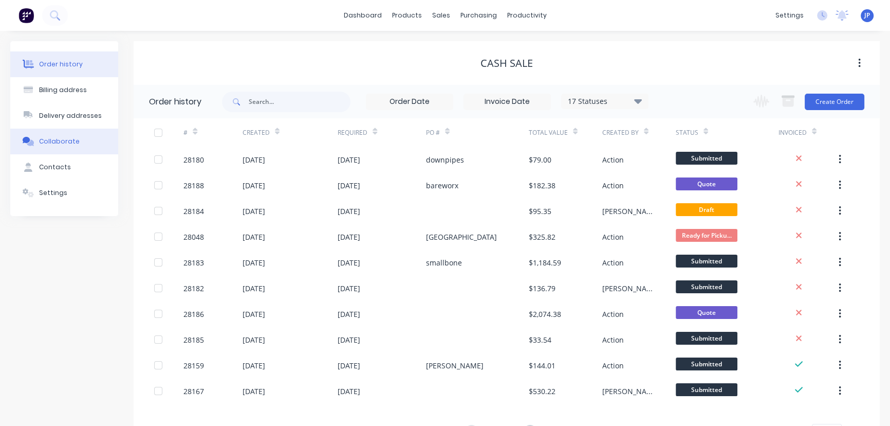
click at [54, 139] on div "Collaborate" at bounding box center [59, 141] width 41 height 9
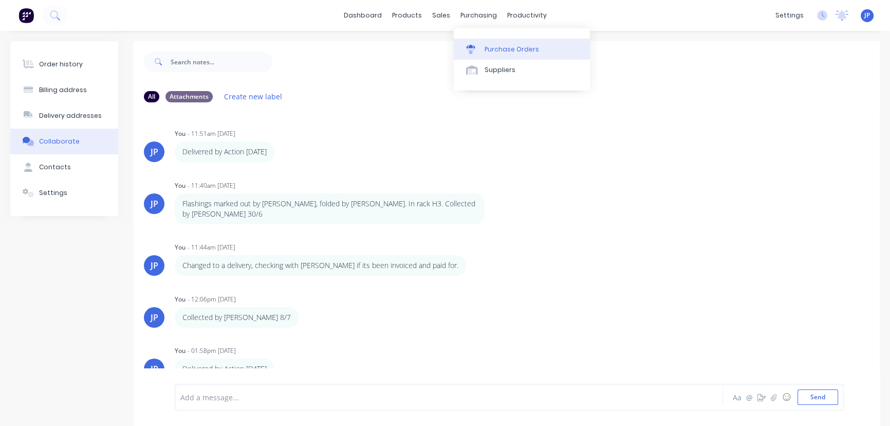
click at [495, 48] on div "Purchase Orders" at bounding box center [512, 49] width 54 height 9
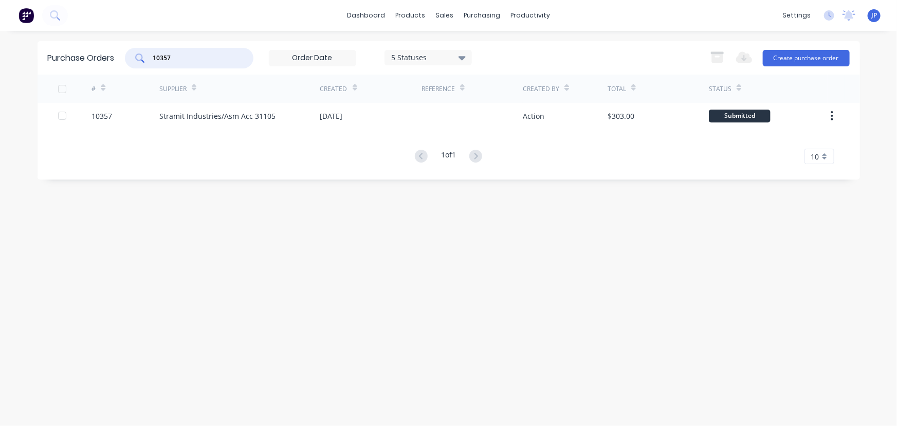
drag, startPoint x: 184, startPoint y: 55, endPoint x: 131, endPoint y: 53, distance: 53.0
click at [132, 53] on div "10357" at bounding box center [189, 58] width 129 height 21
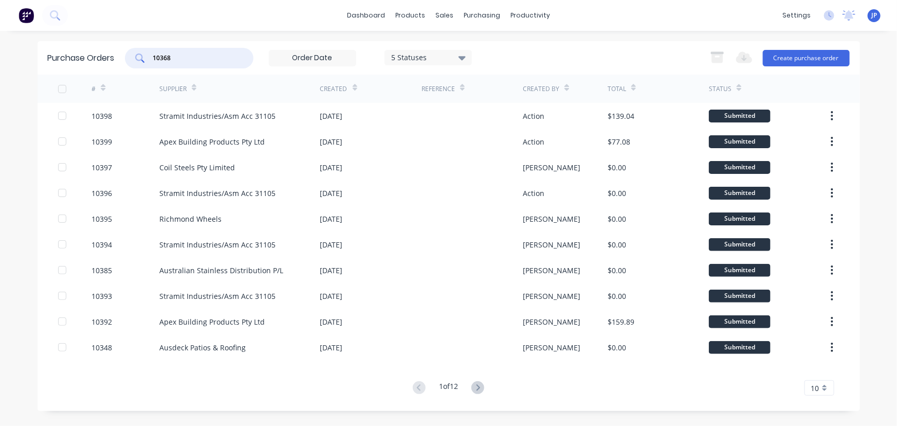
type input "10368"
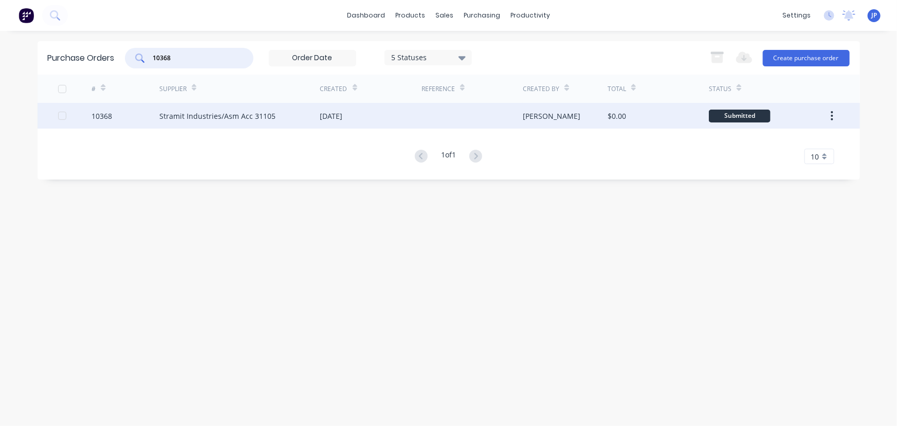
click at [165, 115] on div "Stramit Industries/Asm Acc 31105" at bounding box center [217, 116] width 116 height 11
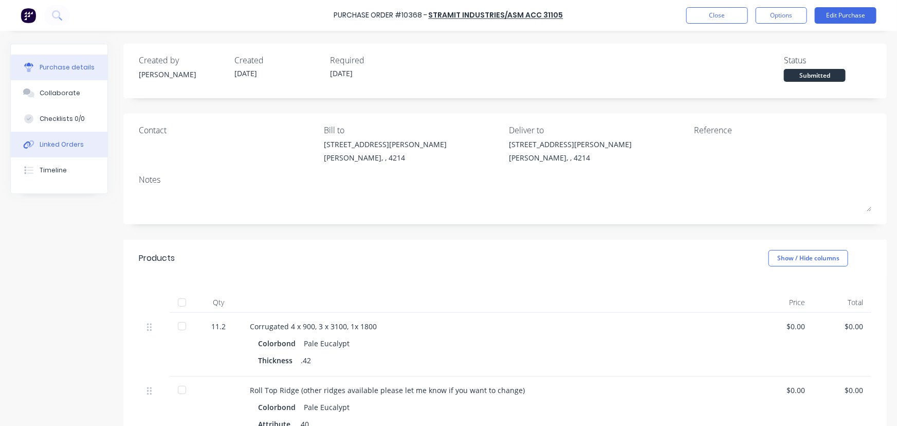
click at [73, 141] on div "Linked Orders" at bounding box center [62, 144] width 44 height 9
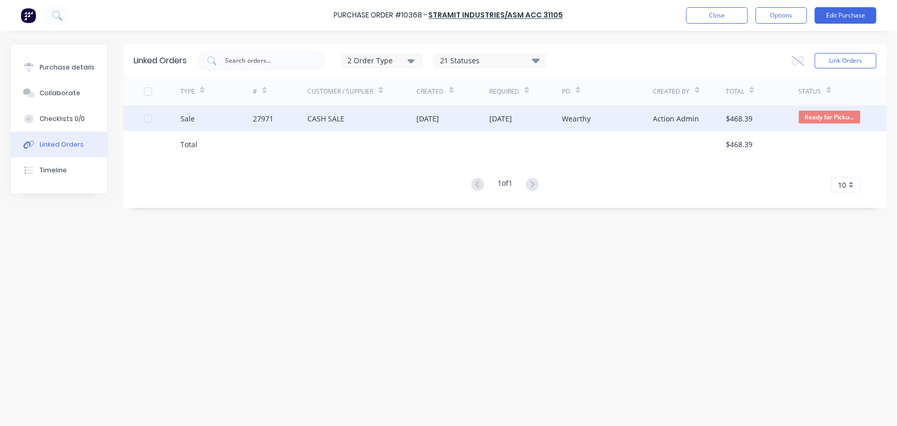
click at [330, 122] on div "CASH SALE" at bounding box center [325, 118] width 37 height 11
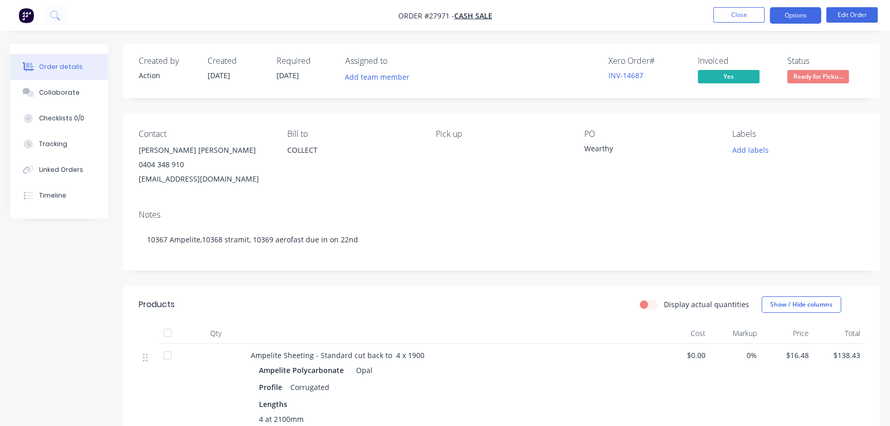
click at [787, 19] on button "Options" at bounding box center [795, 15] width 51 height 16
click at [732, 14] on button "Close" at bounding box center [739, 14] width 51 height 15
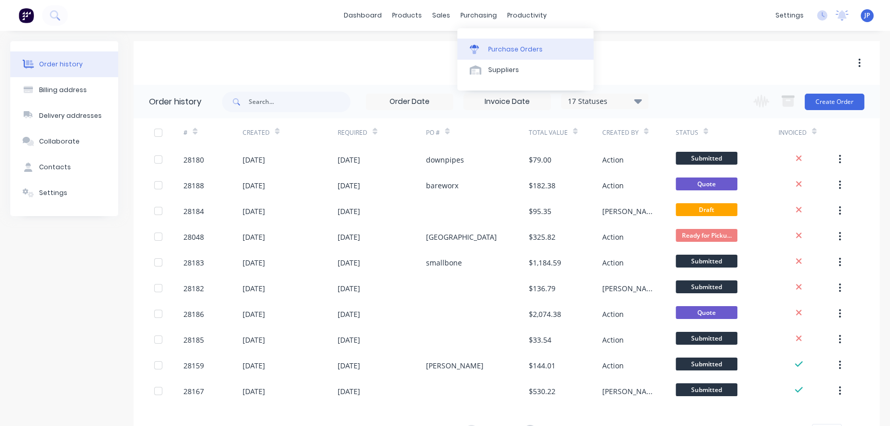
click at [496, 47] on div "Purchase Orders" at bounding box center [515, 49] width 54 height 9
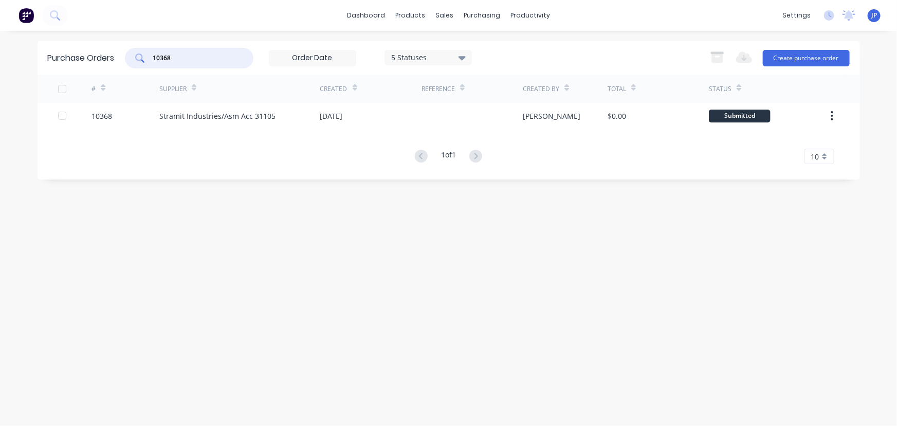
click at [134, 59] on div "10368" at bounding box center [189, 58] width 129 height 21
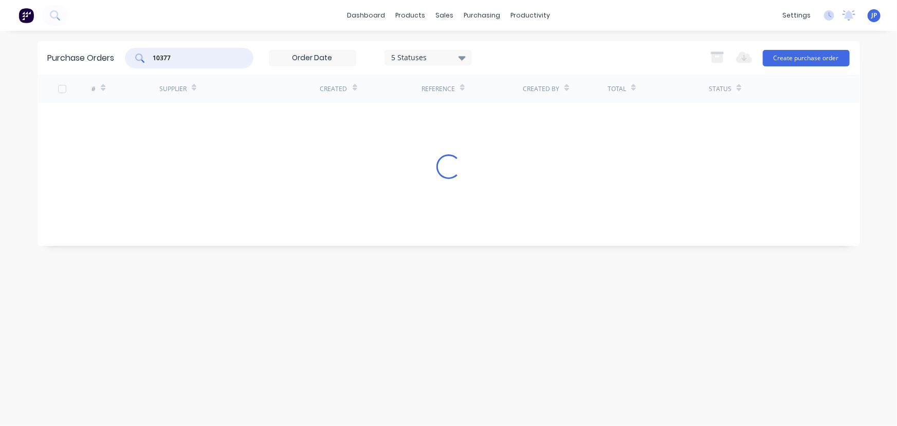
type input "10377"
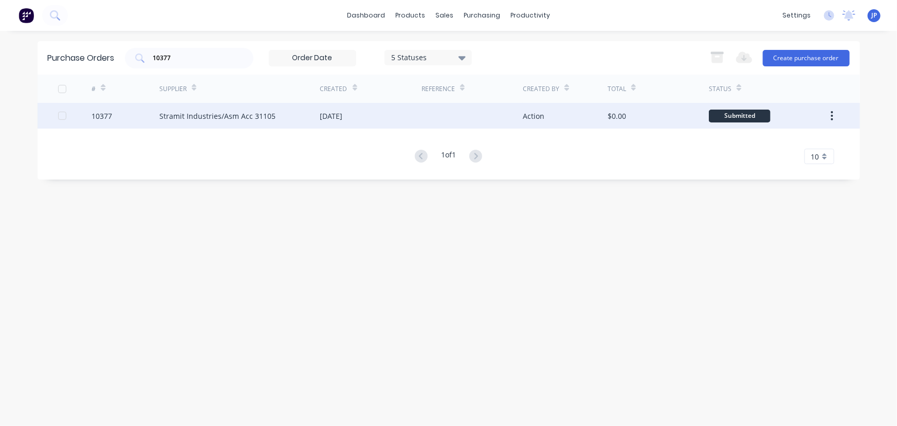
click at [214, 118] on div "Stramit Industries/Asm Acc 31105" at bounding box center [217, 116] width 116 height 11
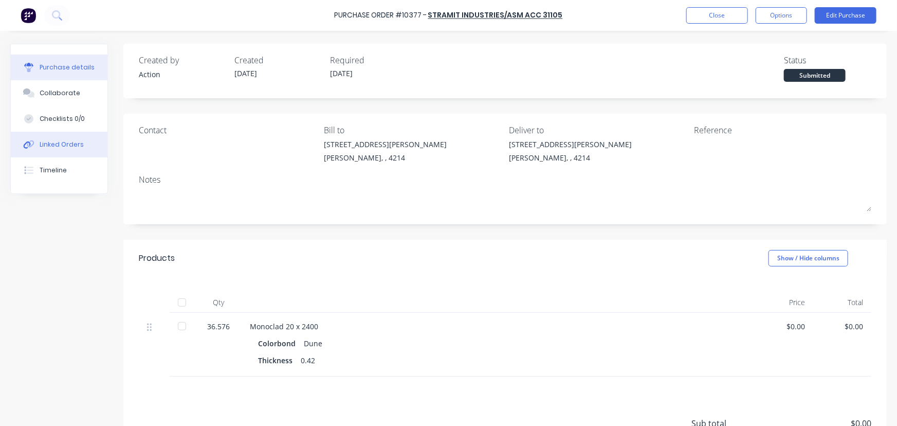
click at [72, 147] on div "Linked Orders" at bounding box center [62, 144] width 44 height 9
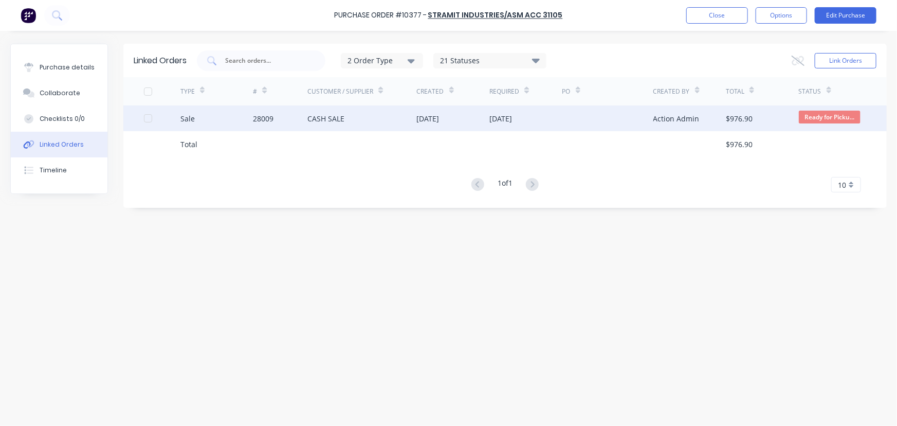
click at [233, 116] on div "Sale" at bounding box center [216, 118] width 73 height 26
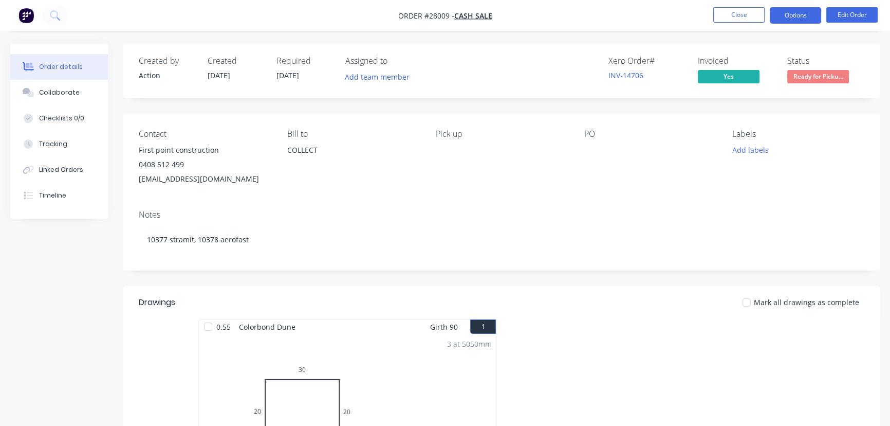
click at [785, 23] on button "Options" at bounding box center [795, 15] width 51 height 16
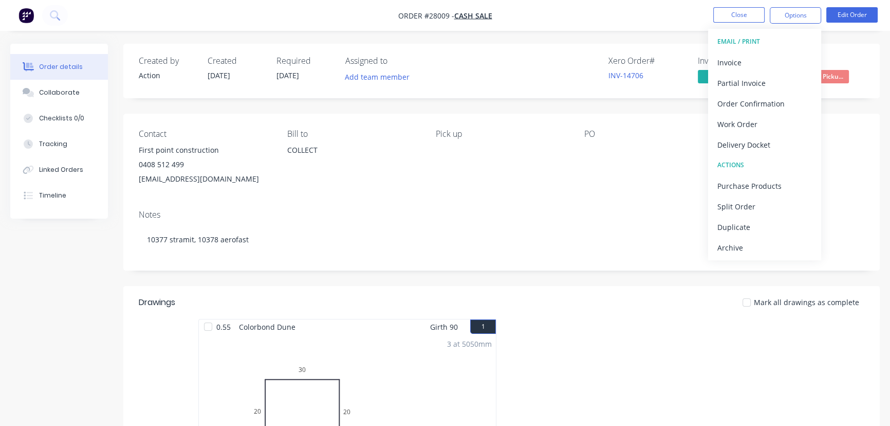
click at [845, 158] on div "Labels Add labels" at bounding box center [799, 157] width 132 height 57
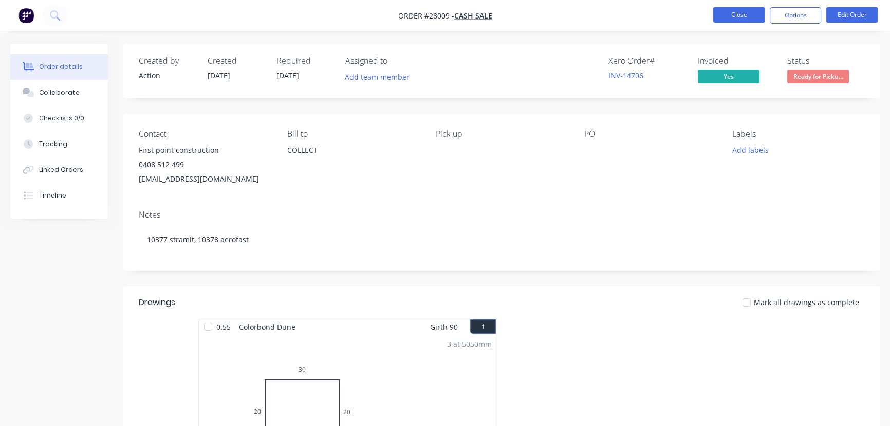
click at [720, 13] on button "Close" at bounding box center [739, 14] width 51 height 15
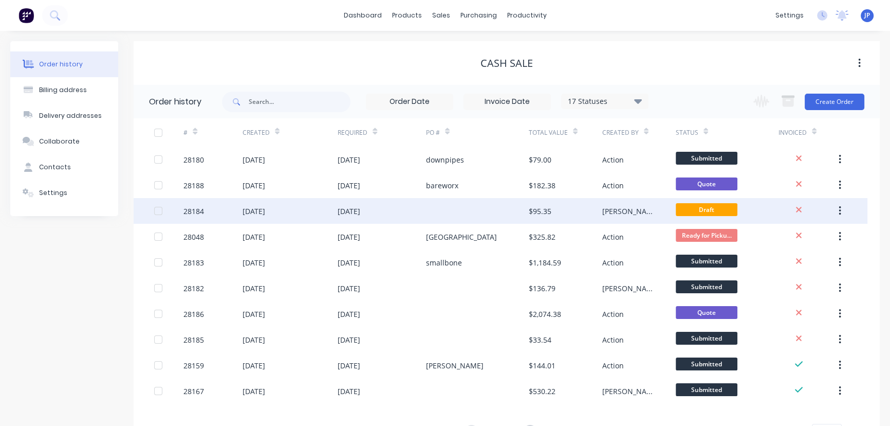
click at [360, 209] on div "[DATE]" at bounding box center [349, 211] width 23 height 11
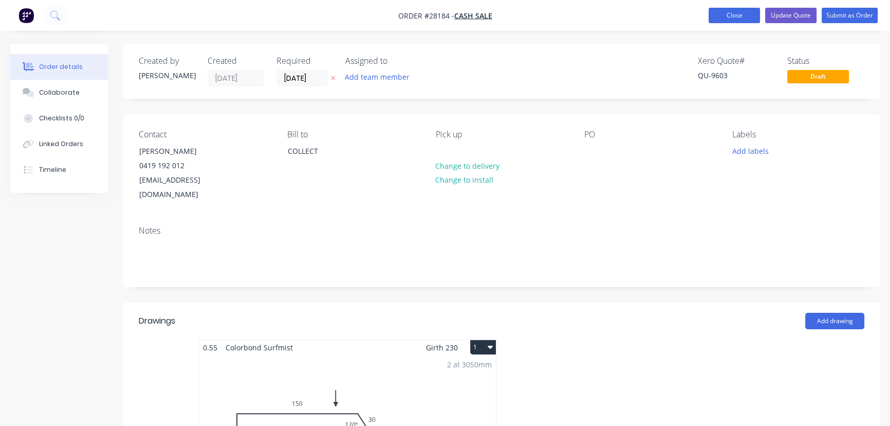
click at [722, 20] on button "Close" at bounding box center [734, 15] width 51 height 15
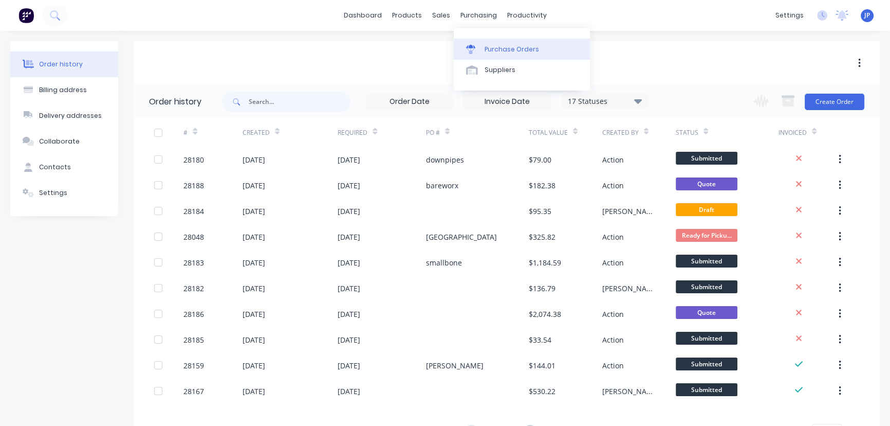
click at [489, 45] on div "Purchase Orders" at bounding box center [512, 49] width 54 height 9
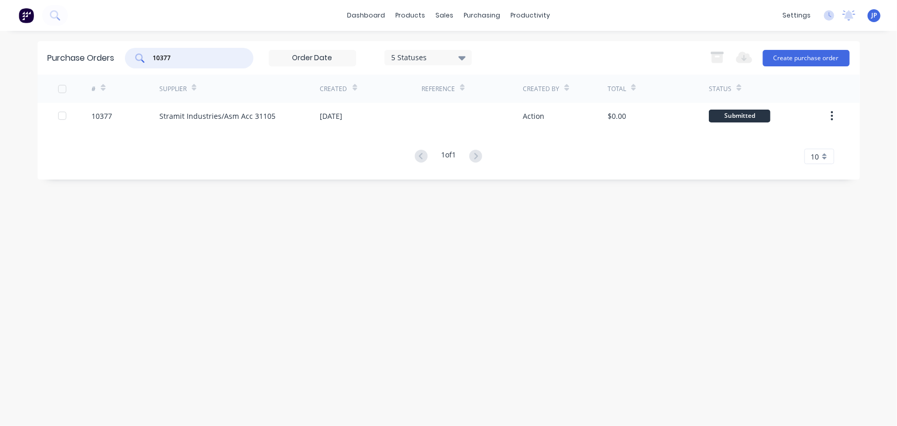
drag, startPoint x: 182, startPoint y: 62, endPoint x: 146, endPoint y: 63, distance: 36.0
click at [146, 63] on div "10377" at bounding box center [189, 58] width 129 height 21
type input "10375"
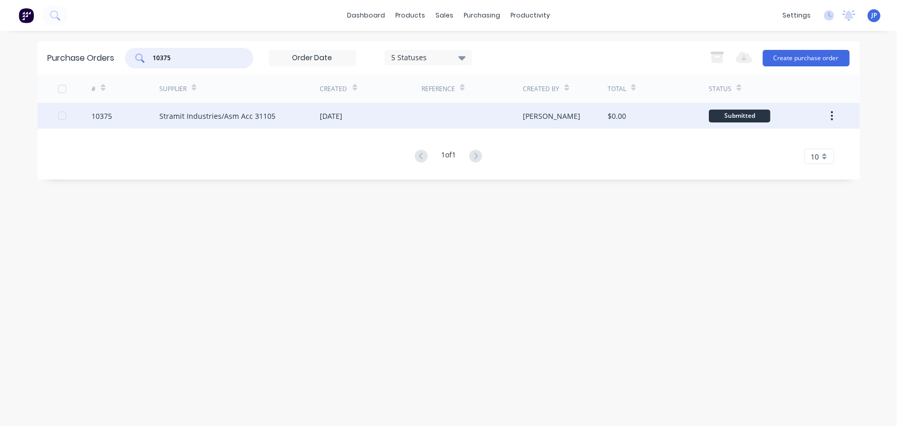
click at [178, 117] on div "Stramit Industries/Asm Acc 31105" at bounding box center [217, 116] width 116 height 11
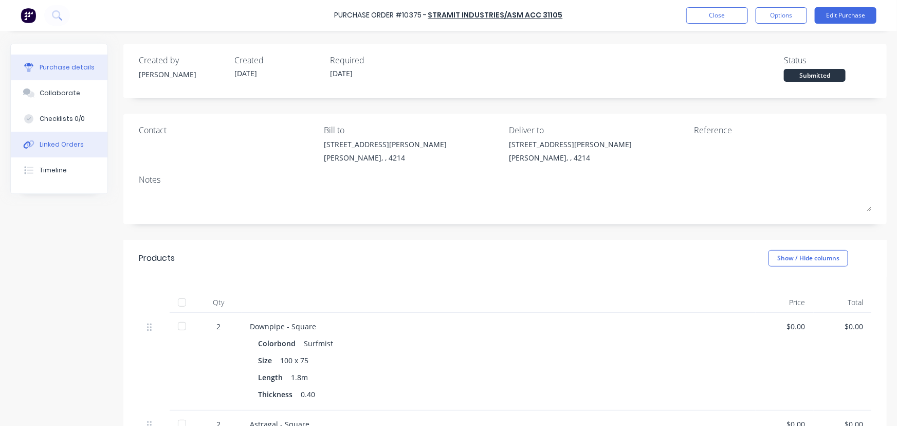
click at [51, 144] on div "Linked Orders" at bounding box center [62, 144] width 44 height 9
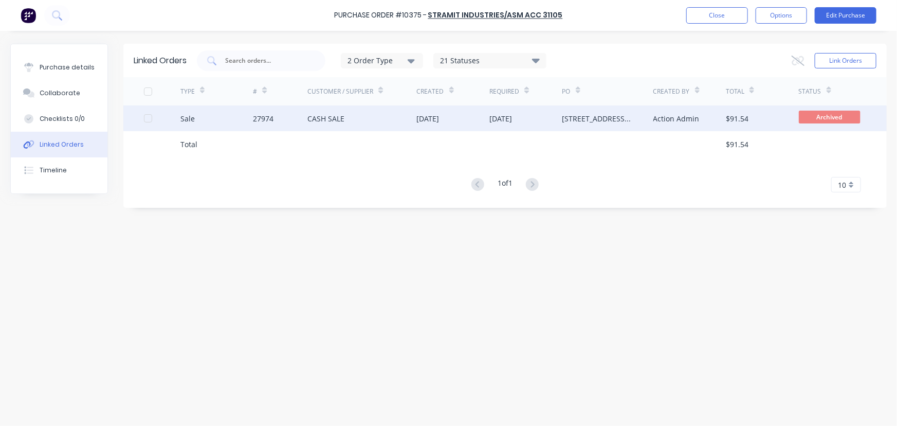
click at [430, 119] on div "[DATE]" at bounding box center [428, 118] width 23 height 11
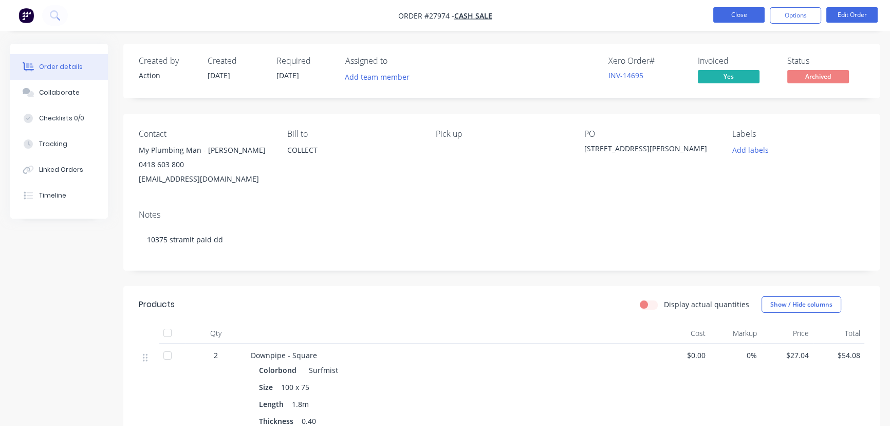
click at [753, 21] on button "Close" at bounding box center [739, 14] width 51 height 15
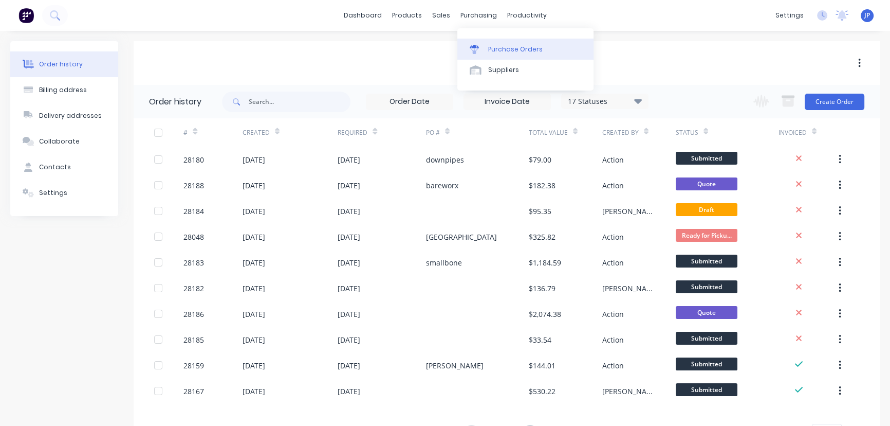
click at [498, 50] on div "Purchase Orders" at bounding box center [515, 49] width 54 height 9
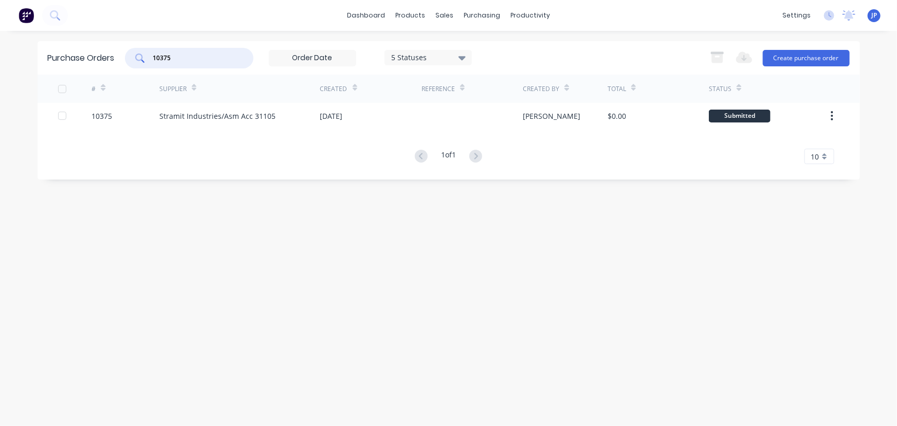
drag, startPoint x: 200, startPoint y: 61, endPoint x: 127, endPoint y: 52, distance: 73.5
click at [128, 53] on div "10375" at bounding box center [189, 58] width 129 height 21
type input "10376"
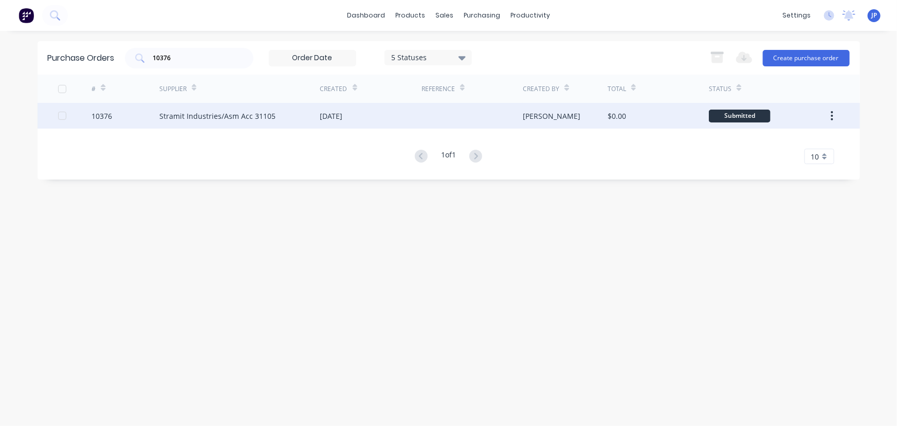
click at [195, 121] on div "Stramit Industries/Asm Acc 31105" at bounding box center [239, 116] width 161 height 26
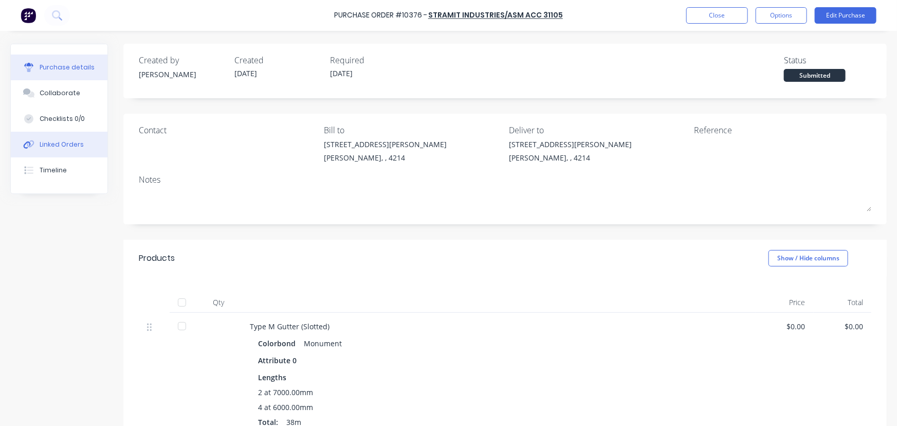
click at [75, 143] on div "Linked Orders" at bounding box center [62, 144] width 44 height 9
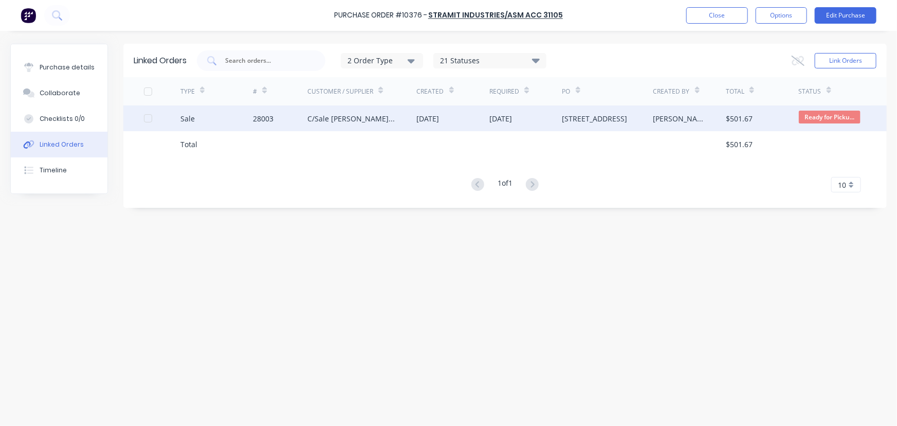
click at [378, 122] on div "C/Sale [PERSON_NAME] Plumbing" at bounding box center [351, 118] width 88 height 11
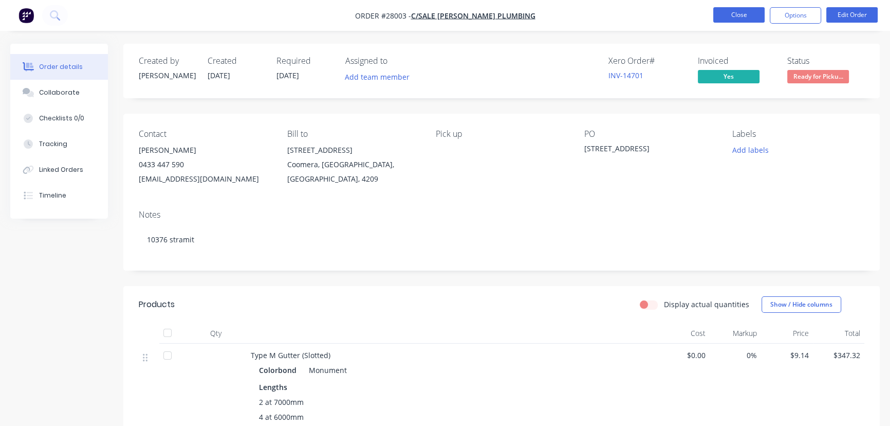
click at [747, 11] on button "Close" at bounding box center [739, 14] width 51 height 15
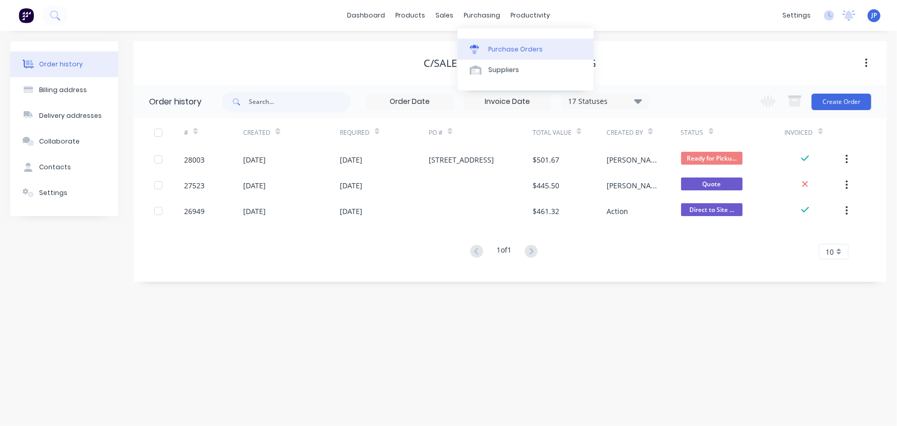
click at [488, 45] on div "Purchase Orders" at bounding box center [515, 49] width 54 height 9
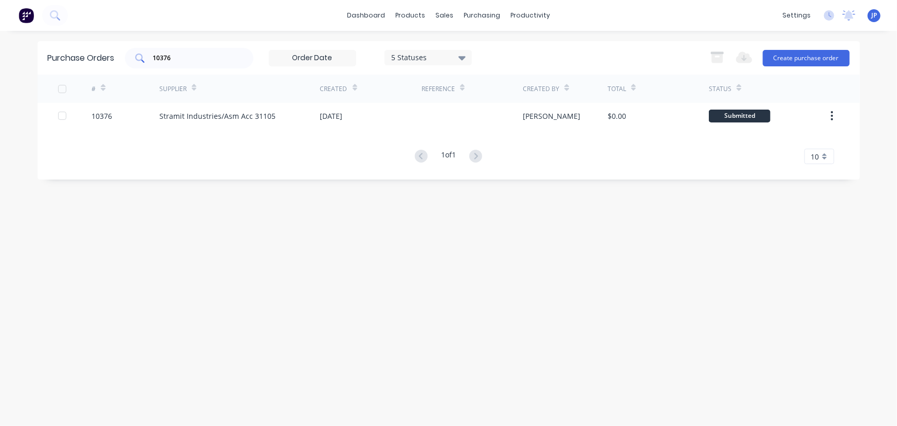
drag, startPoint x: 180, startPoint y: 53, endPoint x: 134, endPoint y: 58, distance: 45.9
click at [134, 58] on div "10376" at bounding box center [189, 58] width 129 height 21
drag, startPoint x: 176, startPoint y: 62, endPoint x: 118, endPoint y: 59, distance: 58.2
click at [125, 64] on div "10376 5 Statuses 5 Statuses" at bounding box center [298, 58] width 347 height 21
type input "10388"
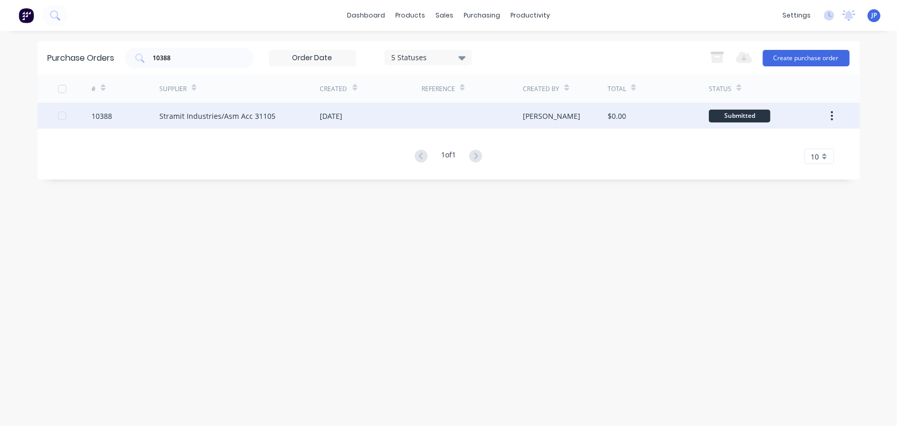
click at [170, 117] on div "Stramit Industries/Asm Acc 31105" at bounding box center [217, 116] width 116 height 11
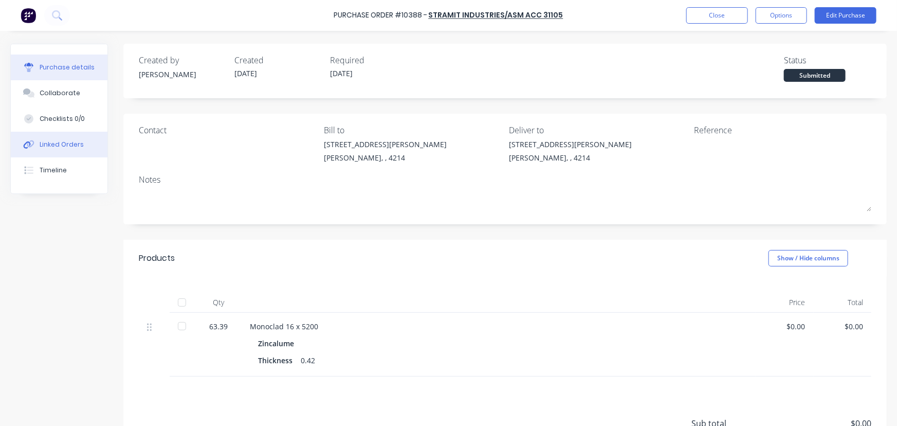
click at [74, 143] on div "Linked Orders" at bounding box center [62, 144] width 44 height 9
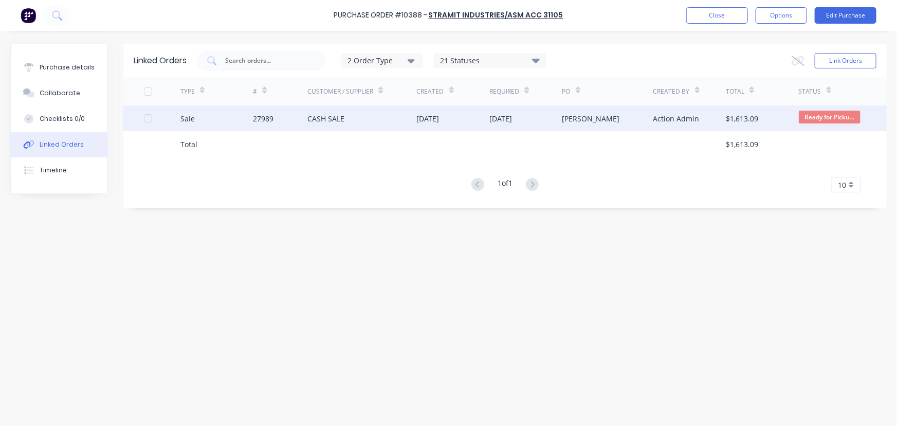
click at [269, 119] on div "27989" at bounding box center [263, 118] width 21 height 11
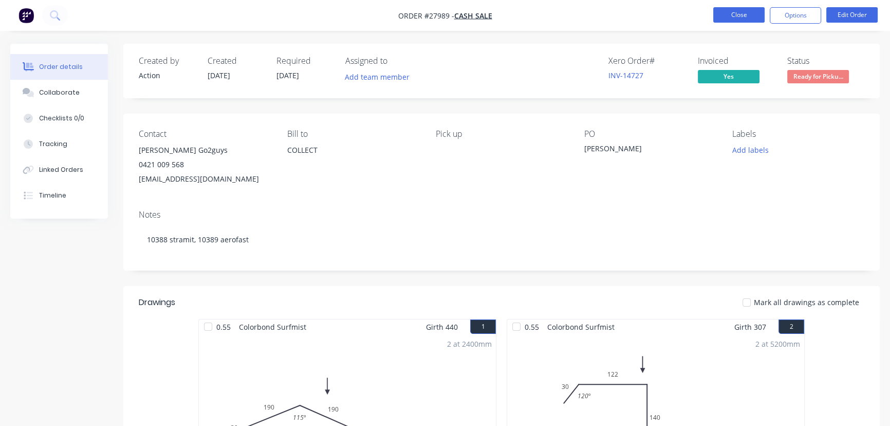
click at [720, 7] on button "Close" at bounding box center [739, 14] width 51 height 15
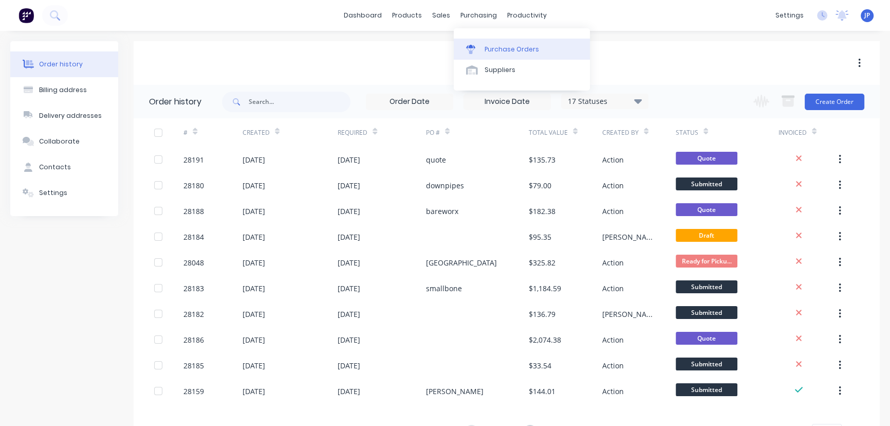
click at [494, 50] on div "Purchase Orders" at bounding box center [512, 49] width 54 height 9
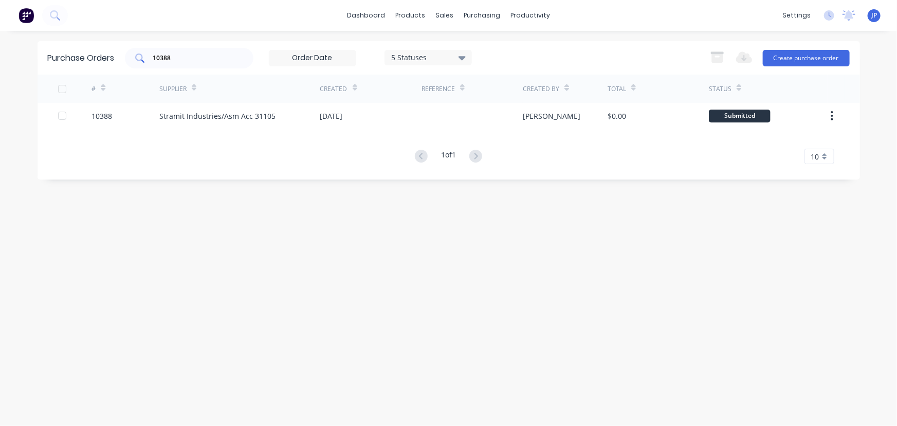
drag, startPoint x: 181, startPoint y: 64, endPoint x: 144, endPoint y: 54, distance: 38.8
click at [144, 54] on div "10388" at bounding box center [189, 58] width 129 height 21
drag, startPoint x: 184, startPoint y: 61, endPoint x: 152, endPoint y: 59, distance: 31.5
click at [152, 59] on div "10388" at bounding box center [189, 58] width 129 height 21
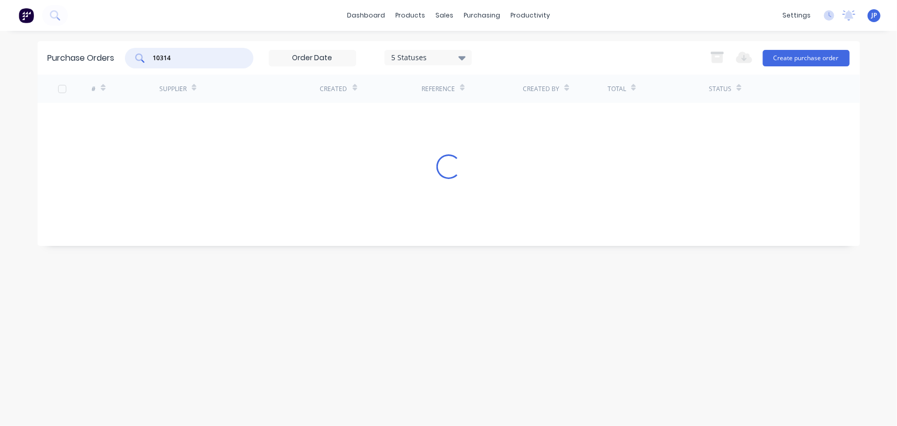
type input "10314"
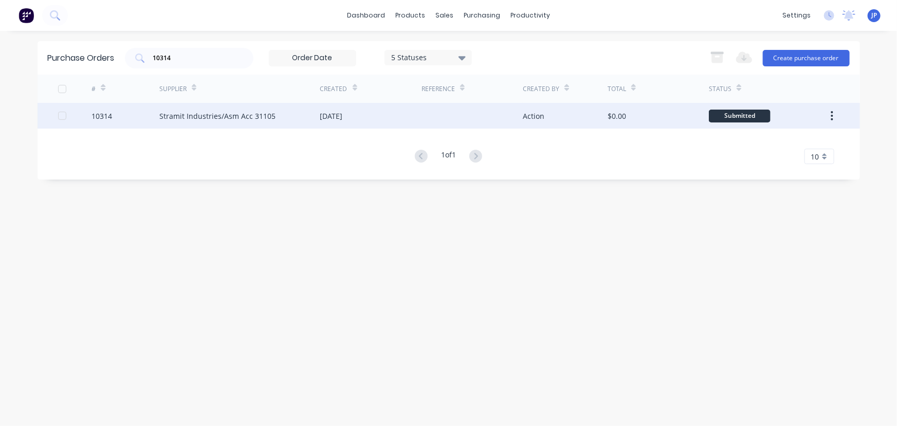
click at [205, 120] on div "Stramit Industries/Asm Acc 31105" at bounding box center [217, 116] width 116 height 11
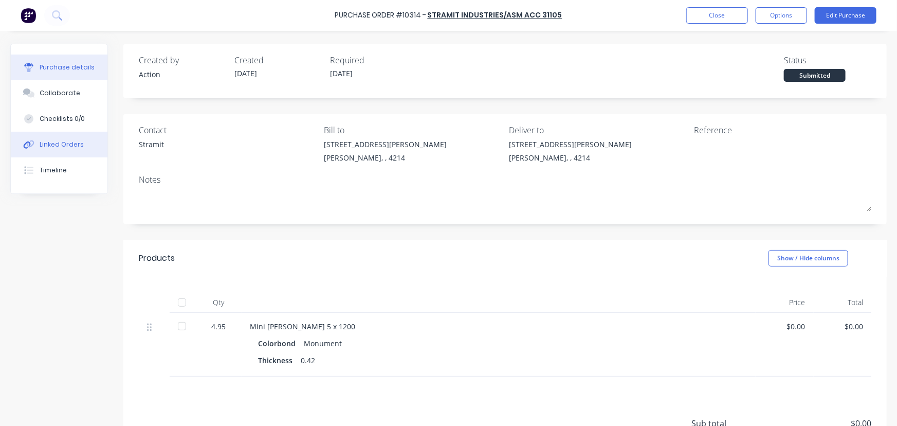
click at [69, 142] on div "Linked Orders" at bounding box center [62, 144] width 44 height 9
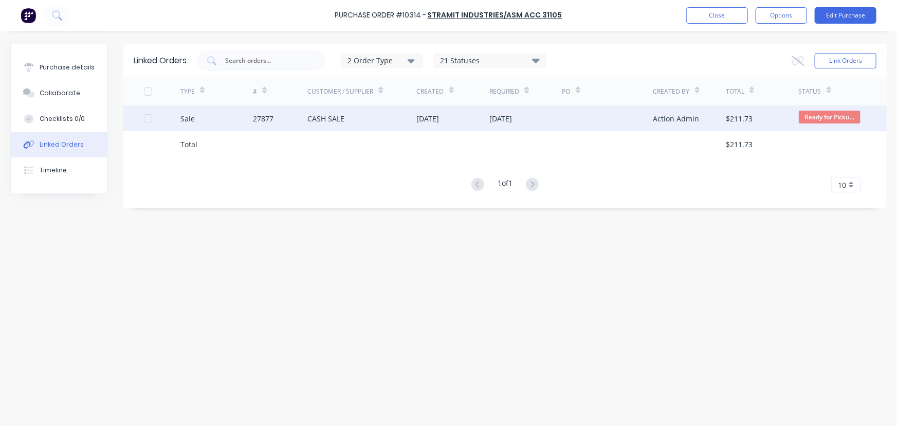
click at [265, 118] on div "27877" at bounding box center [263, 118] width 21 height 11
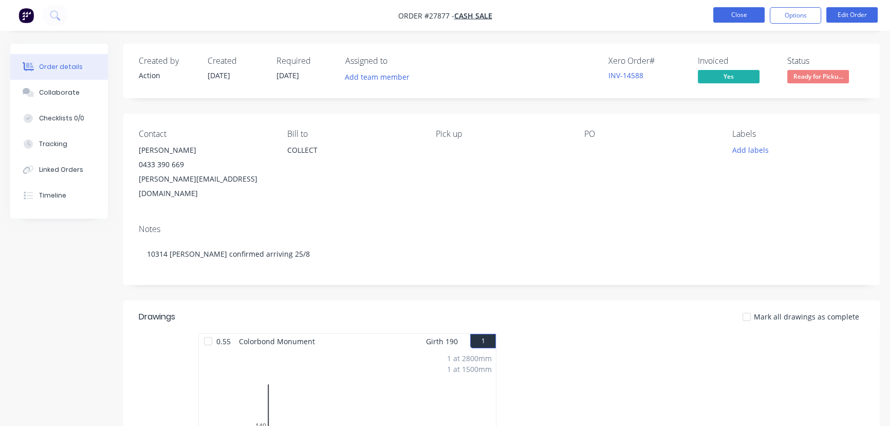
click at [751, 17] on button "Close" at bounding box center [739, 14] width 51 height 15
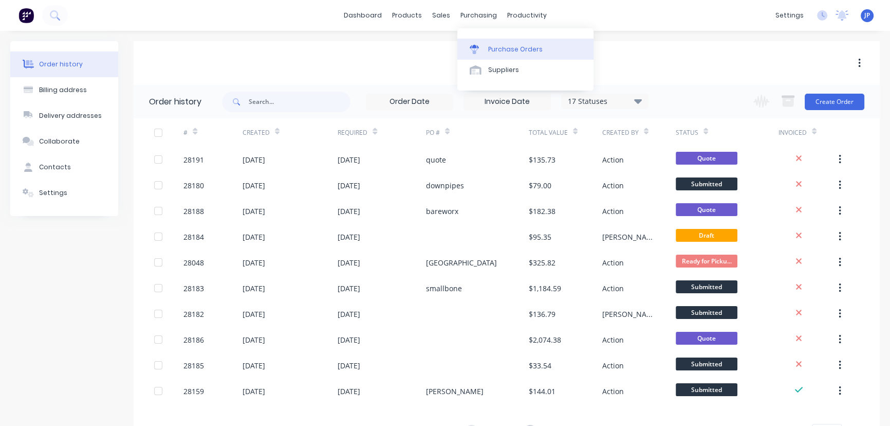
click at [497, 51] on div "Purchase Orders" at bounding box center [515, 49] width 54 height 9
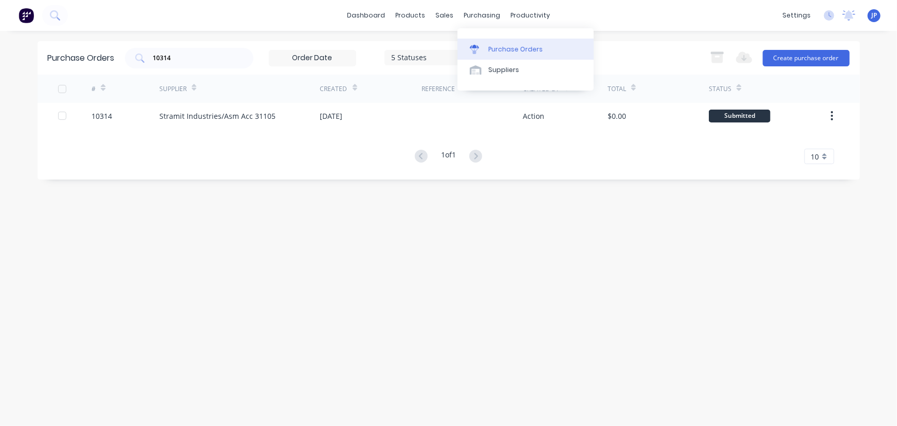
click at [496, 43] on link "Purchase Orders" at bounding box center [526, 49] width 136 height 21
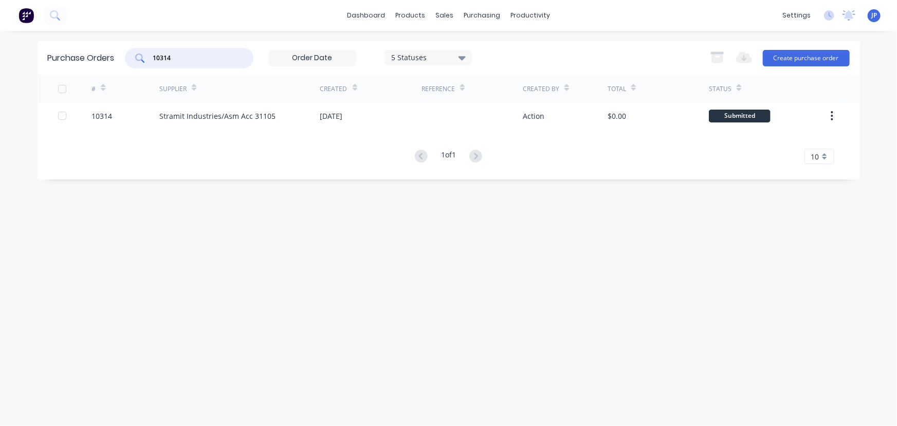
drag, startPoint x: 198, startPoint y: 57, endPoint x: 114, endPoint y: 62, distance: 84.5
click at [119, 67] on div "Purchase Orders 10314 5 Statuses 5 Statuses Export to Excel (XLSX) Create purch…" at bounding box center [449, 57] width 823 height 33
type input "10393"
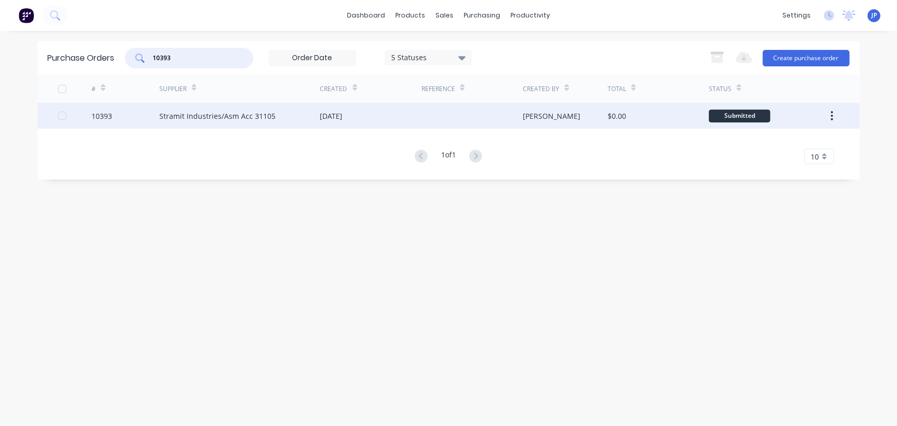
click at [172, 124] on div "Stramit Industries/Asm Acc 31105" at bounding box center [239, 116] width 161 height 26
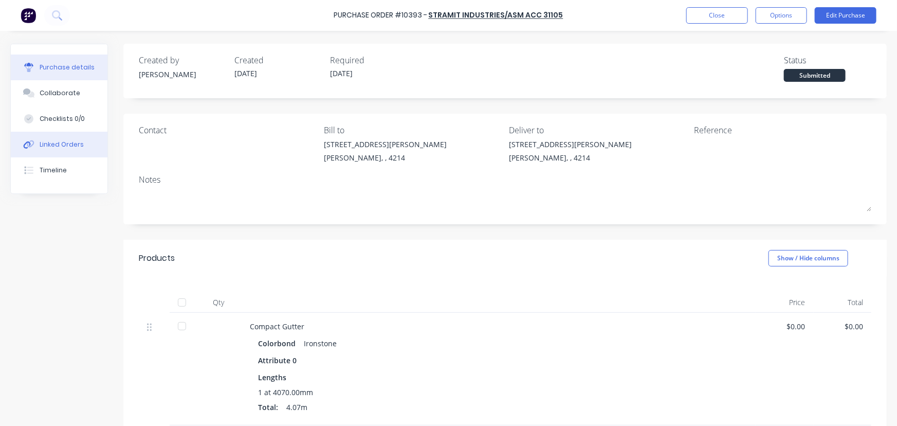
click at [84, 147] on button "Linked Orders" at bounding box center [59, 145] width 97 height 26
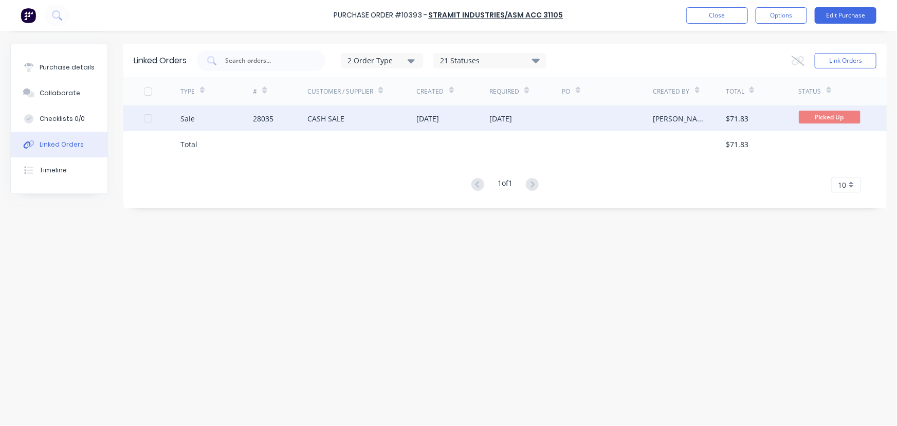
click at [282, 125] on div "28035" at bounding box center [280, 118] width 54 height 26
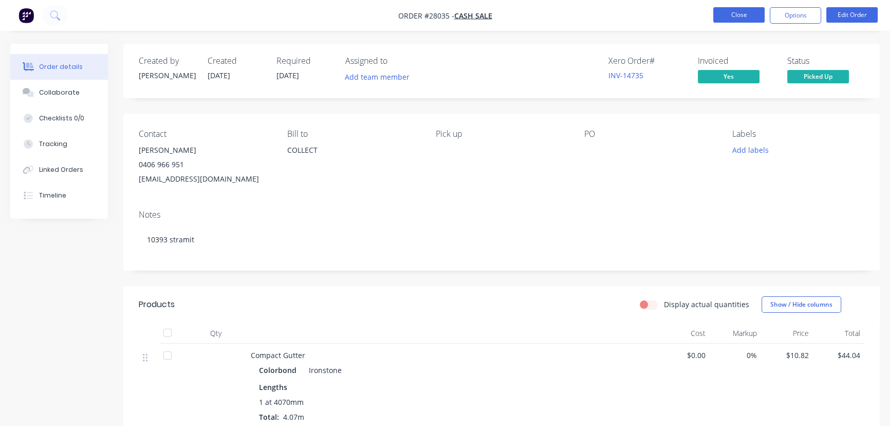
click at [734, 16] on button "Close" at bounding box center [739, 14] width 51 height 15
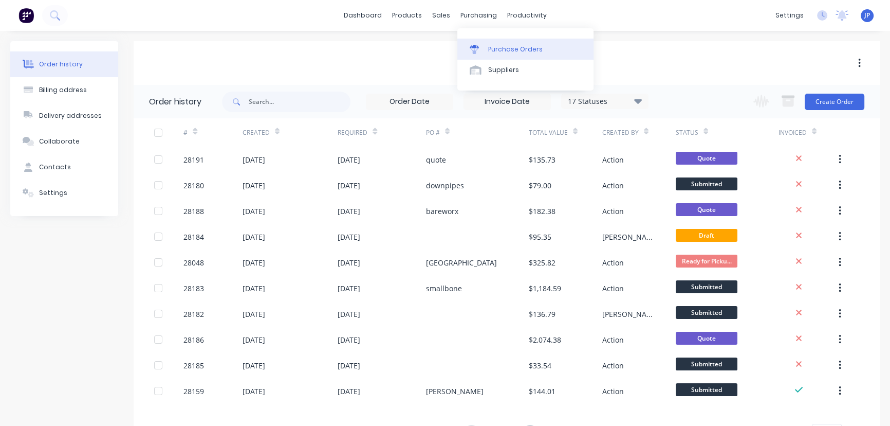
click at [476, 45] on icon at bounding box center [474, 49] width 9 height 9
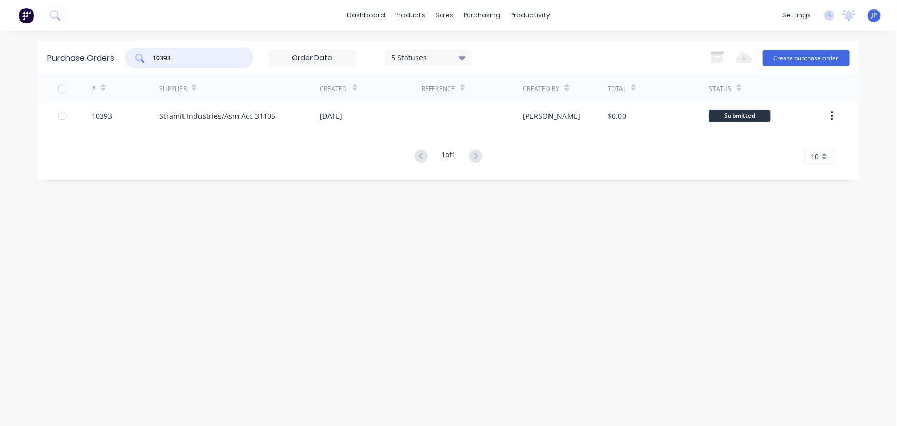
drag, startPoint x: 175, startPoint y: 61, endPoint x: 139, endPoint y: 64, distance: 36.6
click at [139, 64] on div "10393" at bounding box center [189, 58] width 129 height 21
type input "10349"
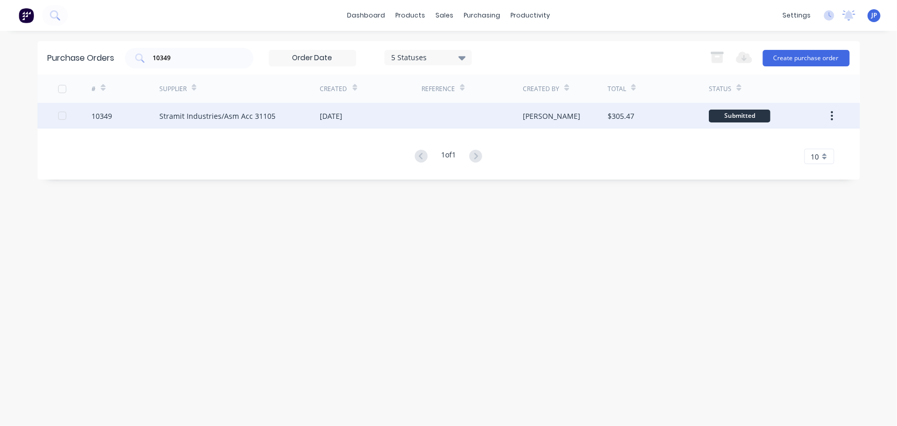
click at [199, 116] on div "Stramit Industries/Asm Acc 31105" at bounding box center [217, 116] width 116 height 11
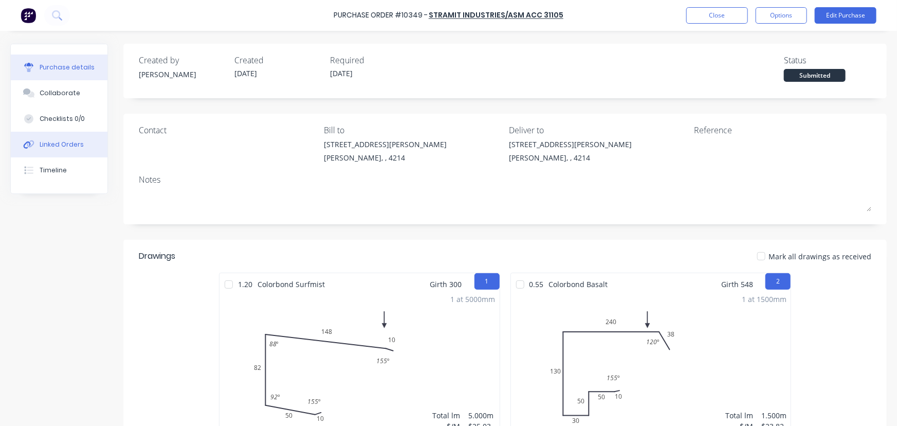
click at [72, 142] on div "Linked Orders" at bounding box center [62, 144] width 44 height 9
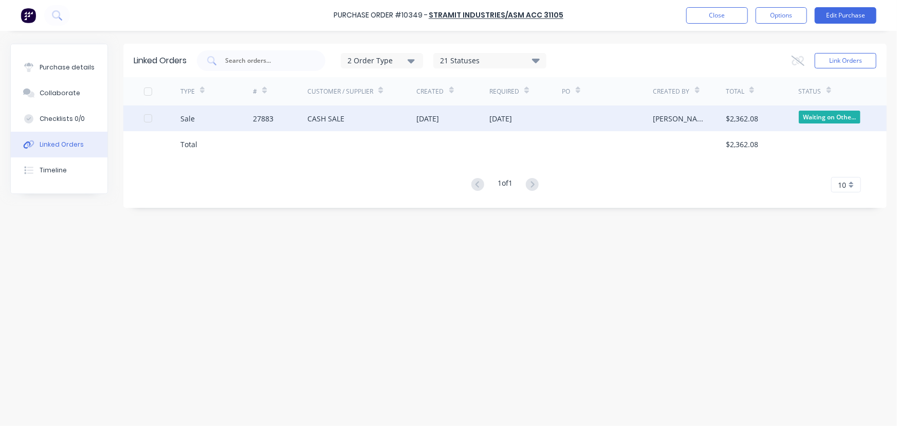
click at [248, 123] on div "Sale" at bounding box center [216, 118] width 73 height 26
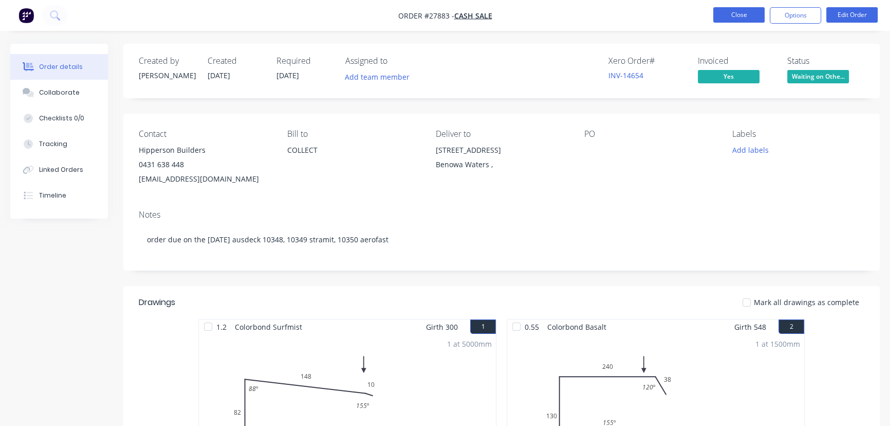
click at [735, 15] on button "Close" at bounding box center [739, 14] width 51 height 15
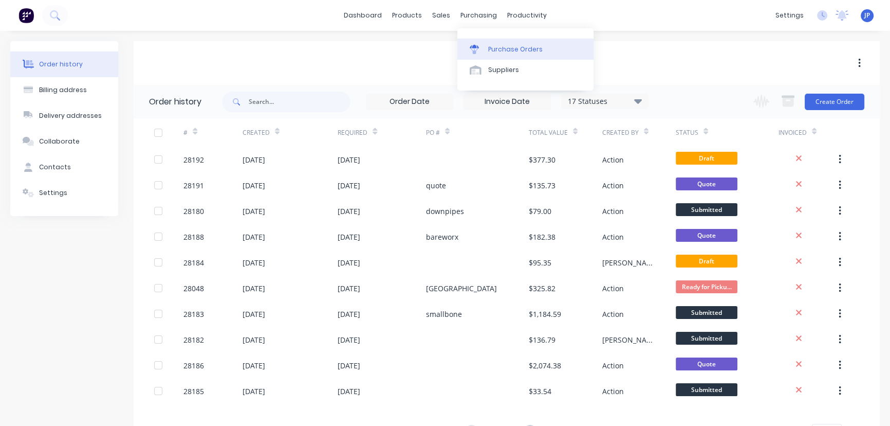
click at [498, 50] on div "Purchase Orders" at bounding box center [515, 49] width 54 height 9
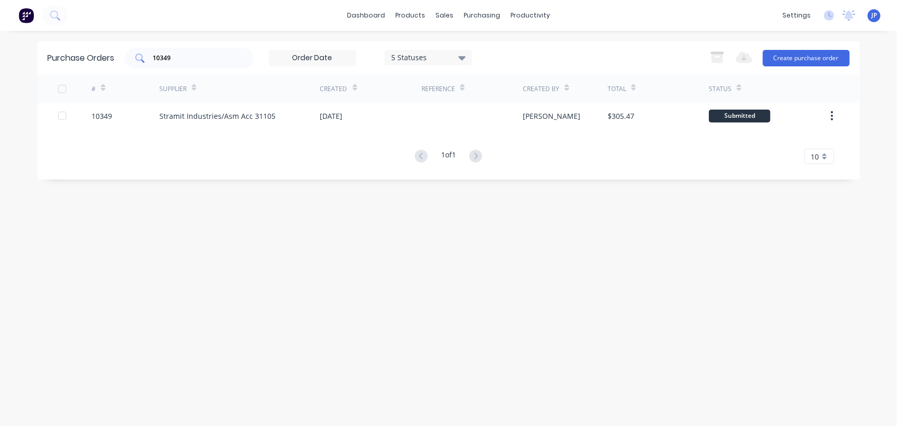
drag, startPoint x: 190, startPoint y: 63, endPoint x: 127, endPoint y: 55, distance: 63.7
click at [127, 55] on div "10349" at bounding box center [189, 58] width 129 height 21
drag, startPoint x: 179, startPoint y: 61, endPoint x: 136, endPoint y: 59, distance: 43.2
click at [136, 59] on div "10349" at bounding box center [189, 58] width 129 height 21
type input "10390"
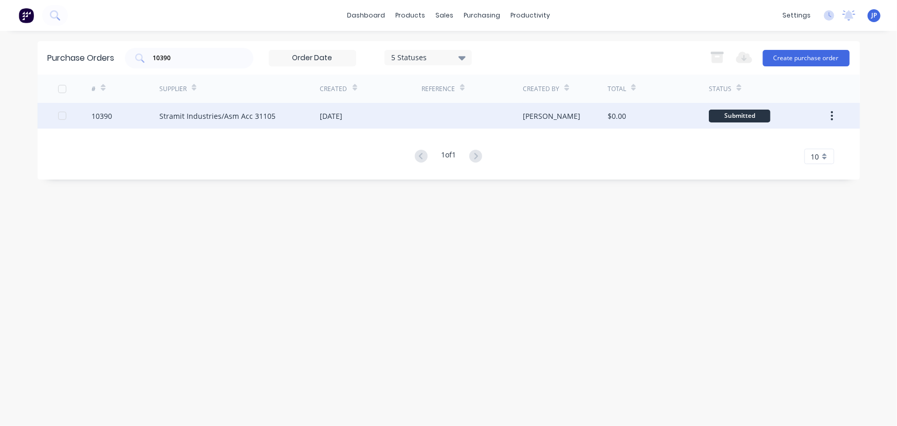
click at [241, 115] on div "Stramit Industries/Asm Acc 31105" at bounding box center [217, 116] width 116 height 11
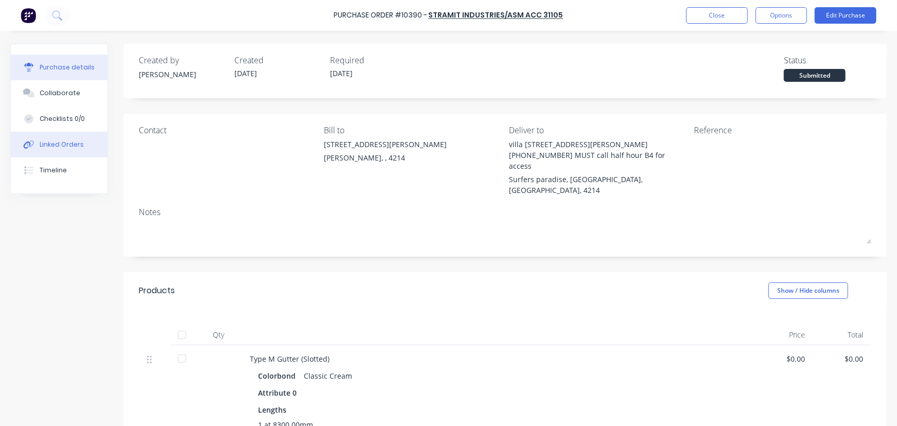
click at [85, 144] on button "Linked Orders" at bounding box center [59, 145] width 97 height 26
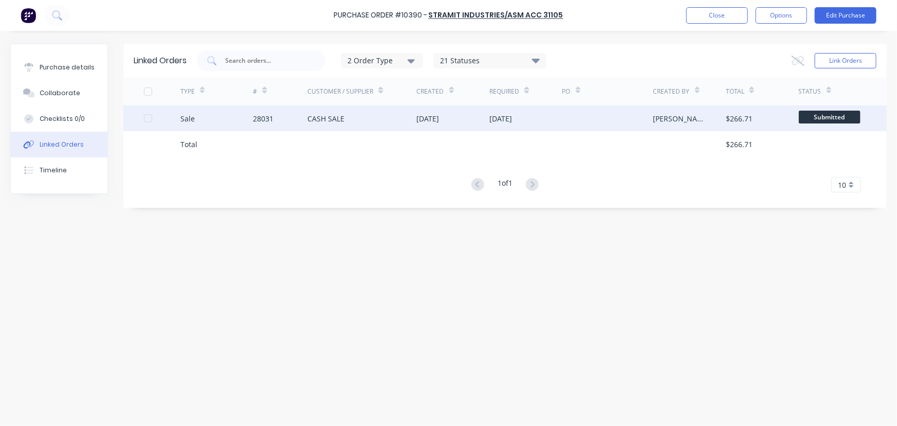
click at [269, 117] on div "28031" at bounding box center [263, 118] width 21 height 11
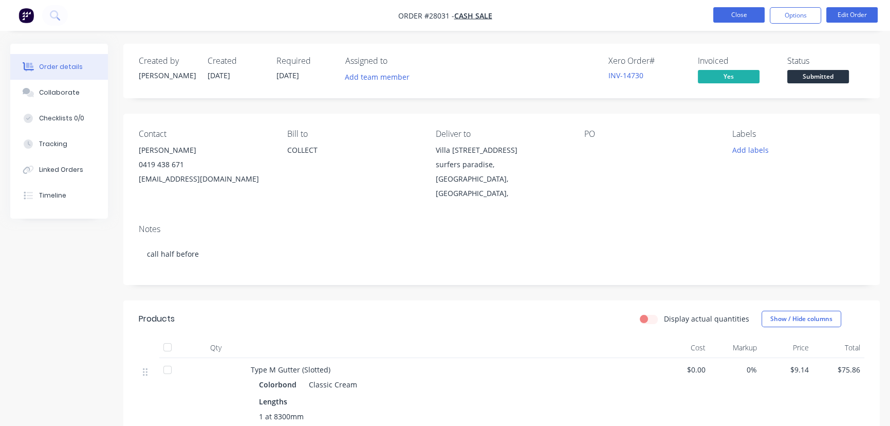
click at [745, 16] on button "Close" at bounding box center [739, 14] width 51 height 15
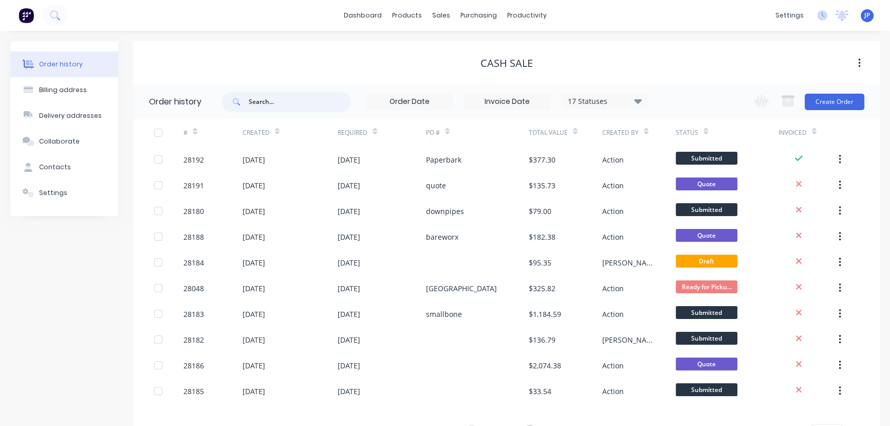
click at [287, 103] on input "text" at bounding box center [300, 102] width 102 height 21
type input "28185"
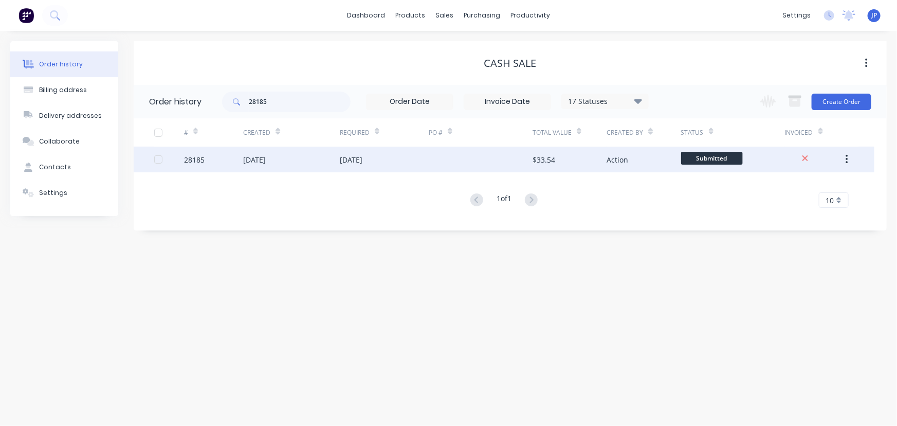
click at [266, 163] on div "[DATE]" at bounding box center [254, 159] width 23 height 11
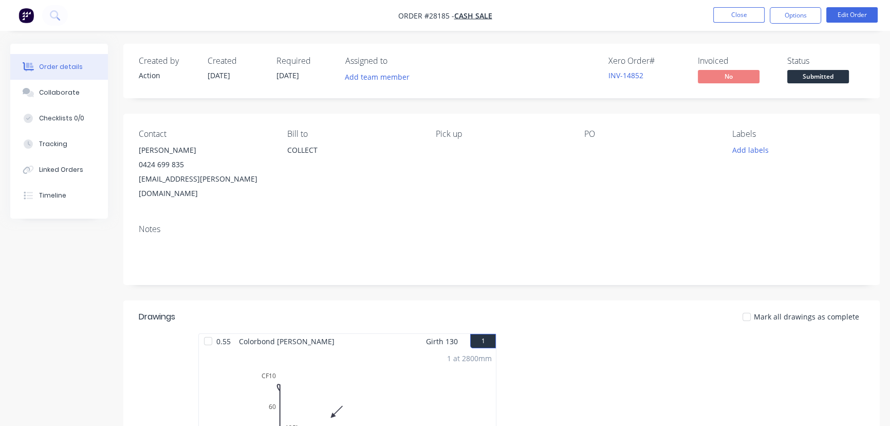
drag, startPoint x: 214, startPoint y: 154, endPoint x: 139, endPoint y: 155, distance: 75.6
click at [139, 155] on div "[PERSON_NAME]" at bounding box center [205, 150] width 132 height 14
copy div "[PERSON_NAME]"
click at [790, 16] on button "Options" at bounding box center [795, 15] width 51 height 16
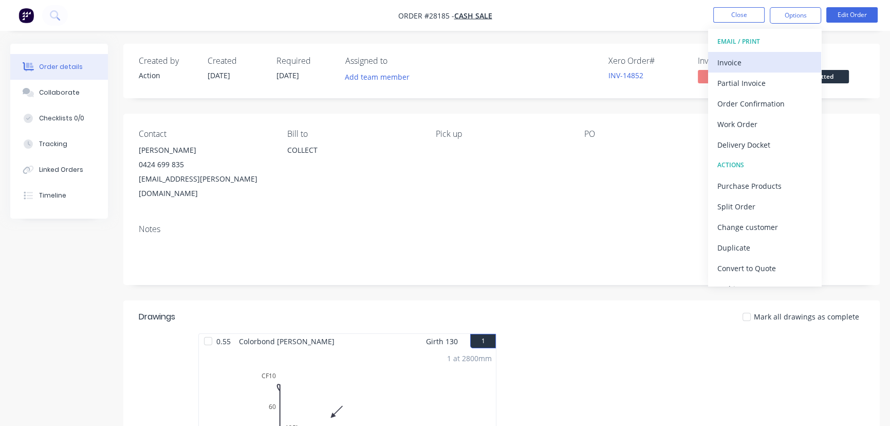
click at [745, 65] on div "Invoice" at bounding box center [765, 62] width 95 height 15
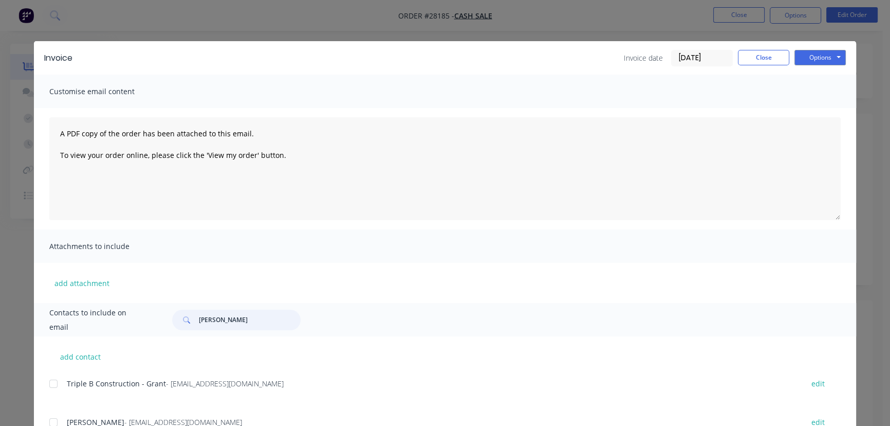
drag, startPoint x: 258, startPoint y: 322, endPoint x: 174, endPoint y: 328, distance: 83.5
click at [174, 328] on div "[PERSON_NAME]" at bounding box center [236, 320] width 129 height 21
paste input "[PERSON_NAME]"
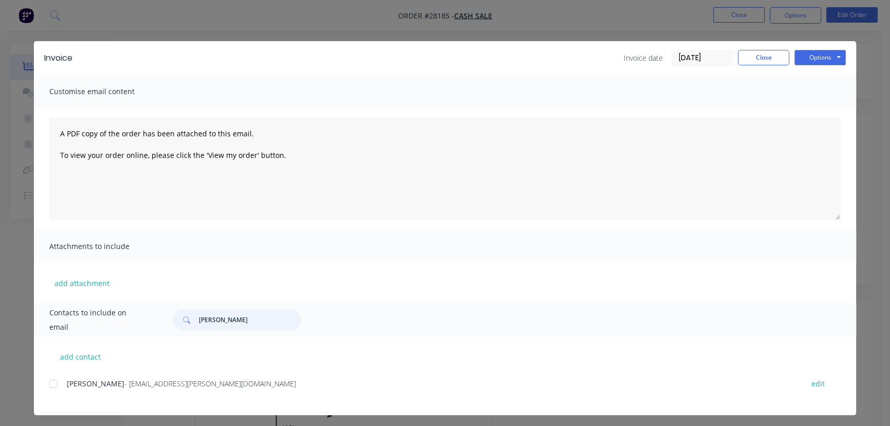
type input "[PERSON_NAME]"
drag, startPoint x: 236, startPoint y: 384, endPoint x: 58, endPoint y: 404, distance: 179.1
click at [58, 404] on div "Michael Smallbone - [EMAIL_ADDRESS][PERSON_NAME][DOMAIN_NAME] edit" at bounding box center [452, 395] width 807 height 39
click at [829, 62] on button "Options" at bounding box center [820, 57] width 51 height 15
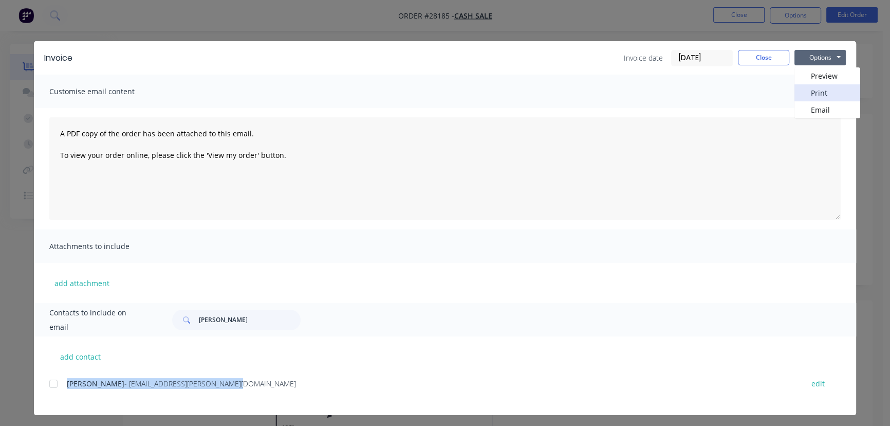
click at [828, 93] on button "Print" at bounding box center [828, 92] width 66 height 17
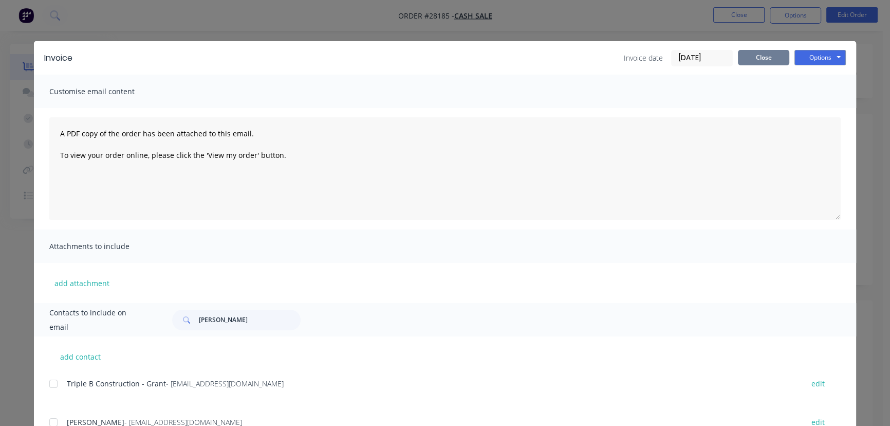
click at [747, 61] on button "Close" at bounding box center [763, 57] width 51 height 15
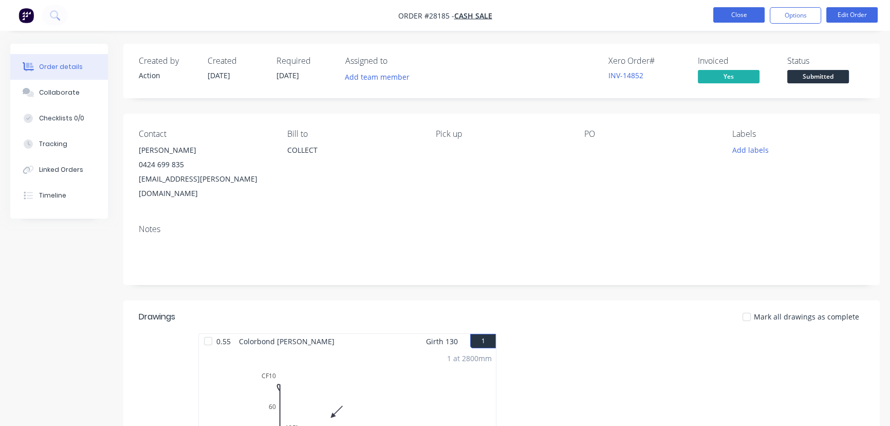
click at [730, 18] on button "Close" at bounding box center [739, 14] width 51 height 15
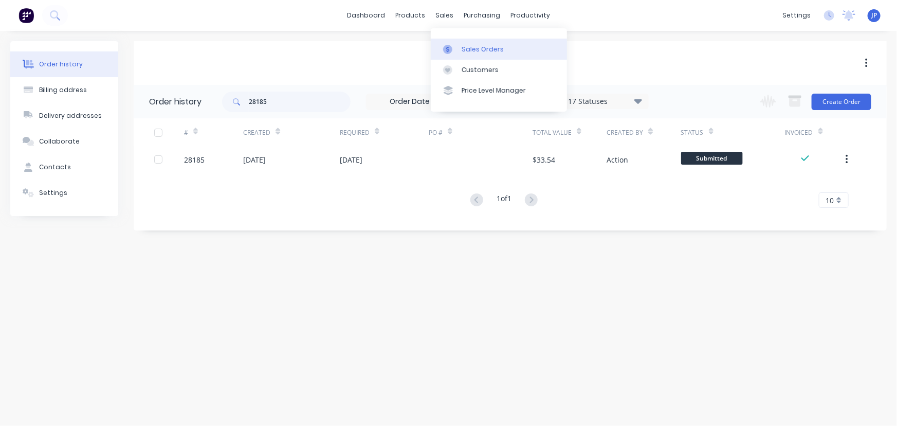
click at [466, 46] on div "Sales Orders" at bounding box center [483, 49] width 42 height 9
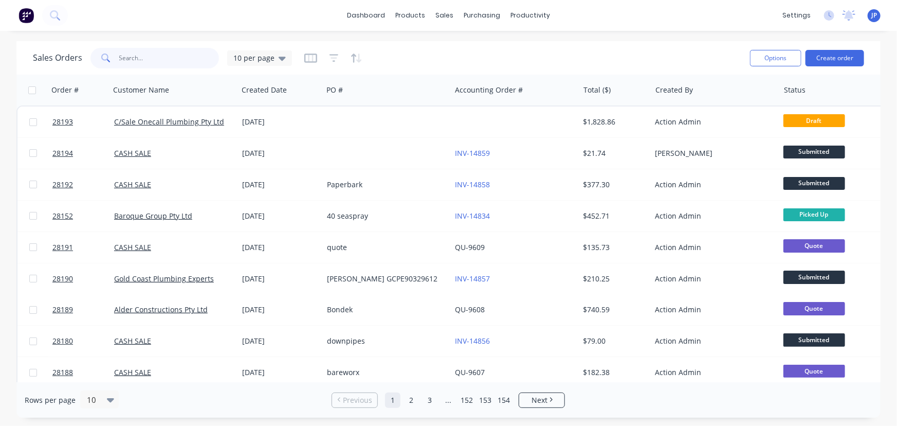
click at [169, 64] on input "text" at bounding box center [169, 58] width 100 height 21
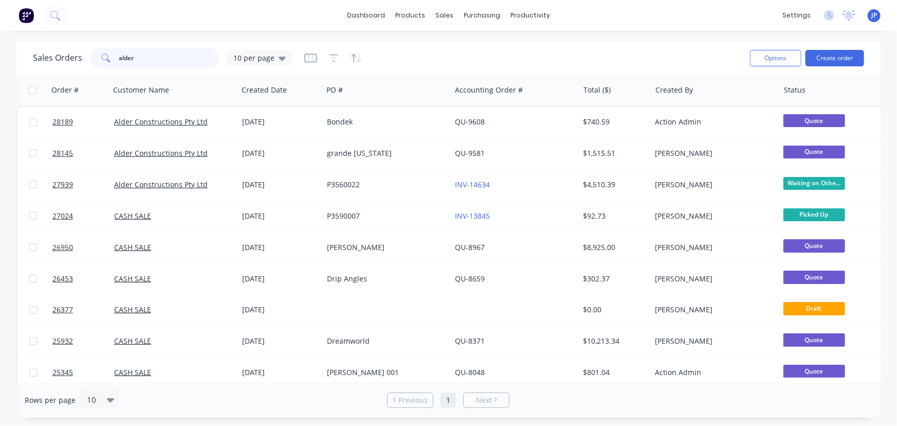
type input "alder"
drag, startPoint x: 137, startPoint y: 60, endPoint x: 109, endPoint y: 63, distance: 27.9
click at [109, 63] on div "alder" at bounding box center [154, 58] width 129 height 21
click at [468, 71] on div "Customers" at bounding box center [480, 69] width 37 height 9
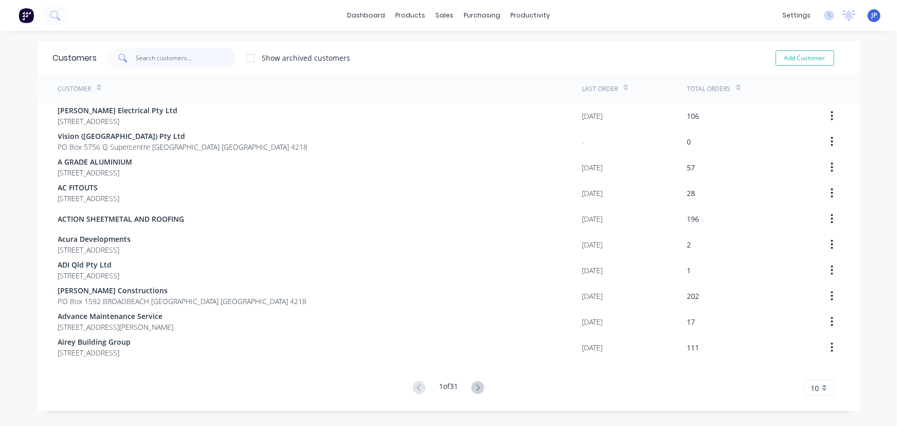
click at [174, 57] on input "text" at bounding box center [186, 58] width 100 height 21
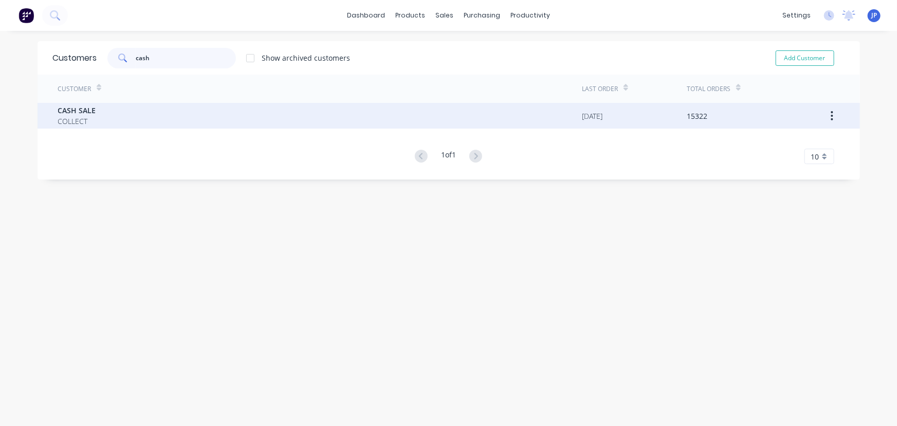
type input "cash"
click at [82, 110] on span "CASH SALE" at bounding box center [77, 110] width 38 height 11
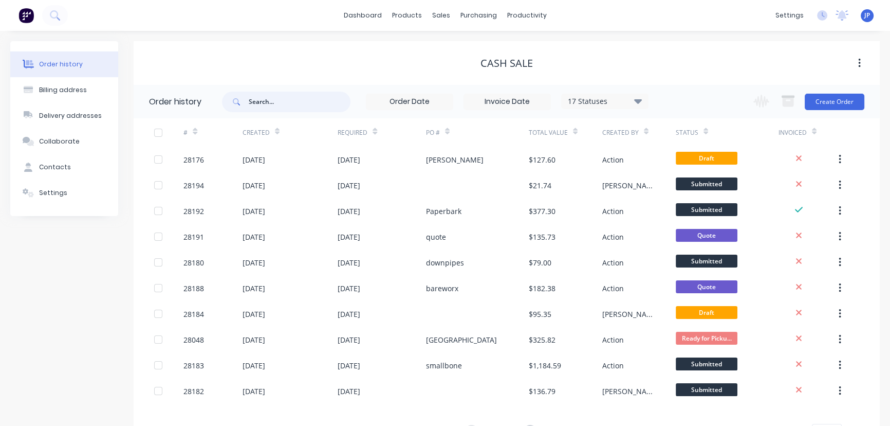
click at [260, 101] on input "text" at bounding box center [300, 102] width 102 height 21
type input "28185"
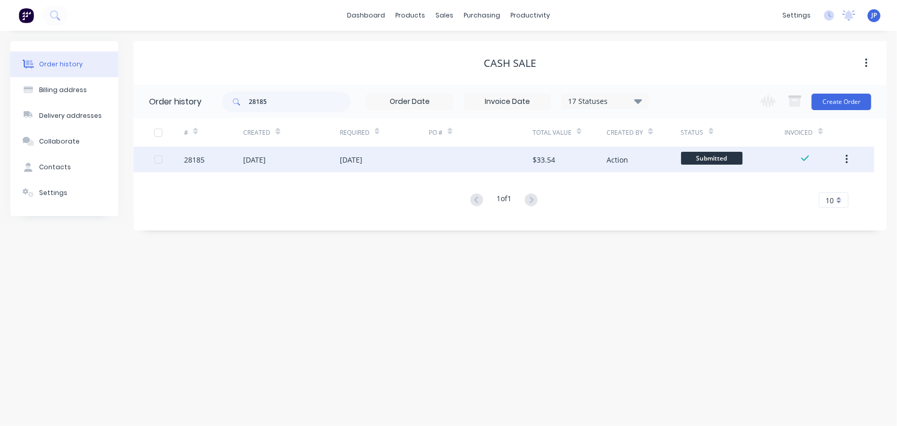
click at [263, 154] on div "[DATE]" at bounding box center [254, 159] width 23 height 11
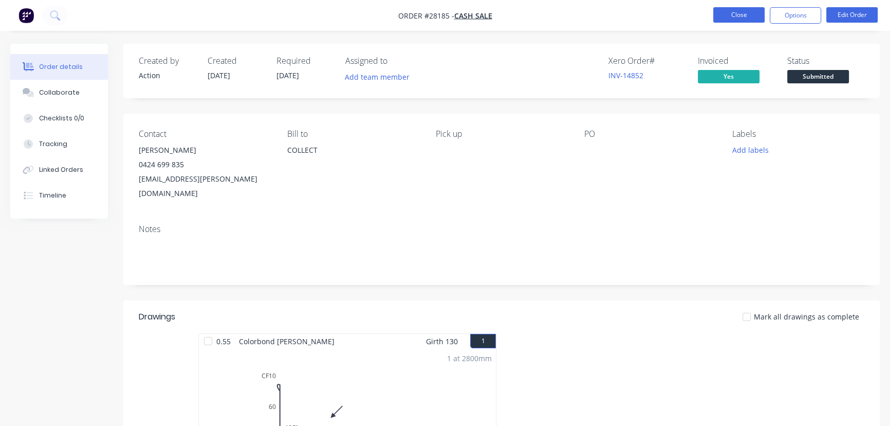
click at [744, 19] on button "Close" at bounding box center [739, 14] width 51 height 15
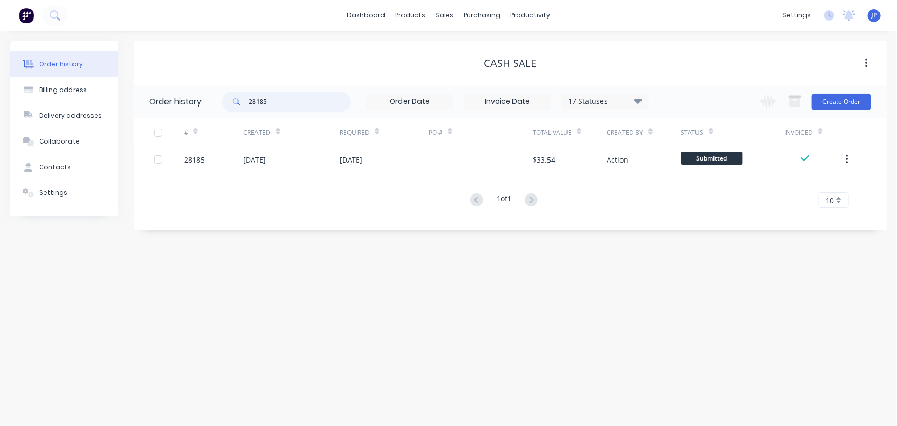
drag, startPoint x: 279, startPoint y: 107, endPoint x: 235, endPoint y: 105, distance: 43.2
click at [235, 105] on div "28185" at bounding box center [286, 102] width 129 height 21
type input "28183"
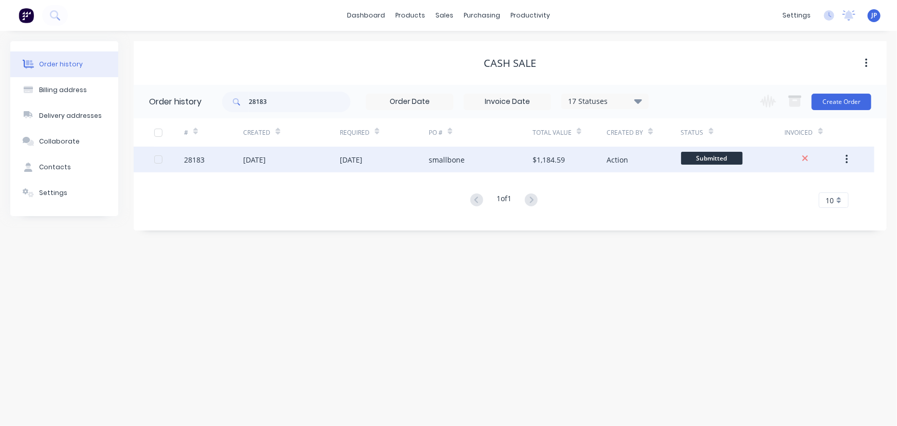
click at [261, 153] on div "[DATE]" at bounding box center [291, 160] width 97 height 26
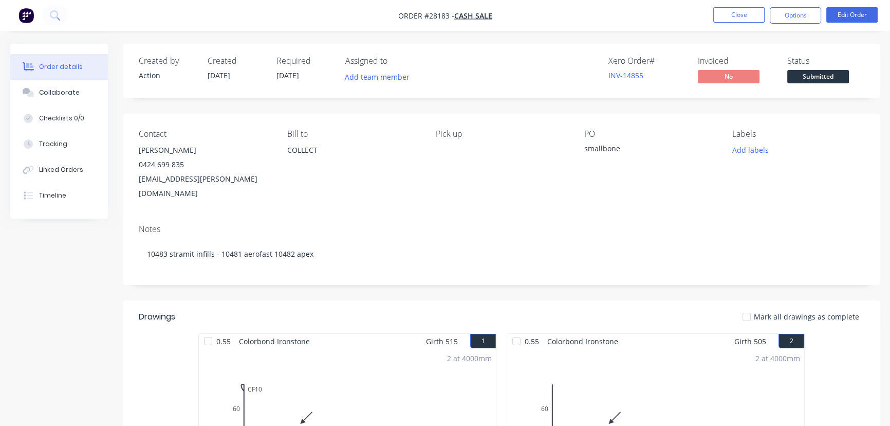
drag, startPoint x: 206, startPoint y: 153, endPoint x: 315, endPoint y: 158, distance: 109.1
click at [315, 158] on div "Contact [PERSON_NAME] 0424 699 835 [EMAIL_ADDRESS][PERSON_NAME][DOMAIN_NAME] [P…" at bounding box center [501, 165] width 757 height 102
click at [444, 216] on div "Notes 10483 stramit infills - 10481 aerofast 10482 apex" at bounding box center [501, 250] width 757 height 69
click at [787, 20] on button "Options" at bounding box center [795, 15] width 51 height 16
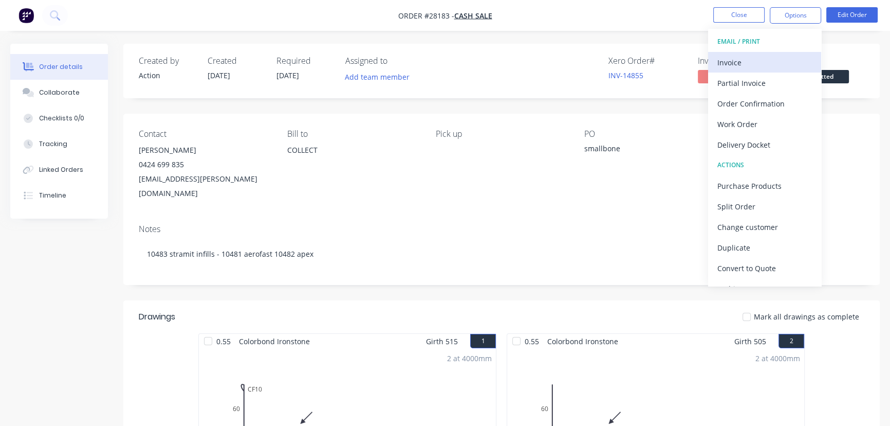
click at [746, 56] on div "Invoice" at bounding box center [765, 62] width 95 height 15
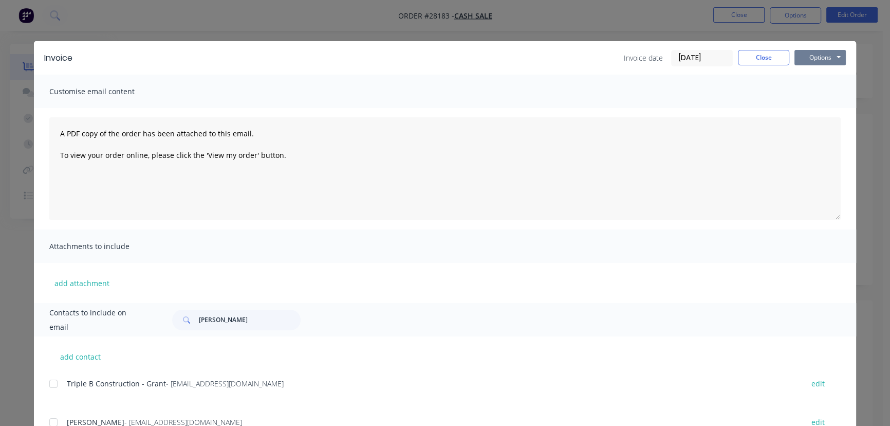
click at [815, 61] on button "Options" at bounding box center [820, 57] width 51 height 15
click at [811, 91] on button "Print" at bounding box center [828, 92] width 66 height 17
click at [767, 58] on button "Close" at bounding box center [763, 57] width 51 height 15
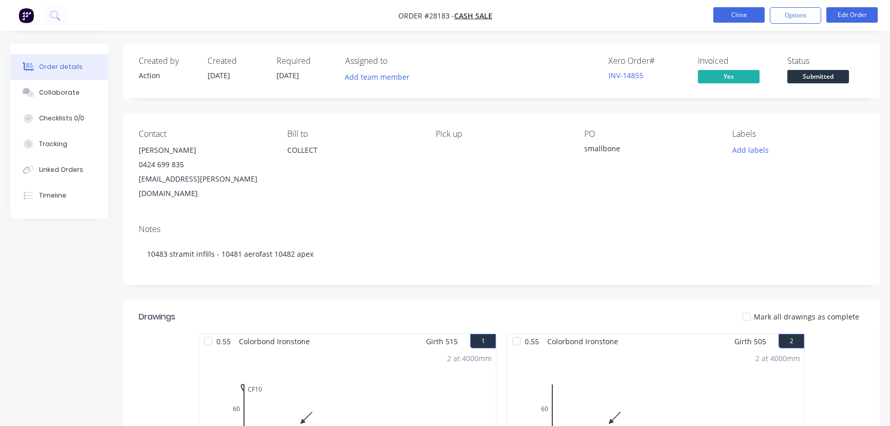
click at [723, 20] on button "Close" at bounding box center [739, 14] width 51 height 15
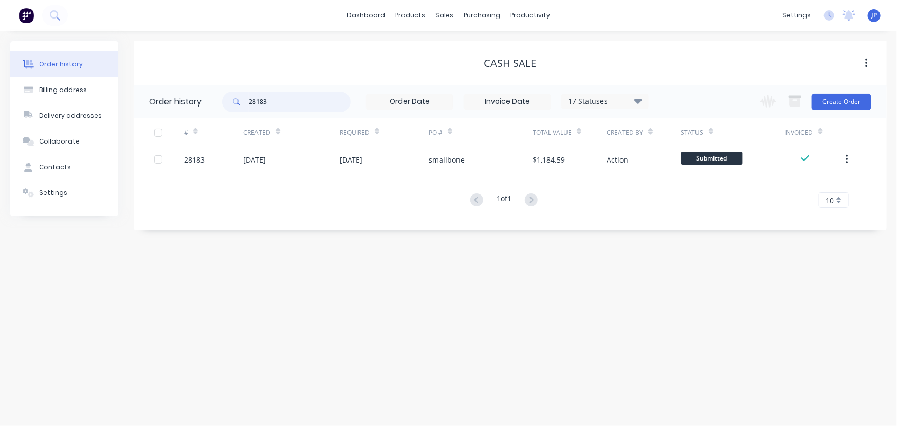
drag, startPoint x: 273, startPoint y: 105, endPoint x: 241, endPoint y: 104, distance: 31.9
click at [241, 104] on div "28183" at bounding box center [286, 102] width 129 height 21
type input "27982"
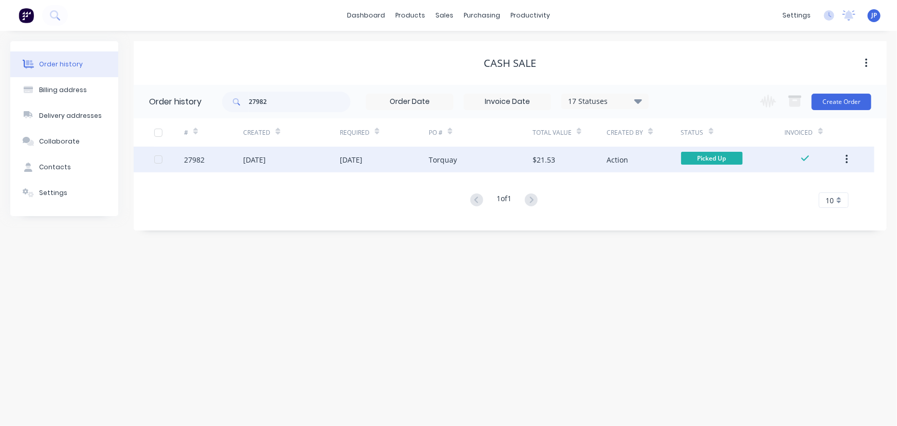
click at [257, 162] on div "[DATE]" at bounding box center [254, 159] width 23 height 11
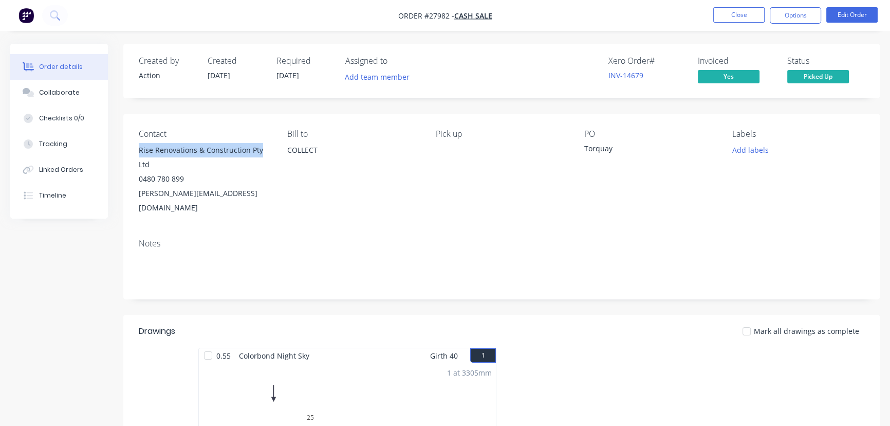
drag, startPoint x: 262, startPoint y: 149, endPoint x: 134, endPoint y: 153, distance: 128.1
click at [134, 153] on div "Contact Rise Renovations & Construction Pty Ltd 0480 780 899 [EMAIL_ADDRESS][DO…" at bounding box center [501, 172] width 757 height 117
drag, startPoint x: 168, startPoint y: 152, endPoint x: 612, endPoint y: 227, distance: 450.1
click at [612, 239] on div "Notes" at bounding box center [502, 244] width 726 height 10
drag, startPoint x: 195, startPoint y: 191, endPoint x: 135, endPoint y: 151, distance: 72.7
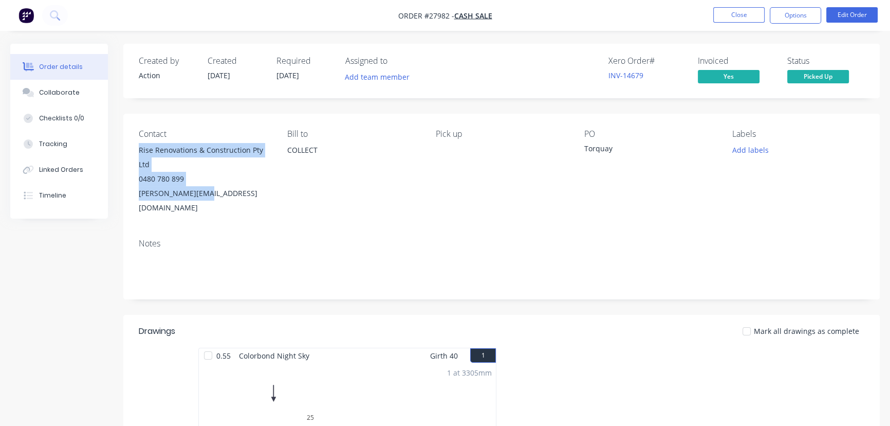
click at [135, 151] on div "Contact Rise Renovations & Construction Pty Ltd 0480 780 899 [EMAIL_ADDRESS][DO…" at bounding box center [501, 172] width 757 height 117
click at [76, 95] on button "Collaborate" at bounding box center [59, 93] width 98 height 26
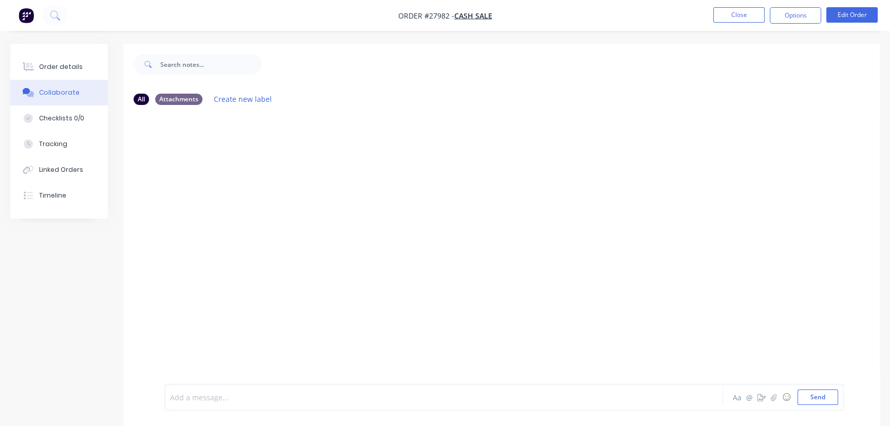
click at [185, 402] on div at bounding box center [421, 397] width 501 height 11
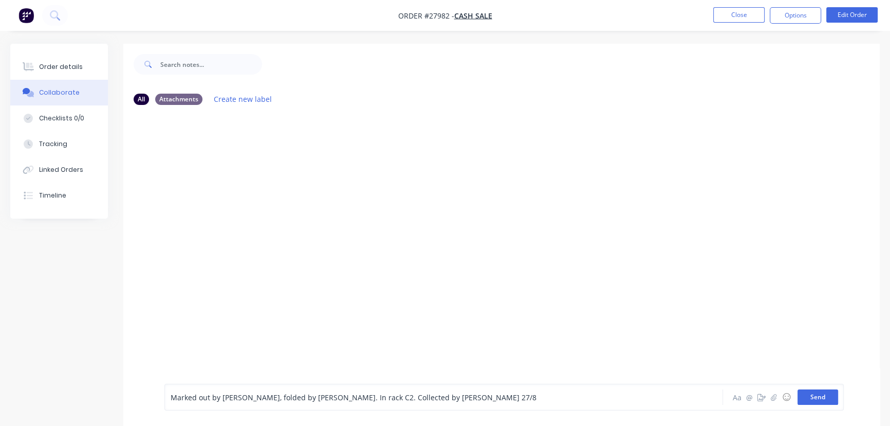
click at [815, 401] on button "Send" at bounding box center [818, 396] width 41 height 15
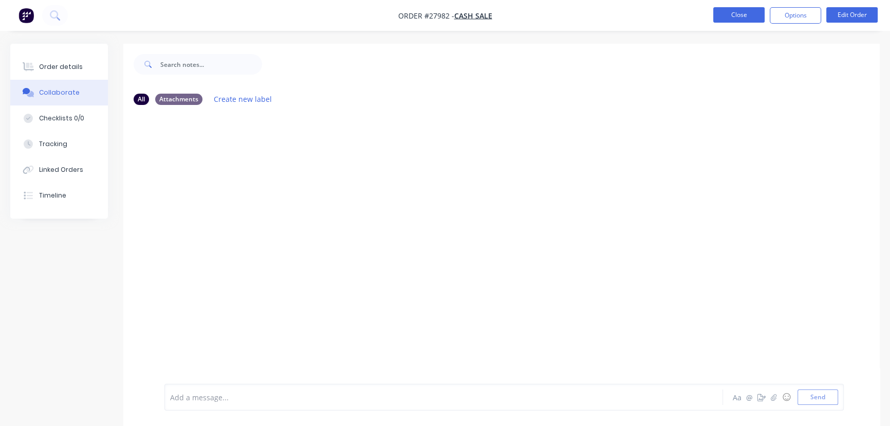
click at [734, 20] on button "Close" at bounding box center [739, 14] width 51 height 15
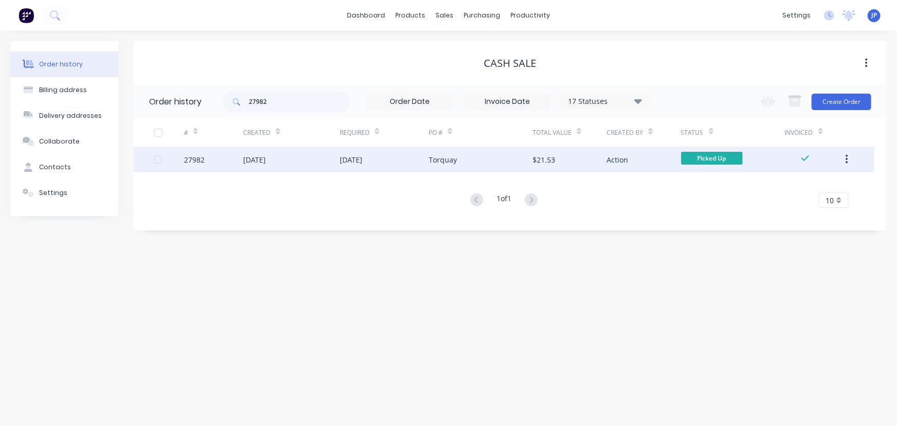
click at [848, 161] on icon "button" at bounding box center [847, 159] width 3 height 11
click at [817, 183] on div "Archive" at bounding box center [810, 186] width 79 height 15
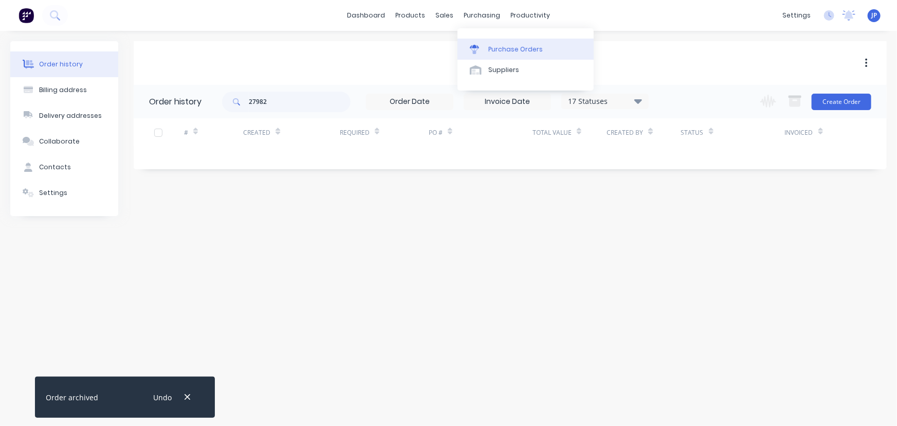
click at [489, 47] on div "Purchase Orders" at bounding box center [515, 49] width 54 height 9
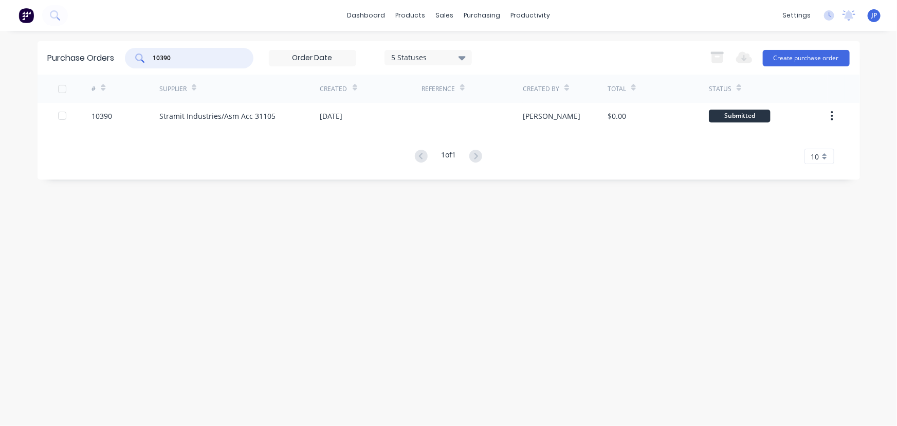
drag, startPoint x: 176, startPoint y: 56, endPoint x: 111, endPoint y: 57, distance: 65.3
click at [111, 57] on div "Purchase Orders 10390 5 Statuses 5 Statuses Export to Excel (XLSX) Create purch…" at bounding box center [449, 57] width 823 height 33
type input "10434"
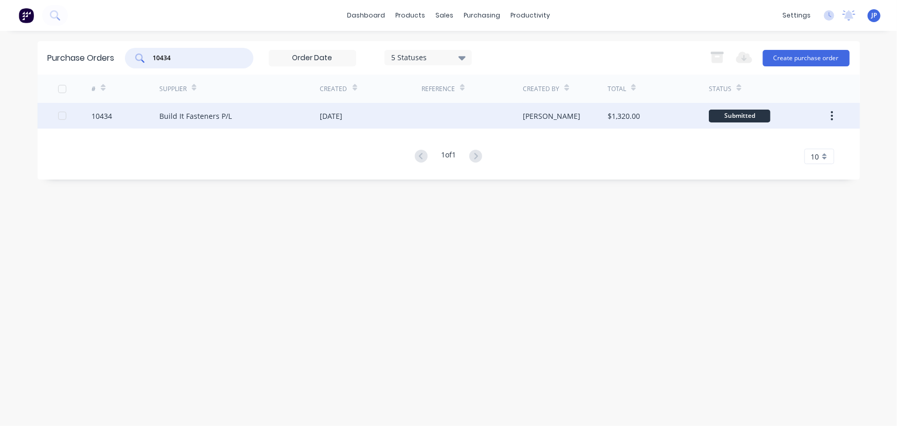
click at [181, 119] on div "Build It Fasteners P/L" at bounding box center [195, 116] width 72 height 11
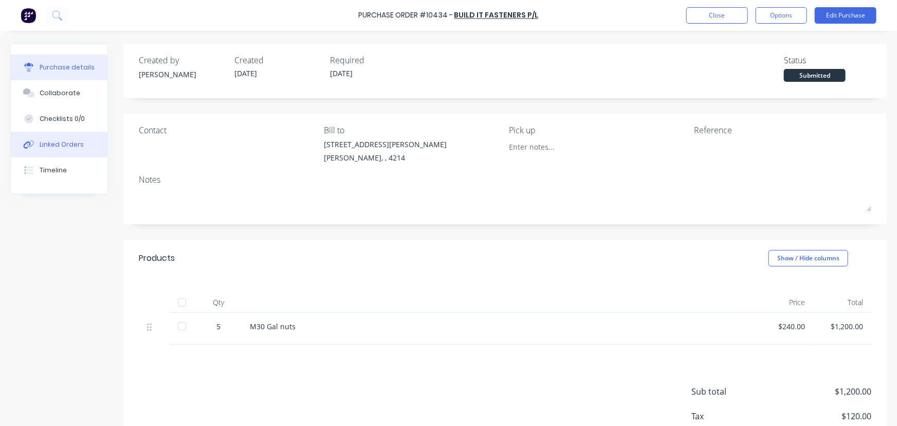
click at [85, 148] on button "Linked Orders" at bounding box center [59, 145] width 97 height 26
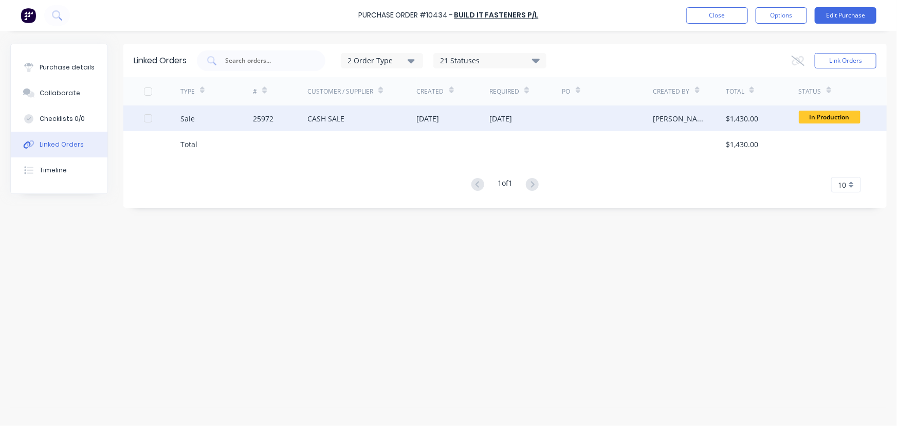
click at [334, 118] on div "CASH SALE" at bounding box center [325, 118] width 37 height 11
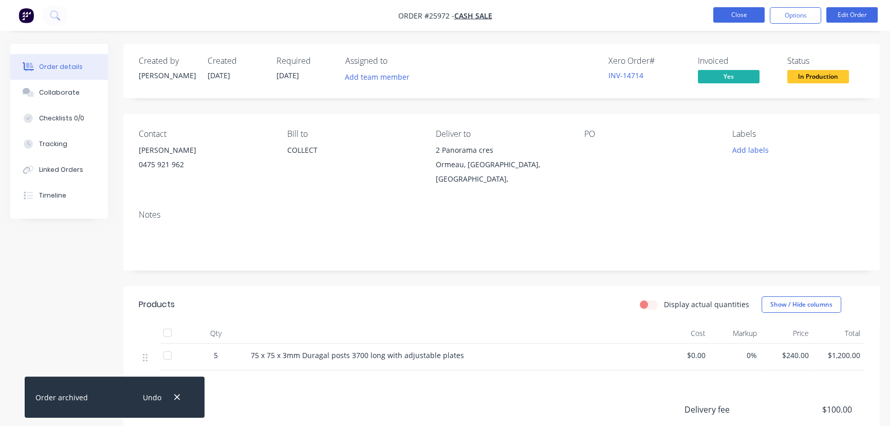
click at [720, 20] on button "Close" at bounding box center [739, 14] width 51 height 15
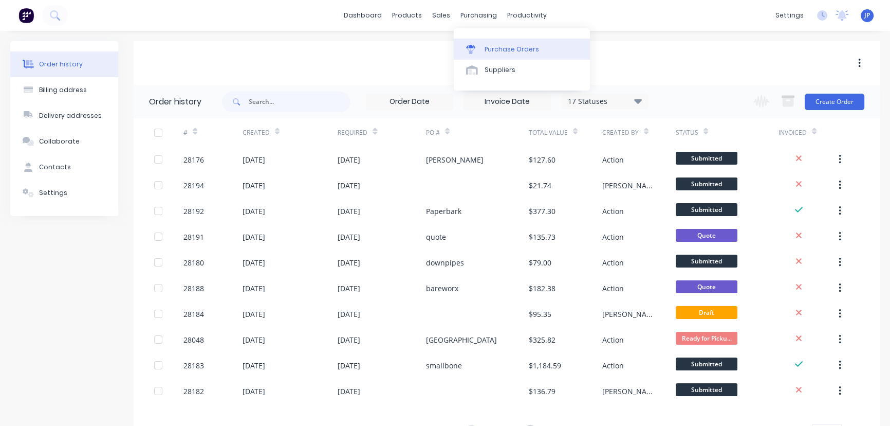
click at [493, 45] on div "Purchase Orders" at bounding box center [512, 49] width 54 height 9
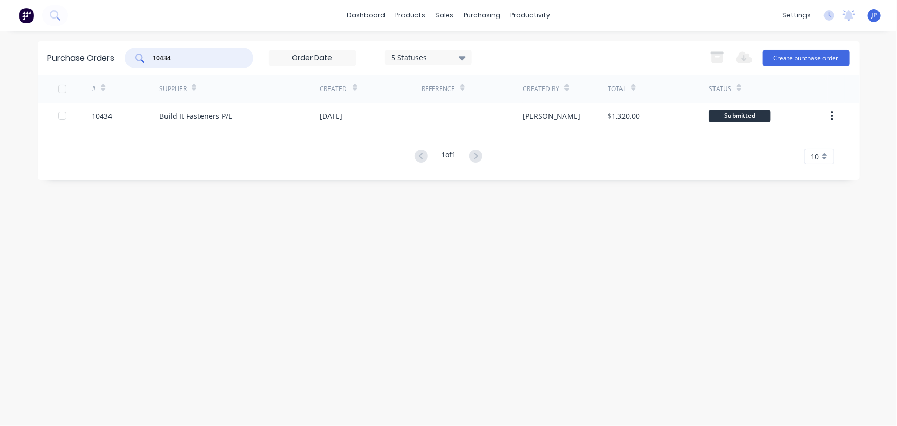
drag, startPoint x: 196, startPoint y: 57, endPoint x: 157, endPoint y: 69, distance: 40.8
click at [157, 69] on div "Purchase Orders 10434 5 Statuses 5 Statuses Export to Excel (XLSX) Create purch…" at bounding box center [449, 57] width 823 height 33
type input "10394"
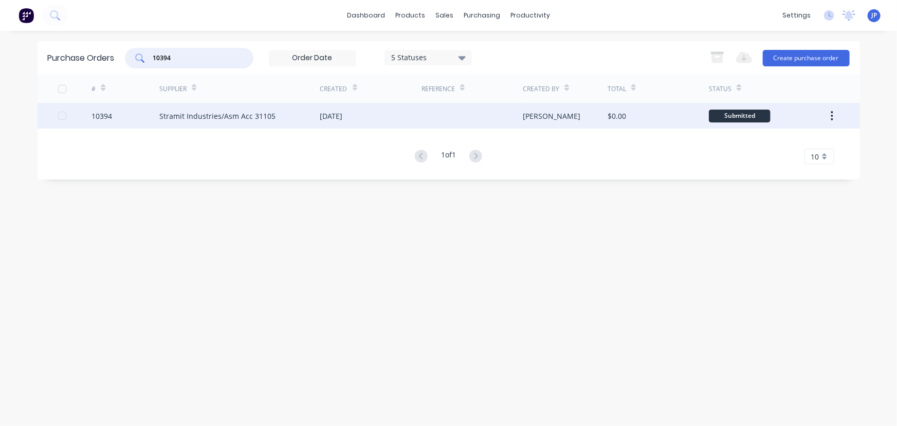
click at [203, 115] on div "Stramit Industries/Asm Acc 31105" at bounding box center [217, 116] width 116 height 11
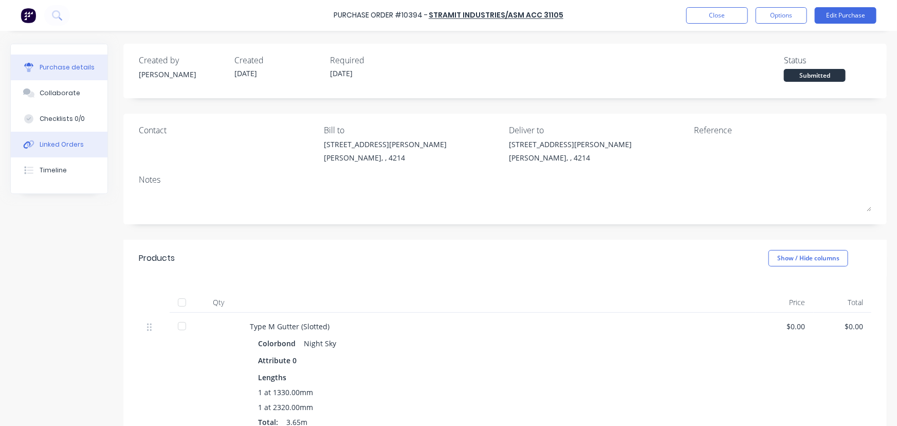
click at [85, 145] on button "Linked Orders" at bounding box center [59, 145] width 97 height 26
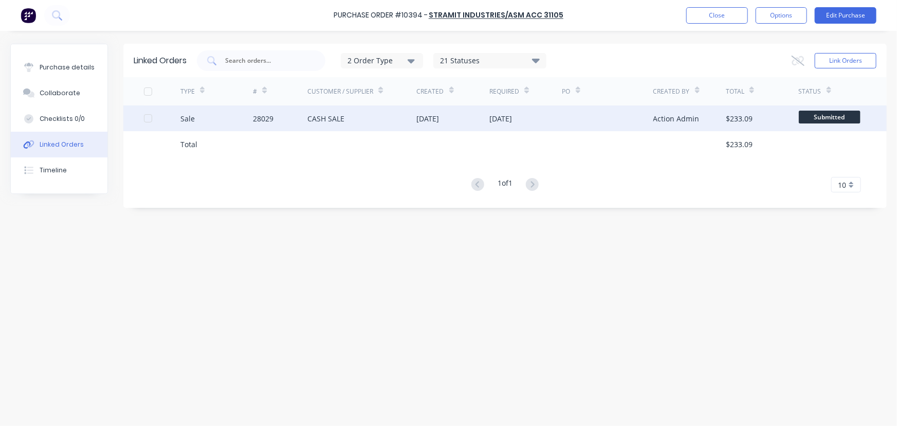
click at [230, 117] on div "Sale" at bounding box center [216, 118] width 73 height 26
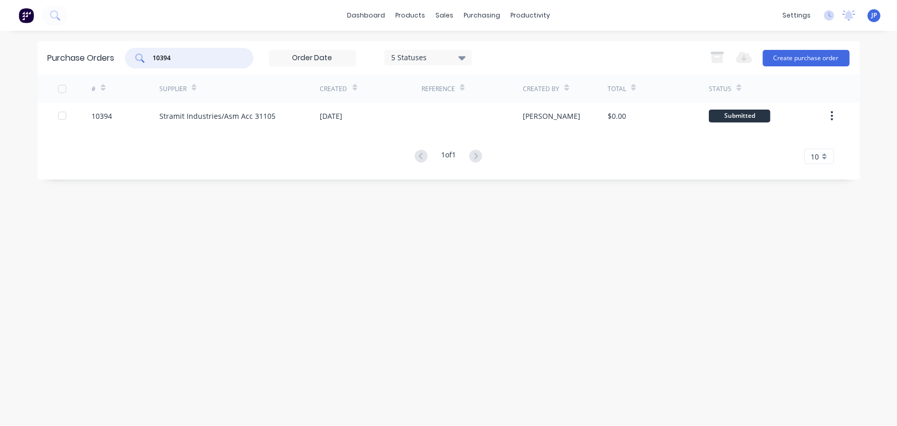
click at [182, 56] on input "10394" at bounding box center [194, 58] width 85 height 10
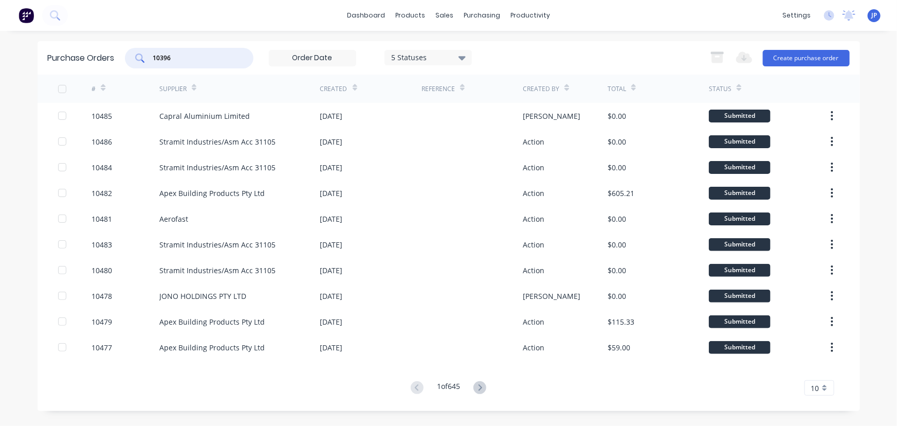
type input "10396"
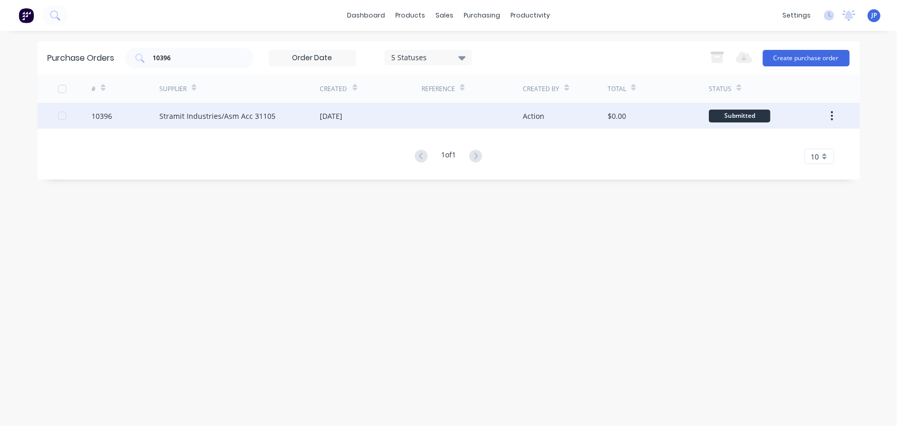
click at [225, 118] on div "Stramit Industries/Asm Acc 31105" at bounding box center [217, 116] width 116 height 11
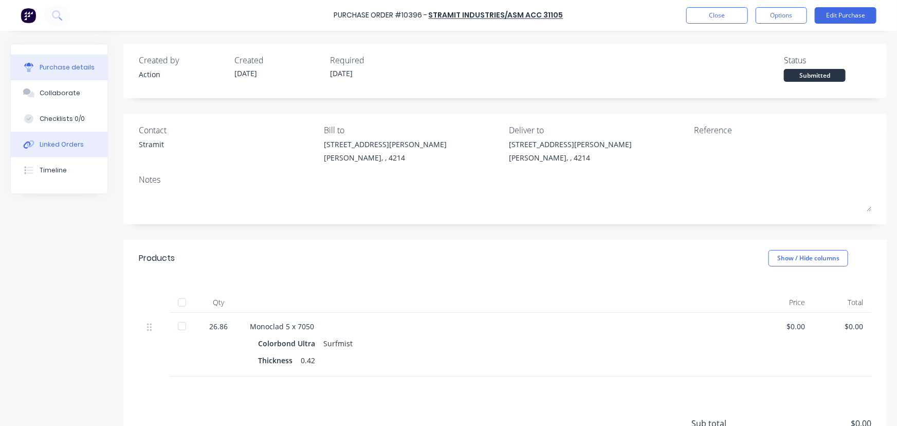
click at [79, 137] on button "Linked Orders" at bounding box center [59, 145] width 97 height 26
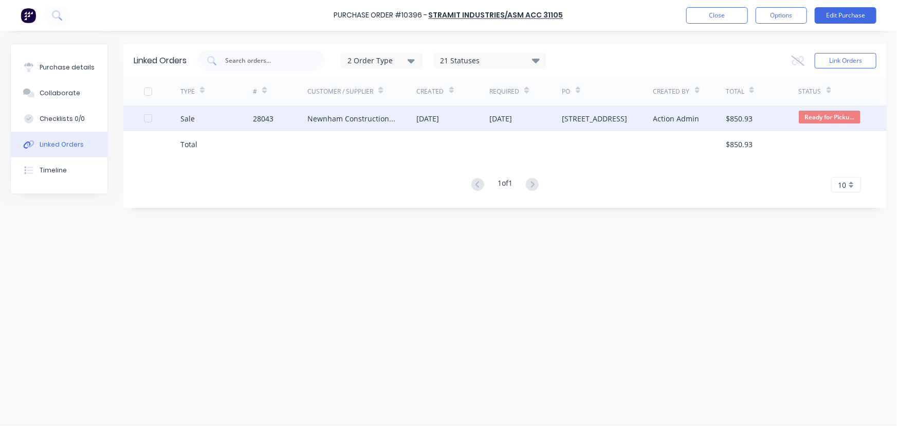
click at [266, 125] on div "28043" at bounding box center [280, 118] width 54 height 26
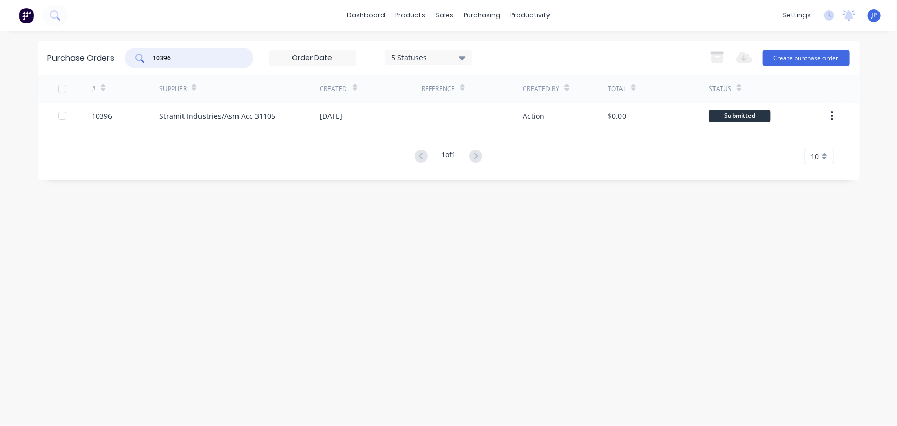
drag, startPoint x: 176, startPoint y: 62, endPoint x: 154, endPoint y: 66, distance: 22.4
click at [154, 66] on div "10396" at bounding box center [189, 58] width 129 height 21
type input "10402"
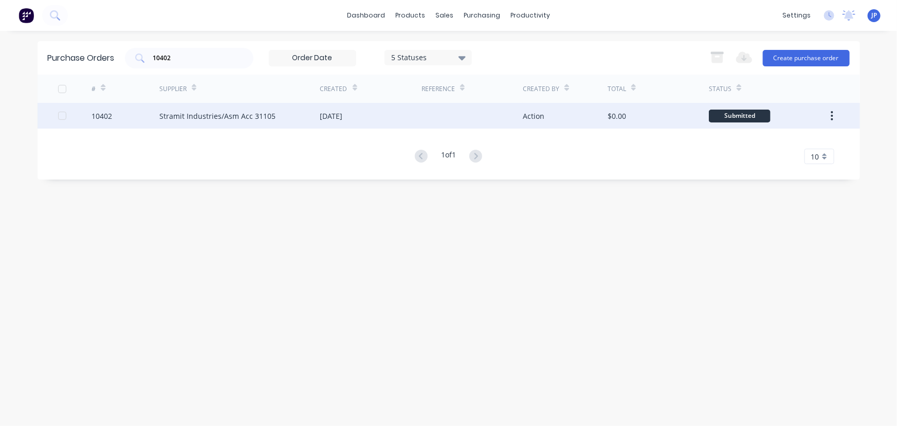
click at [217, 113] on div "Stramit Industries/Asm Acc 31105" at bounding box center [217, 116] width 116 height 11
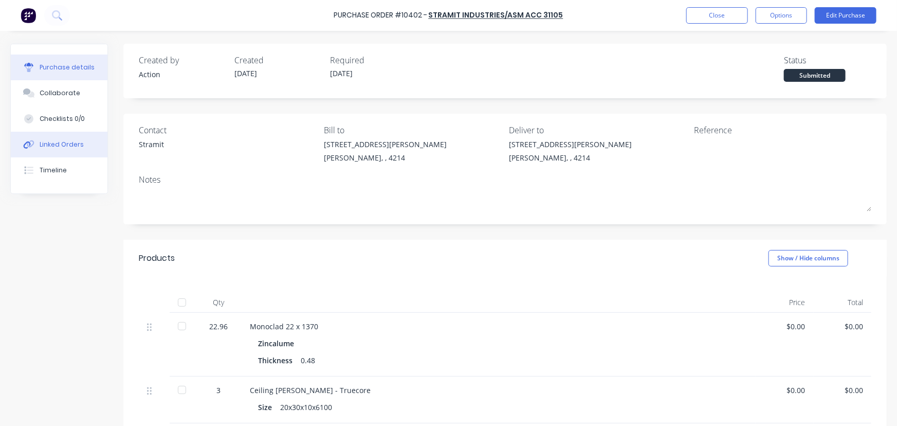
click at [60, 141] on div "Linked Orders" at bounding box center [62, 144] width 44 height 9
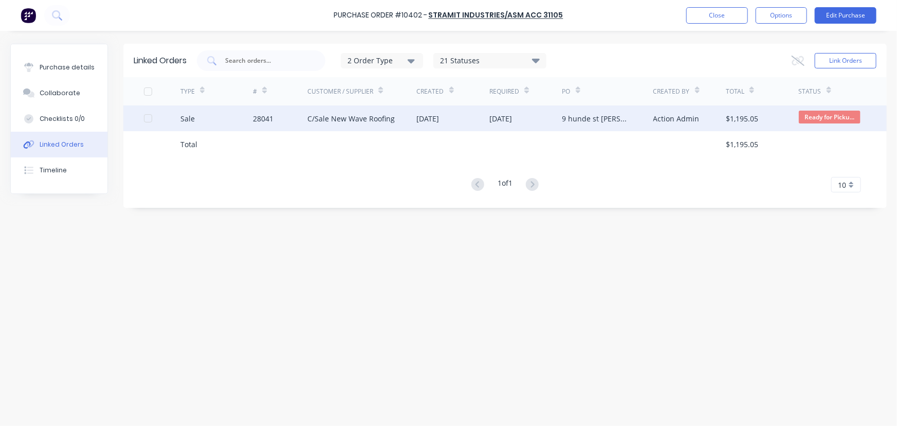
click at [292, 120] on div "28041" at bounding box center [280, 118] width 54 height 26
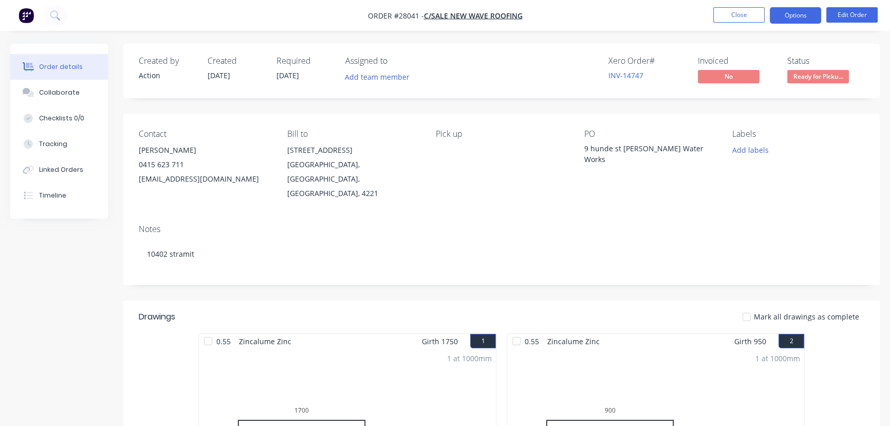
click at [793, 17] on button "Options" at bounding box center [795, 15] width 51 height 16
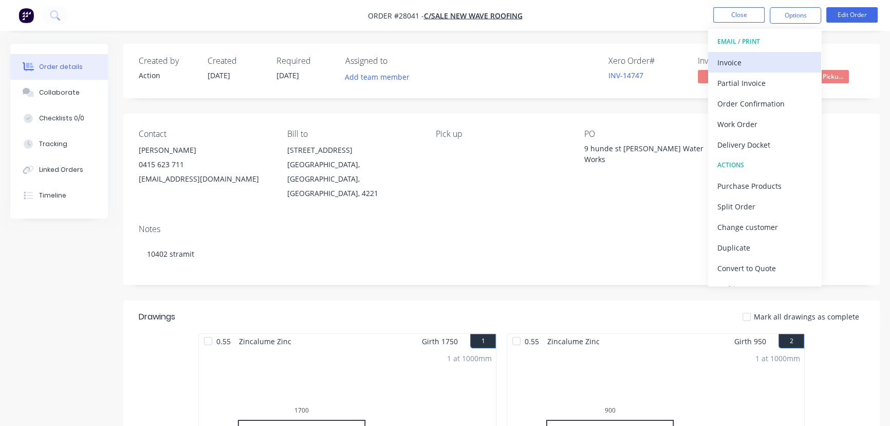
click at [737, 62] on div "Invoice" at bounding box center [765, 62] width 95 height 15
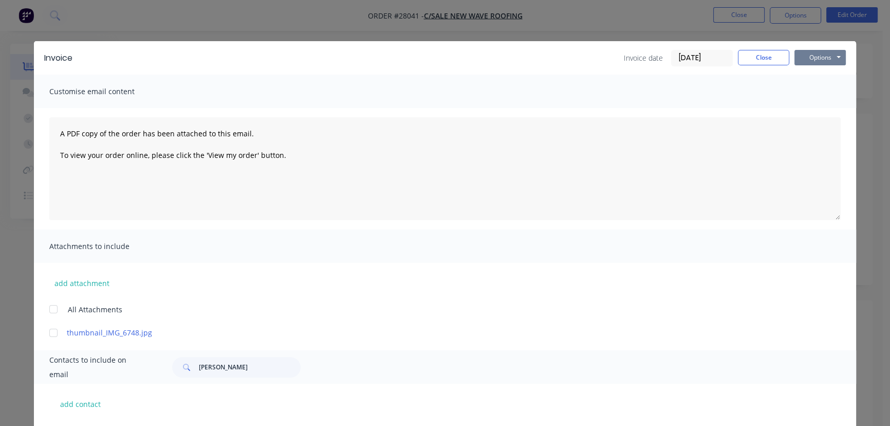
click at [799, 60] on button "Options" at bounding box center [820, 57] width 51 height 15
click at [801, 92] on button "Print" at bounding box center [828, 92] width 66 height 17
click at [771, 58] on button "Close" at bounding box center [763, 57] width 51 height 15
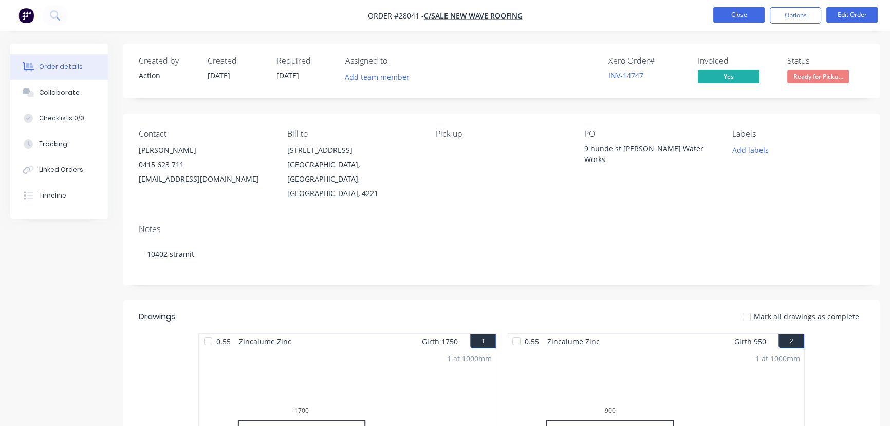
click at [716, 19] on button "Close" at bounding box center [739, 14] width 51 height 15
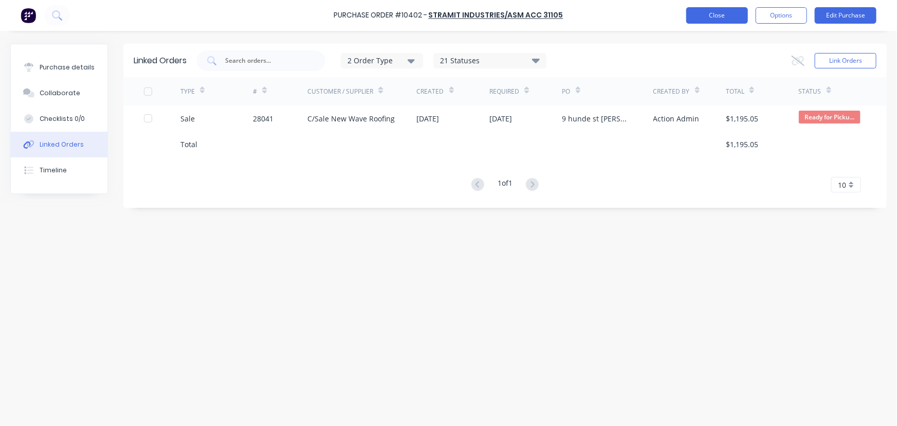
click at [716, 19] on button "Close" at bounding box center [717, 15] width 62 height 16
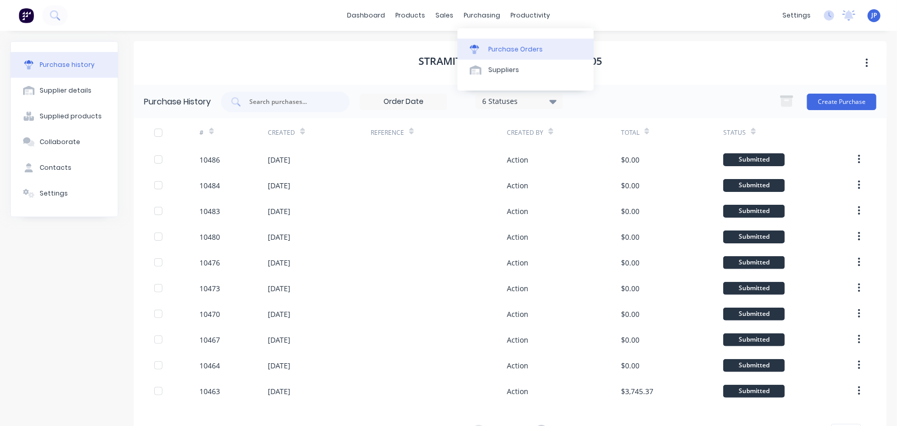
click at [500, 48] on div "Purchase Orders" at bounding box center [515, 49] width 54 height 9
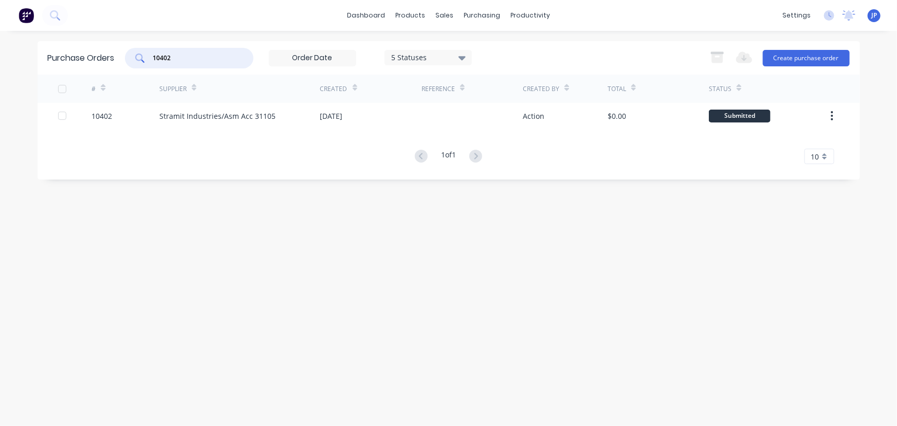
drag, startPoint x: 181, startPoint y: 60, endPoint x: 141, endPoint y: 64, distance: 40.3
click at [141, 64] on div "10402" at bounding box center [189, 58] width 129 height 21
type input "10400"
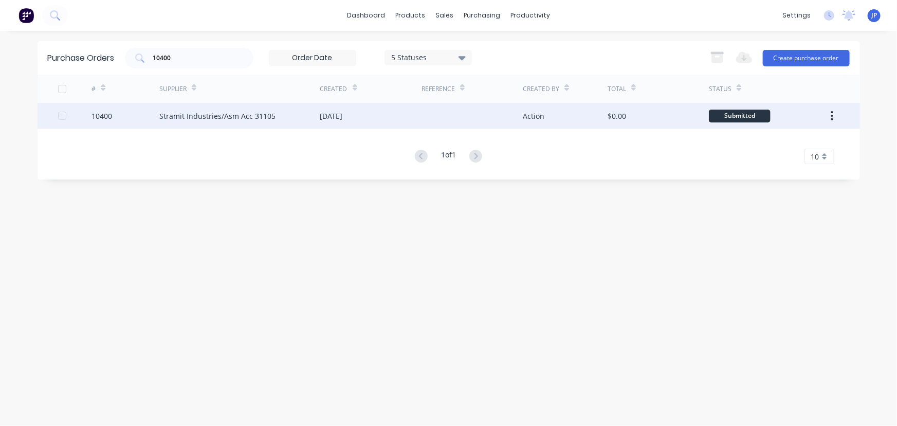
click at [210, 114] on div "Stramit Industries/Asm Acc 31105" at bounding box center [217, 116] width 116 height 11
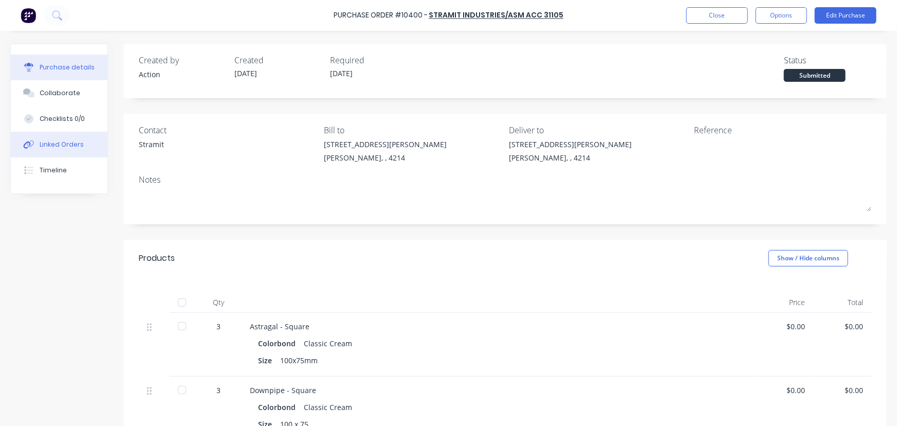
click at [60, 139] on button "Linked Orders" at bounding box center [59, 145] width 97 height 26
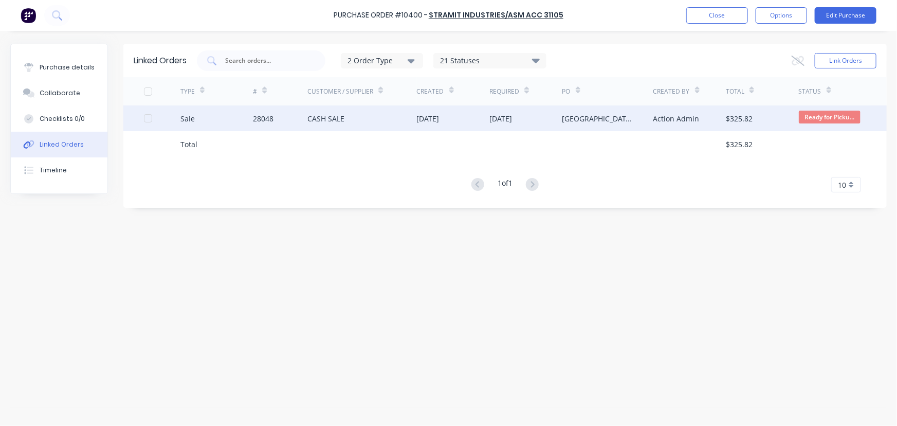
click at [232, 118] on div "Sale" at bounding box center [216, 118] width 73 height 26
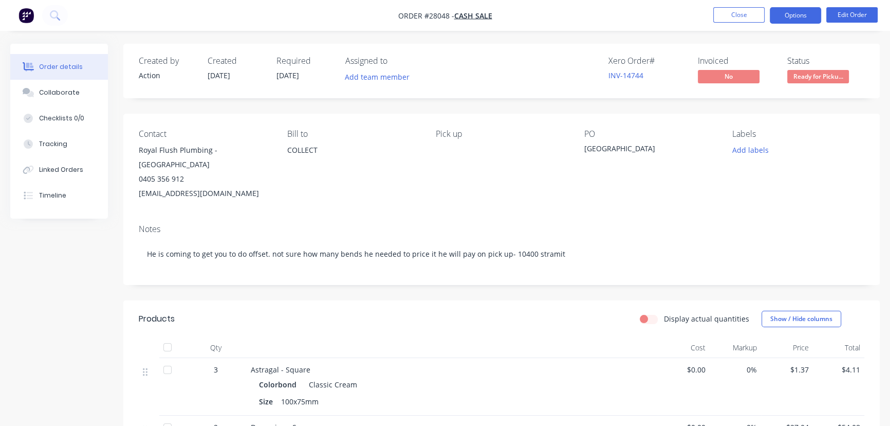
click at [784, 21] on button "Options" at bounding box center [795, 15] width 51 height 16
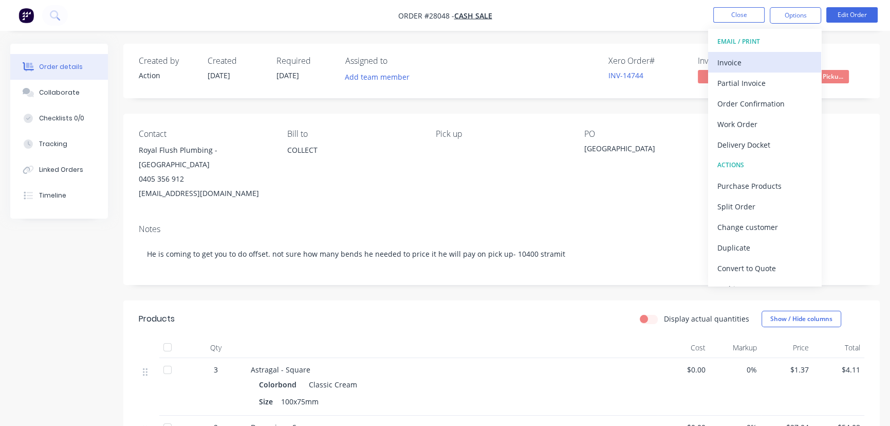
click at [745, 61] on div "Invoice" at bounding box center [765, 62] width 95 height 15
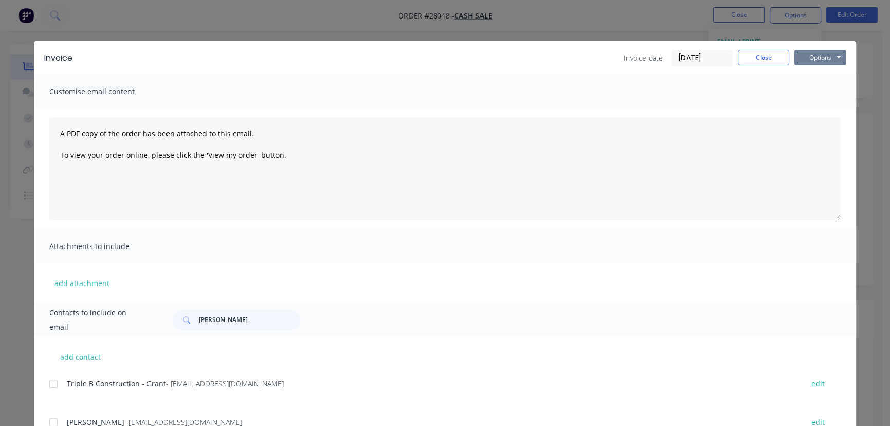
drag, startPoint x: 802, startPoint y: 60, endPoint x: 803, endPoint y: 65, distance: 5.7
click at [802, 61] on button "Options" at bounding box center [820, 57] width 51 height 15
click at [803, 90] on button "Print" at bounding box center [828, 92] width 66 height 17
click at [756, 62] on button "Close" at bounding box center [763, 57] width 51 height 15
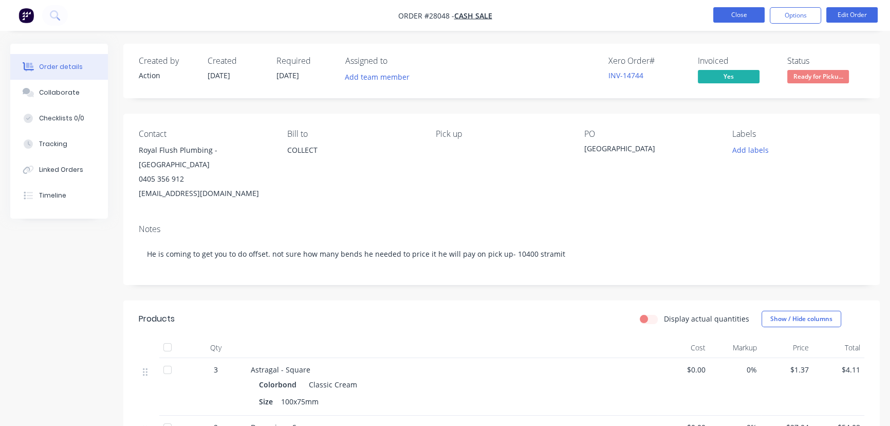
click at [753, 12] on button "Close" at bounding box center [739, 14] width 51 height 15
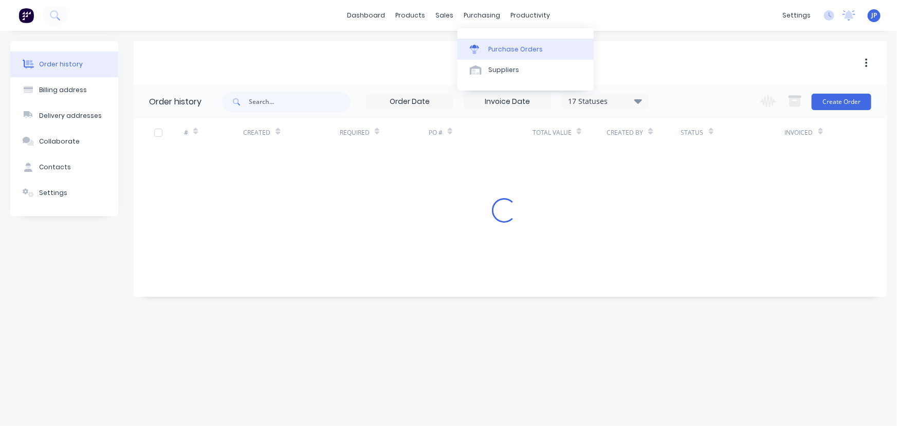
click at [508, 47] on div "Purchase Orders" at bounding box center [515, 49] width 54 height 9
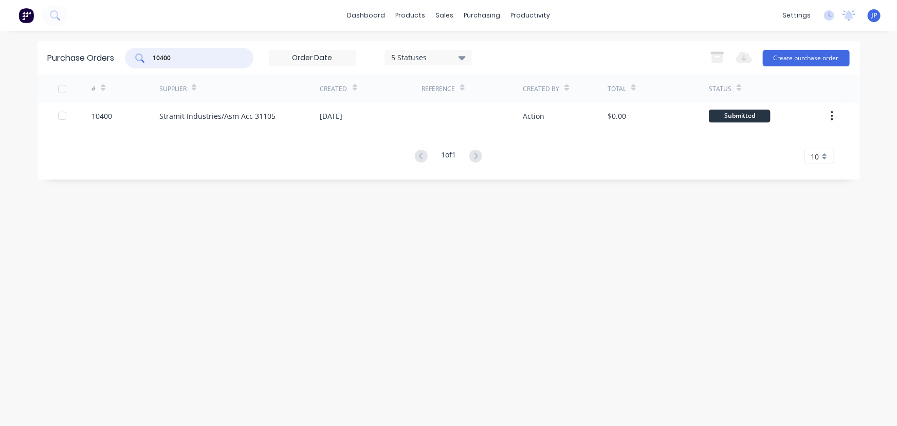
drag, startPoint x: 190, startPoint y: 57, endPoint x: 136, endPoint y: 62, distance: 54.7
click at [136, 62] on div "10400" at bounding box center [189, 58] width 129 height 21
type input "10471"
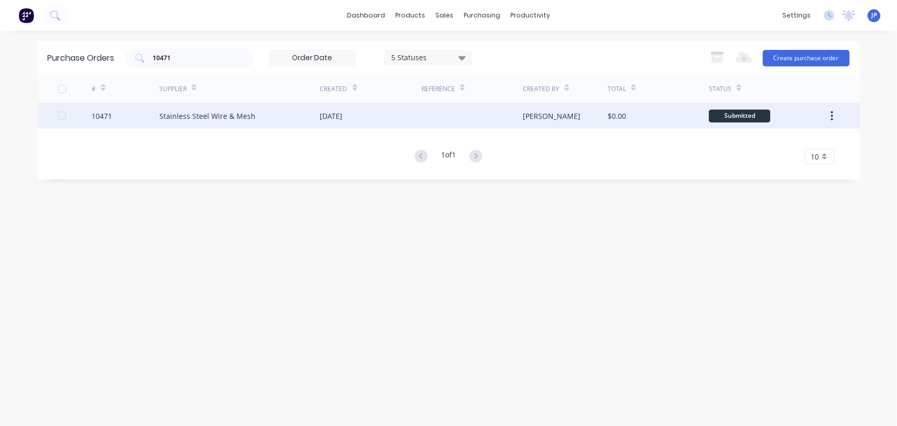
click at [171, 113] on div "Stainless Steel Wire & Mesh" at bounding box center [207, 116] width 96 height 11
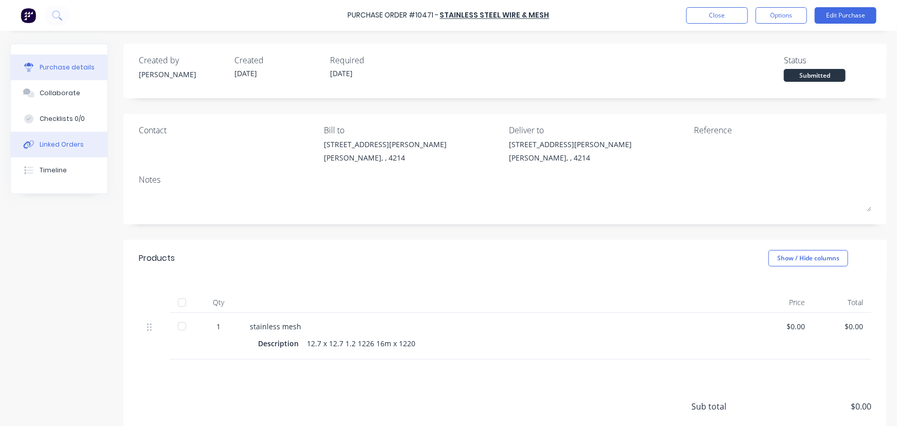
click at [76, 145] on div "Linked Orders" at bounding box center [62, 144] width 44 height 9
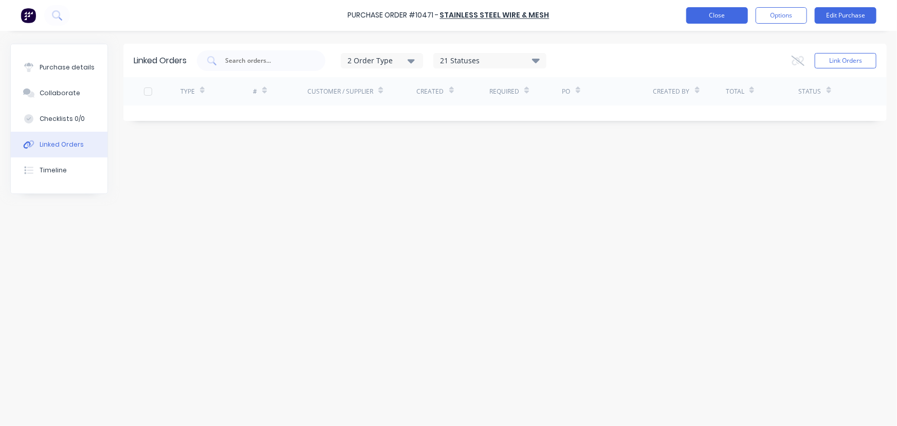
click at [701, 20] on button "Close" at bounding box center [717, 15] width 62 height 16
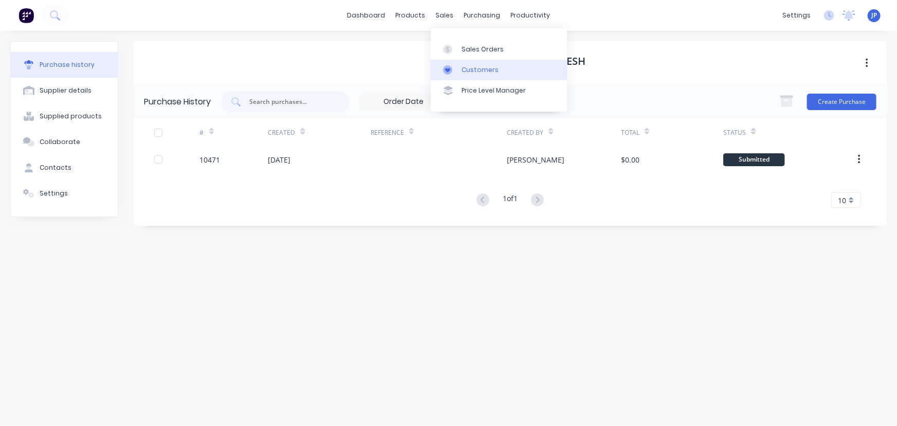
click at [466, 67] on div "Customers" at bounding box center [480, 69] width 37 height 9
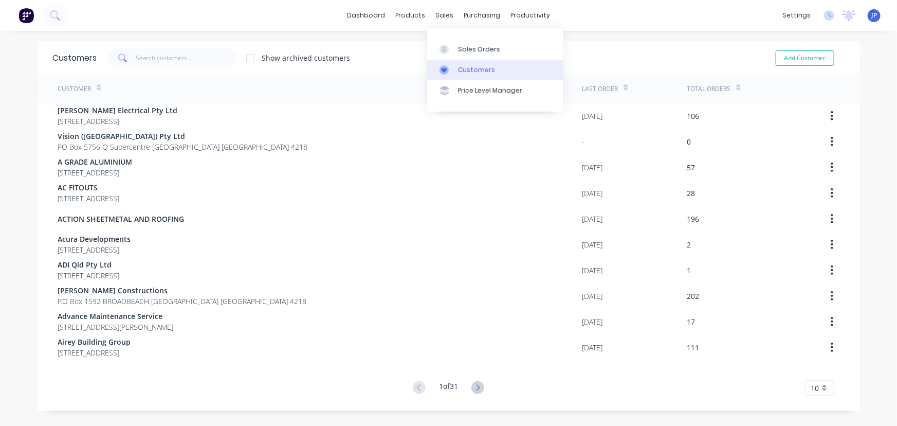
click at [463, 64] on link "Customers" at bounding box center [495, 70] width 136 height 21
click at [170, 56] on input "text" at bounding box center [186, 58] width 100 height 21
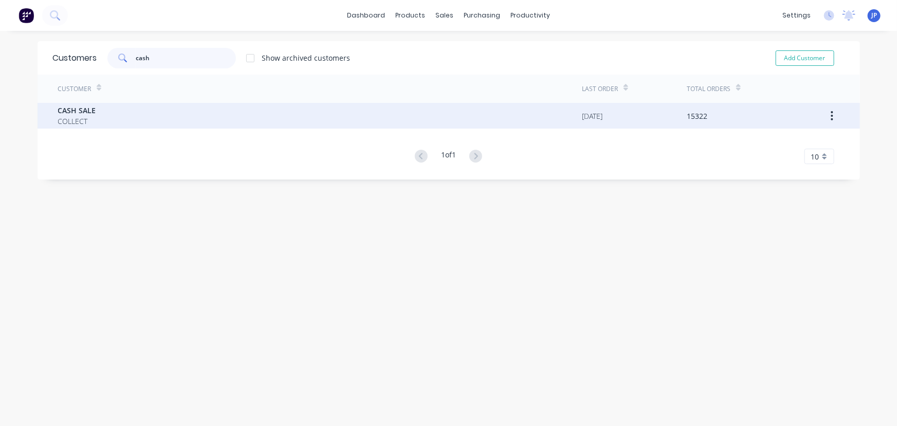
type input "cash"
click at [78, 107] on span "CASH SALE" at bounding box center [77, 110] width 38 height 11
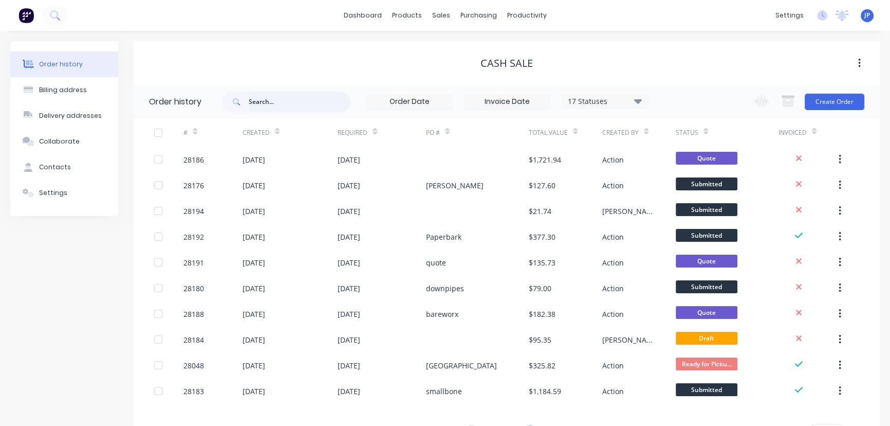
click at [279, 110] on input "text" at bounding box center [300, 102] width 102 height 21
type input "14851"
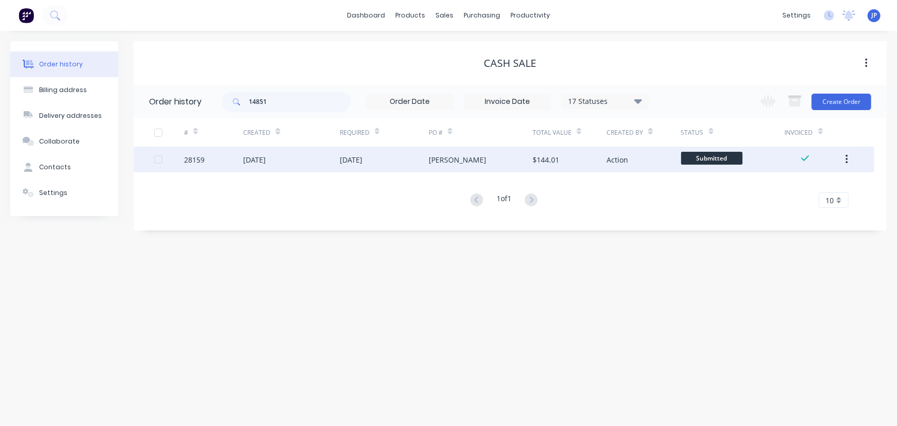
click at [262, 158] on div "[DATE]" at bounding box center [254, 159] width 23 height 11
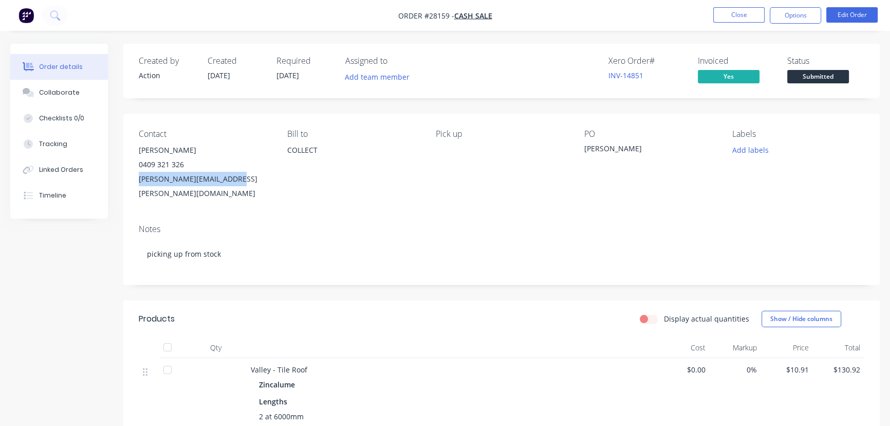
drag, startPoint x: 253, startPoint y: 181, endPoint x: 128, endPoint y: 193, distance: 125.5
click at [128, 193] on div "Contact [PERSON_NAME] 0409 321 326 [PERSON_NAME][EMAIL_ADDRESS][PERSON_NAME][DO…" at bounding box center [501, 165] width 757 height 102
